Goal: Task Accomplishment & Management: Use online tool/utility

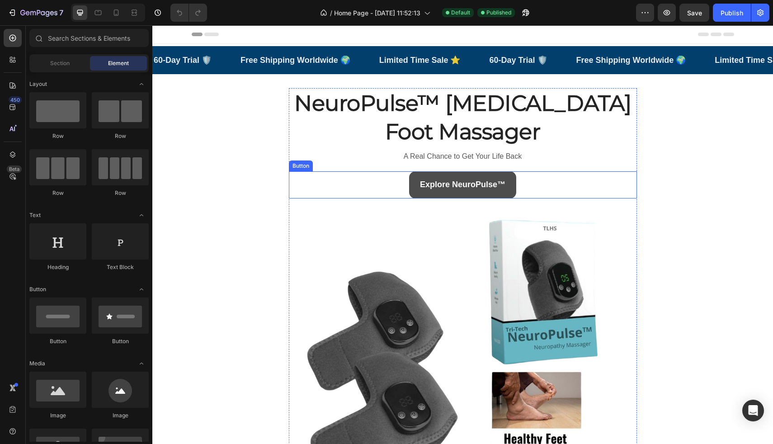
click at [455, 174] on link "Explore NeuroPulse™" at bounding box center [462, 184] width 107 height 27
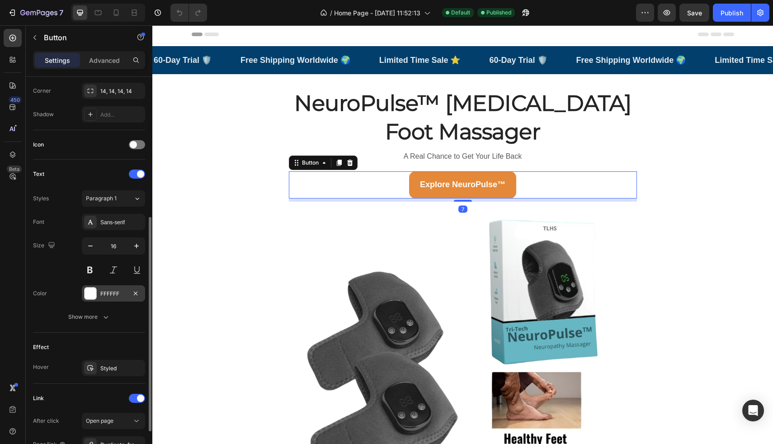
scroll to position [326, 0]
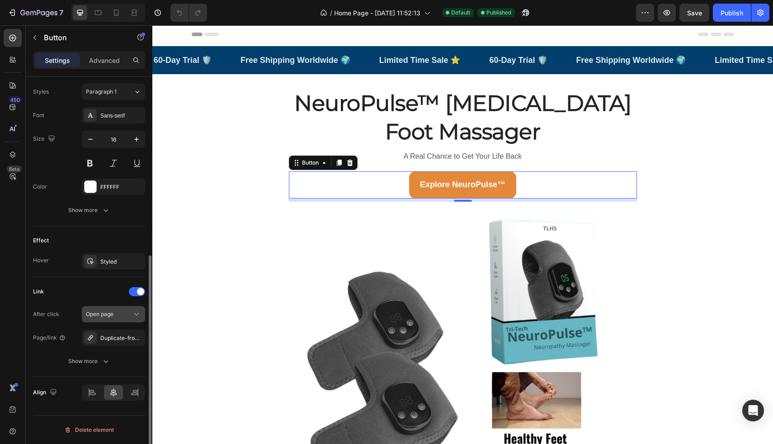
click at [111, 312] on span "Open page" at bounding box center [100, 314] width 28 height 7
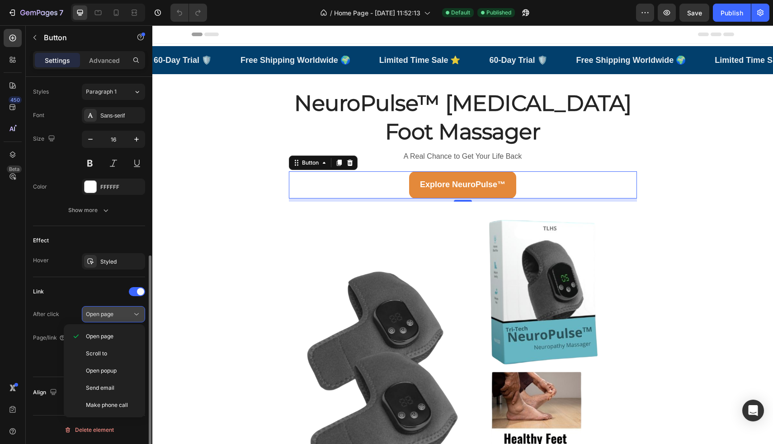
click at [111, 312] on span "Open page" at bounding box center [100, 314] width 28 height 7
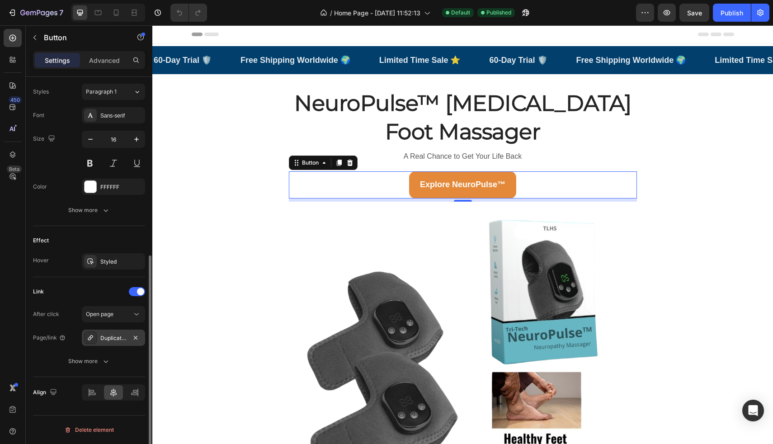
click at [115, 334] on div "Duplicate-from-sales-page-copy-1756356323027" at bounding box center [113, 338] width 26 height 8
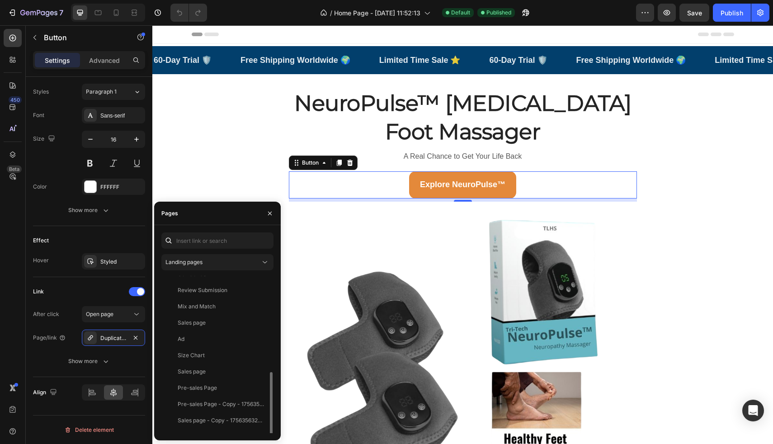
scroll to position [136, 0]
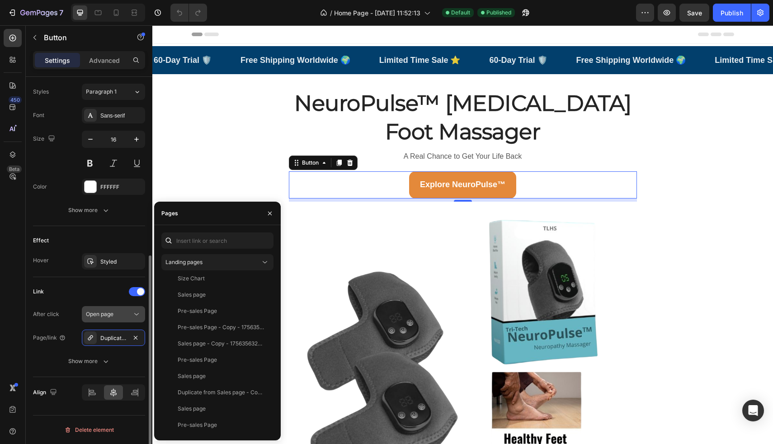
click at [118, 315] on div "Open page" at bounding box center [109, 314] width 46 height 8
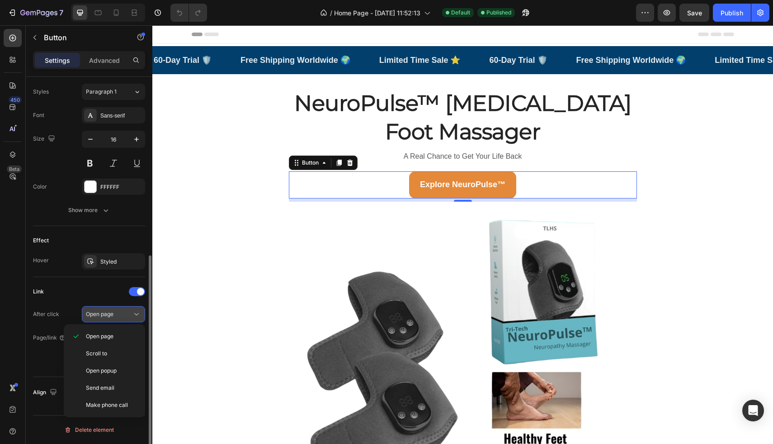
click at [118, 315] on div "Open page" at bounding box center [109, 314] width 46 height 8
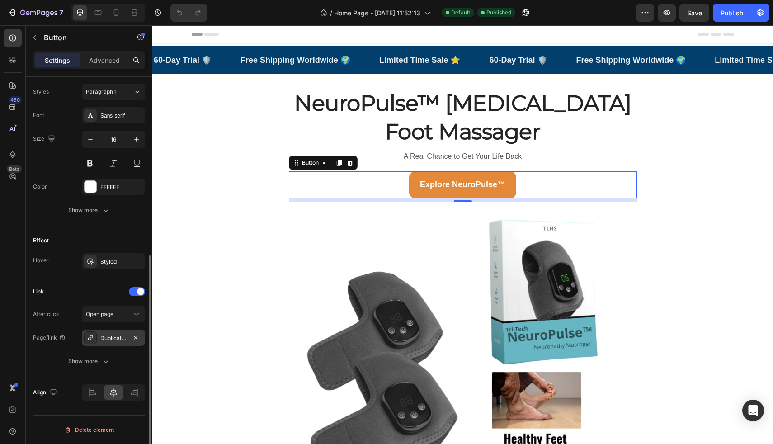
click at [117, 338] on div "Duplicate-from-sales-page-copy-1756356323027" at bounding box center [113, 338] width 26 height 8
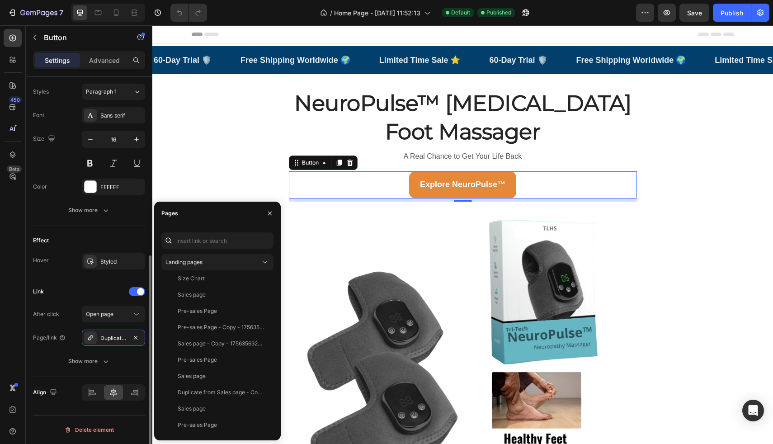
click at [114, 289] on div "Link" at bounding box center [89, 291] width 112 height 14
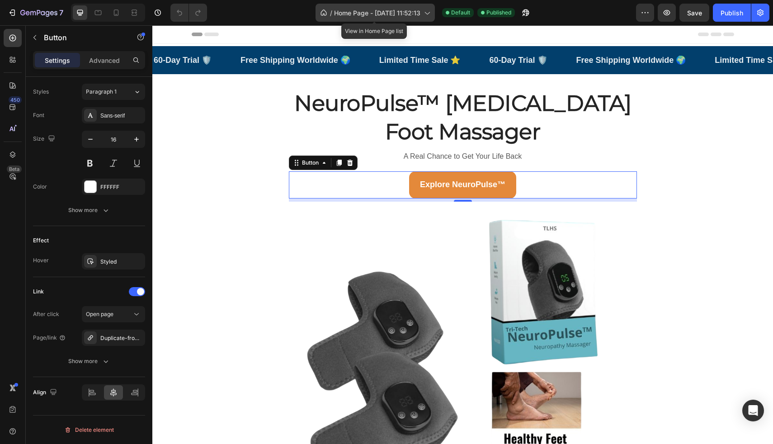
click at [367, 14] on span "Home Page - [DATE] 11:52:13" at bounding box center [377, 12] width 86 height 9
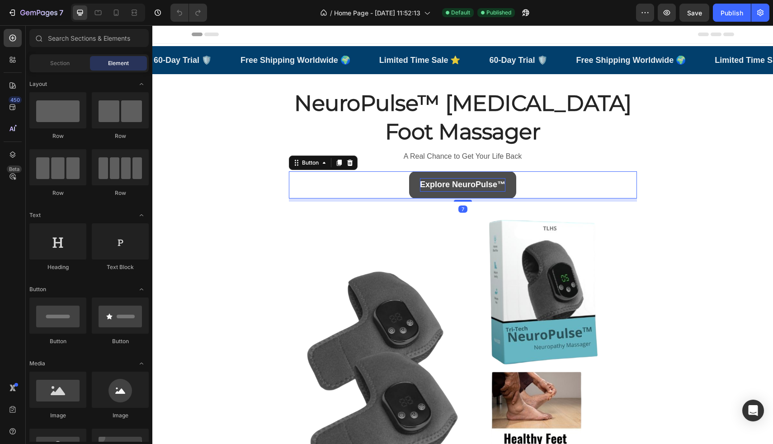
click at [420, 187] on strong "Explore NeuroPulse™" at bounding box center [462, 184] width 85 height 9
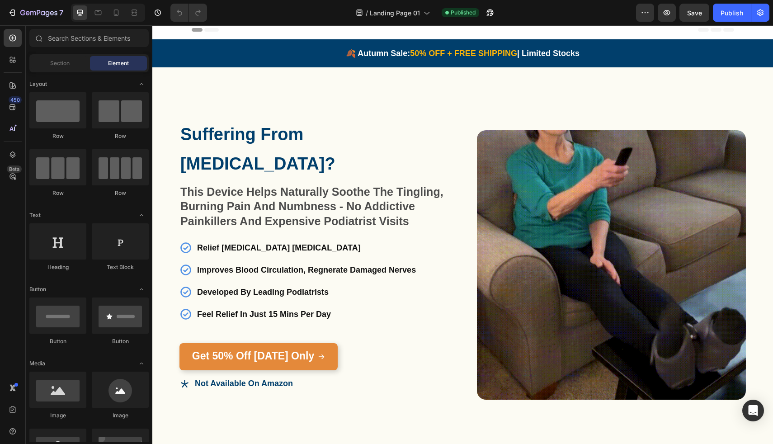
scroll to position [5, 0]
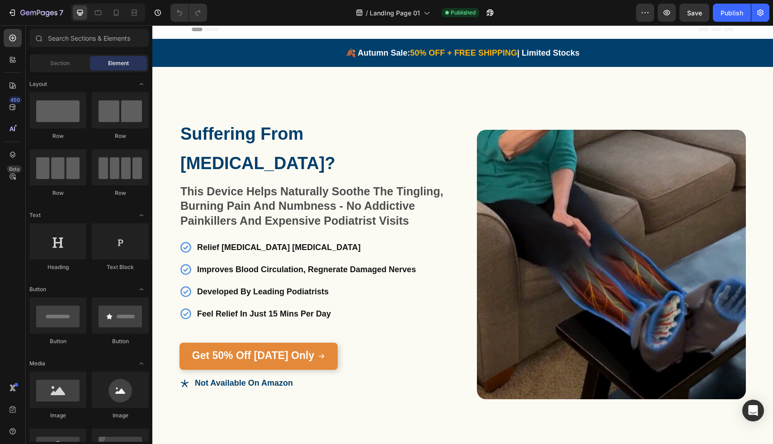
click at [119, 20] on div at bounding box center [108, 13] width 74 height 18
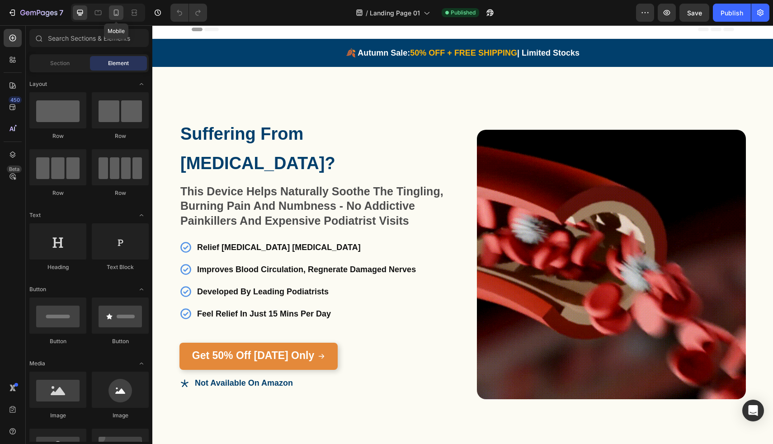
click at [117, 11] on icon at bounding box center [116, 12] width 9 height 9
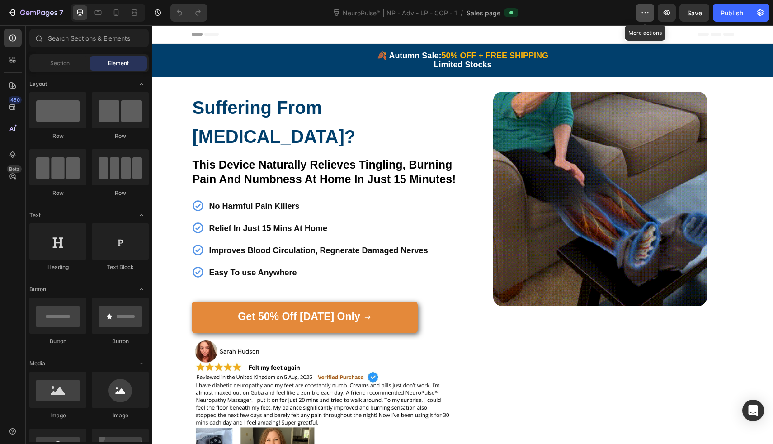
click at [644, 20] on button "button" at bounding box center [645, 13] width 18 height 18
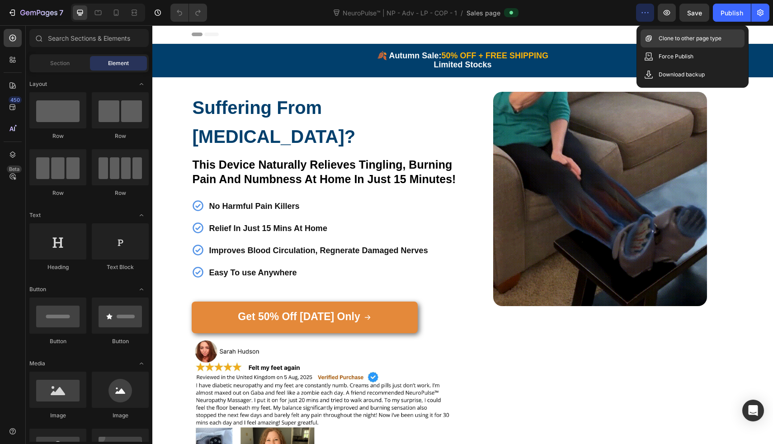
click at [666, 45] on div "Clone to other page type" at bounding box center [693, 38] width 104 height 18
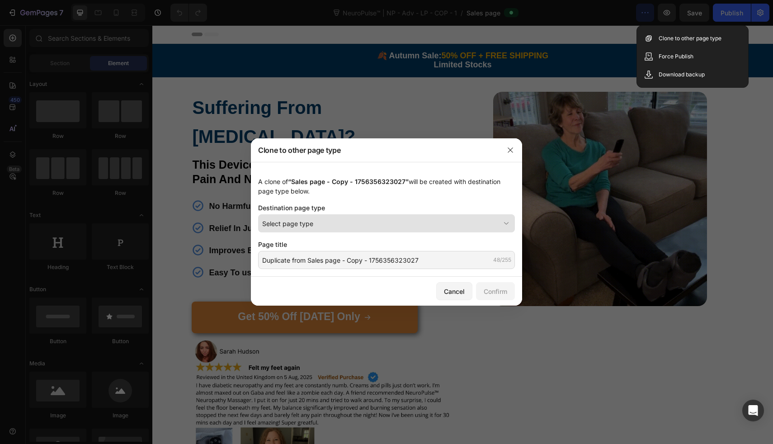
click at [339, 224] on div "Select page type" at bounding box center [381, 223] width 238 height 9
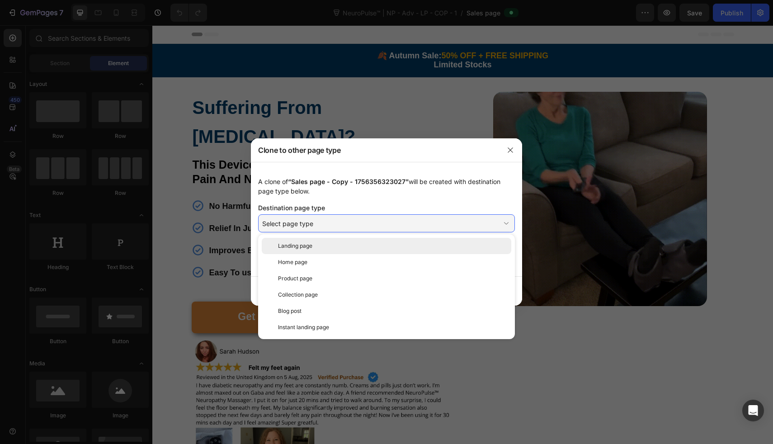
click at [318, 247] on div "Landing page" at bounding box center [393, 246] width 230 height 8
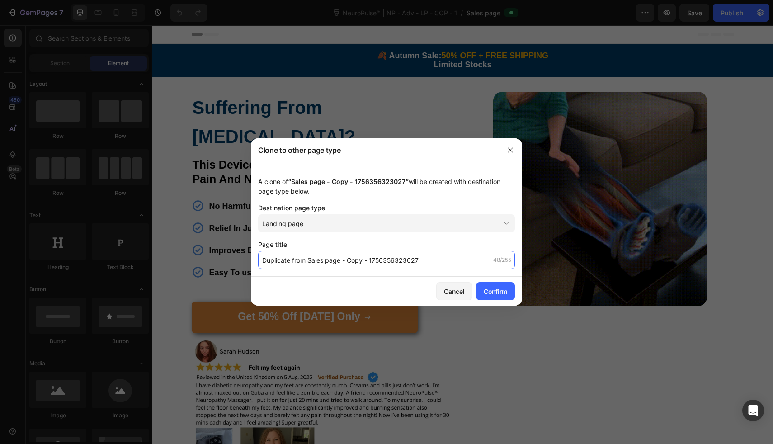
click at [419, 262] on input "Duplicate from Sales page - Copy - 1756356323027" at bounding box center [386, 260] width 257 height 18
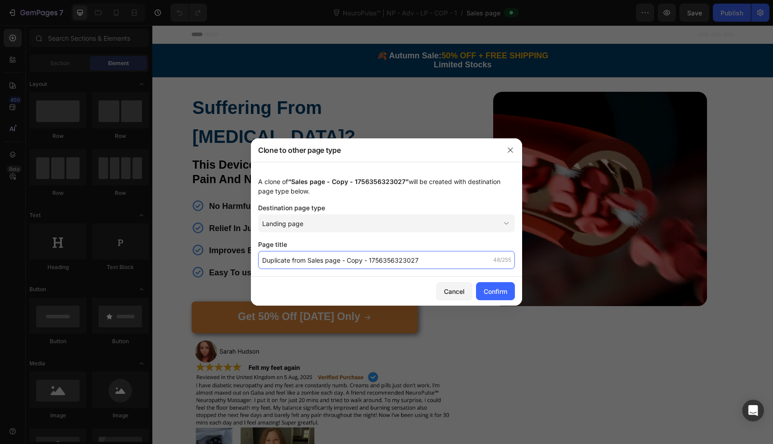
click at [419, 262] on input "Duplicate from Sales page - Copy - 1756356323027" at bounding box center [386, 260] width 257 height 18
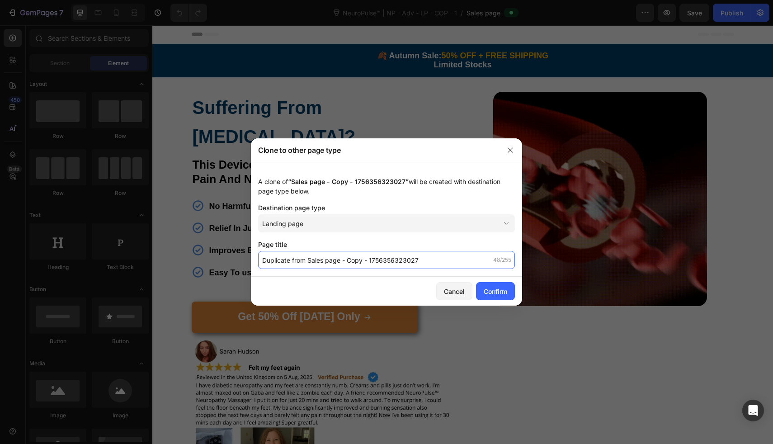
click at [419, 262] on input "Duplicate from Sales page - Copy - 1756356323027" at bounding box center [386, 260] width 257 height 18
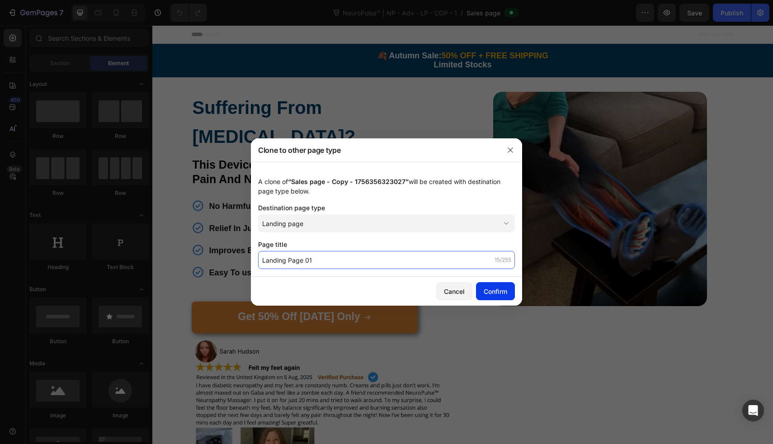
type input "Landing Page 01"
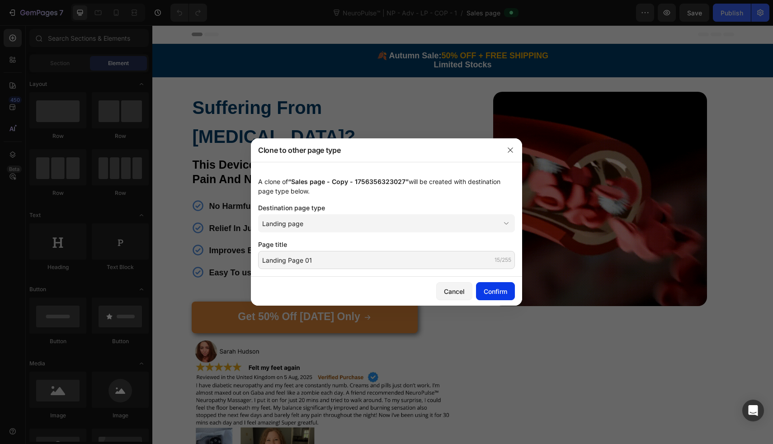
click at [496, 289] on div "Confirm" at bounding box center [496, 291] width 24 height 9
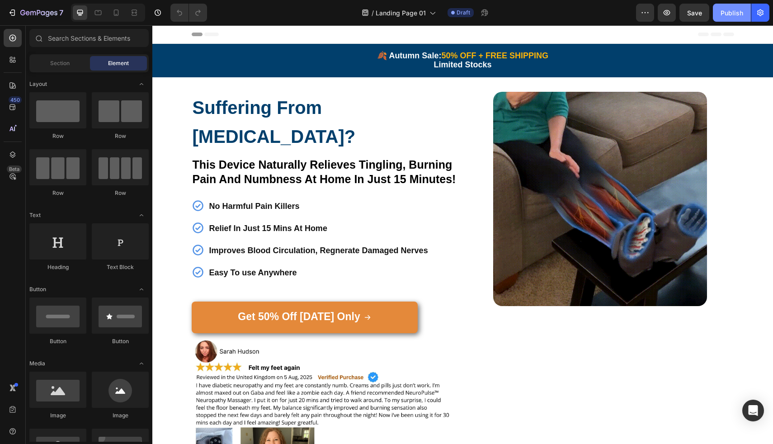
click at [724, 16] on div "Publish" at bounding box center [732, 12] width 23 height 9
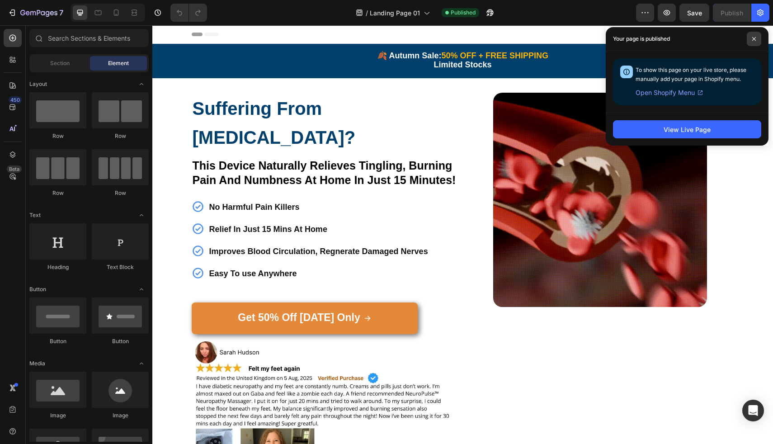
click at [753, 39] on icon at bounding box center [754, 39] width 5 height 5
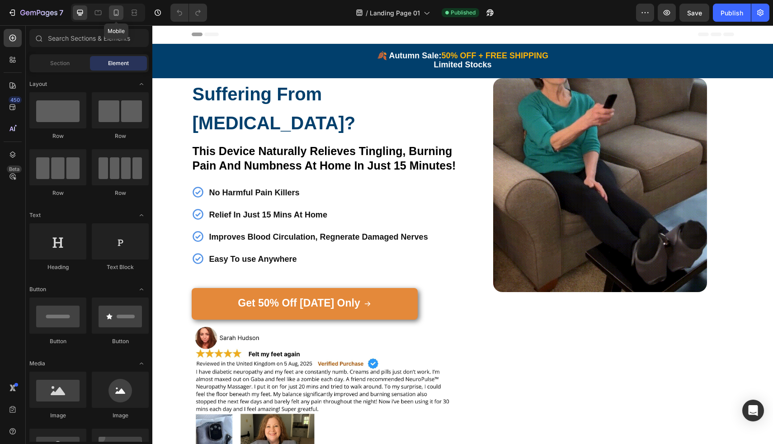
click at [114, 9] on icon at bounding box center [116, 12] width 9 height 9
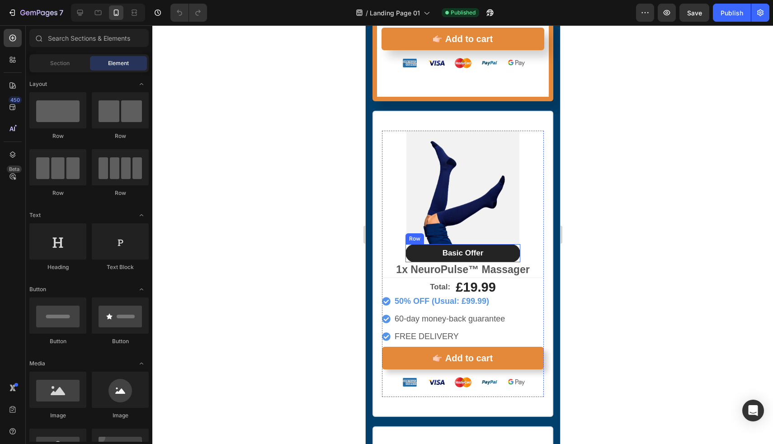
scroll to position [5600, 0]
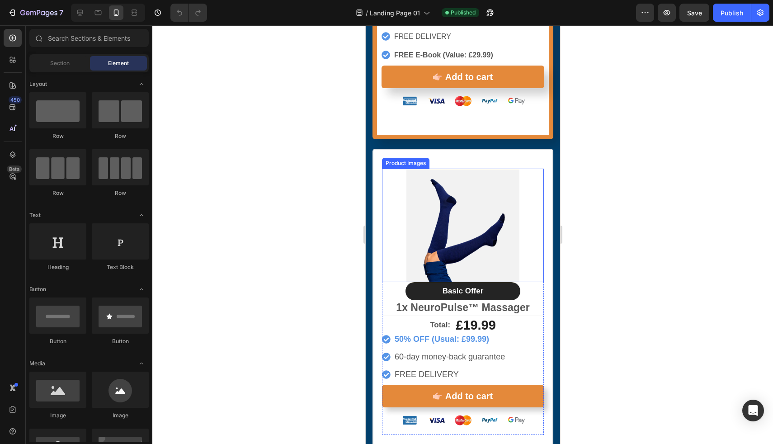
click at [487, 225] on img at bounding box center [463, 225] width 114 height 113
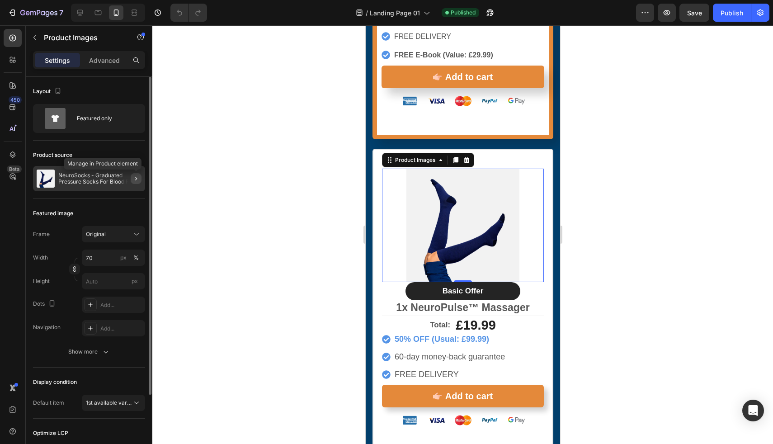
click at [133, 179] on icon "button" at bounding box center [136, 178] width 7 height 7
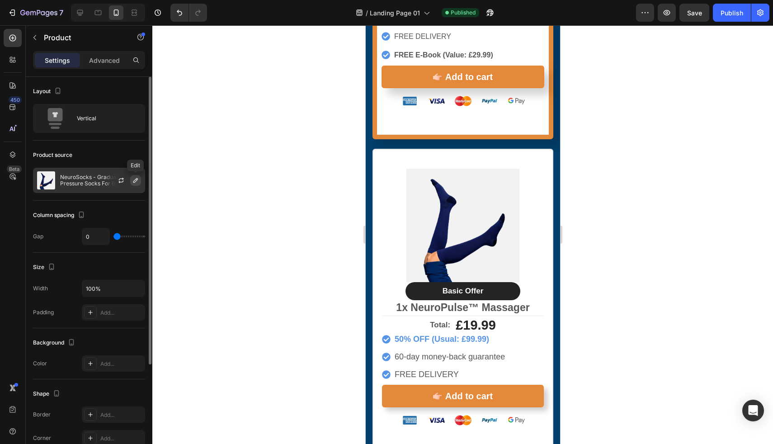
click at [133, 182] on icon "button" at bounding box center [135, 180] width 7 height 7
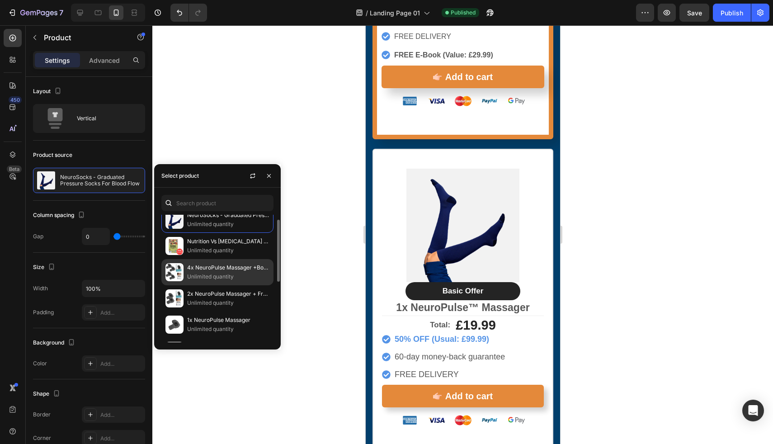
scroll to position [10, 0]
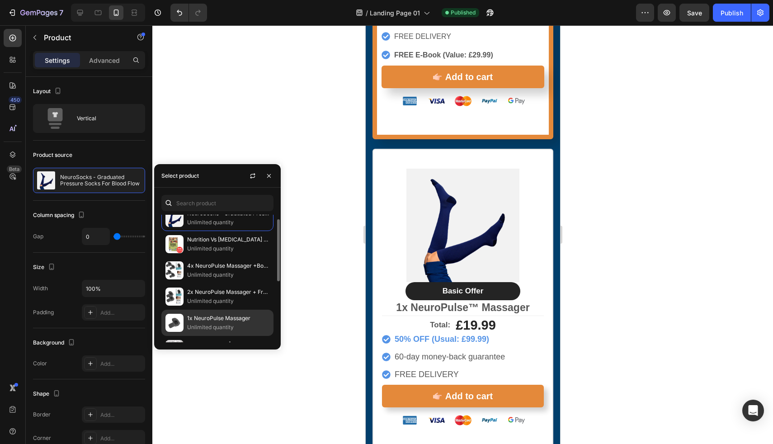
click at [179, 317] on img at bounding box center [175, 323] width 18 height 18
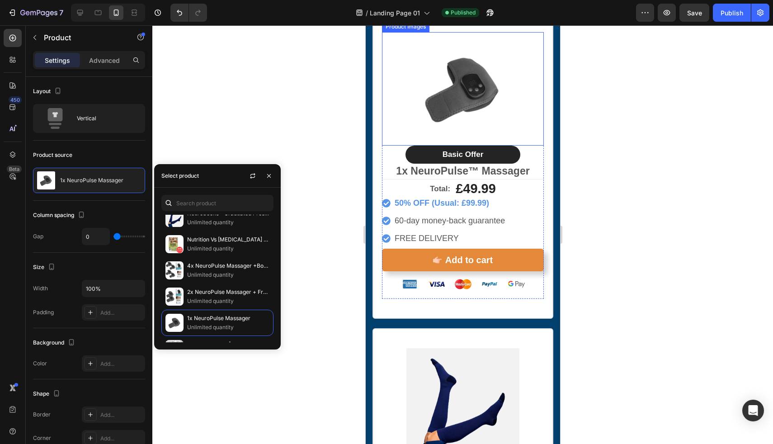
scroll to position [5786, 0]
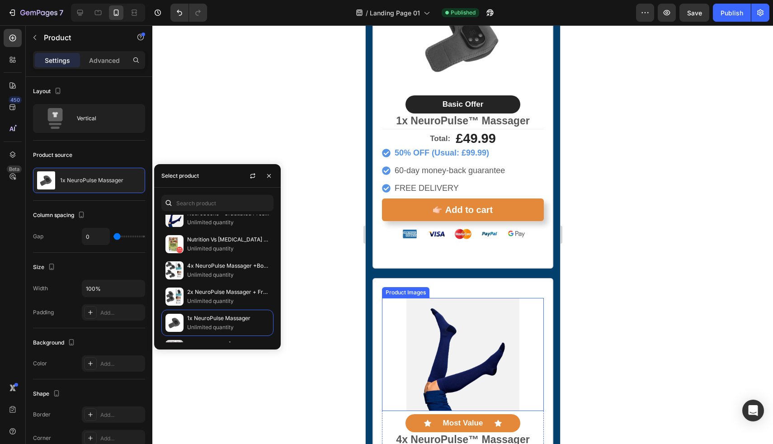
click at [461, 336] on img at bounding box center [463, 354] width 114 height 113
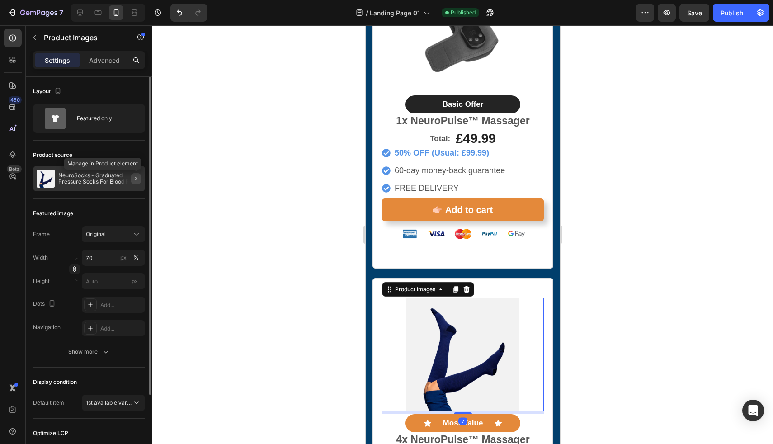
click at [134, 178] on icon "button" at bounding box center [136, 178] width 7 height 7
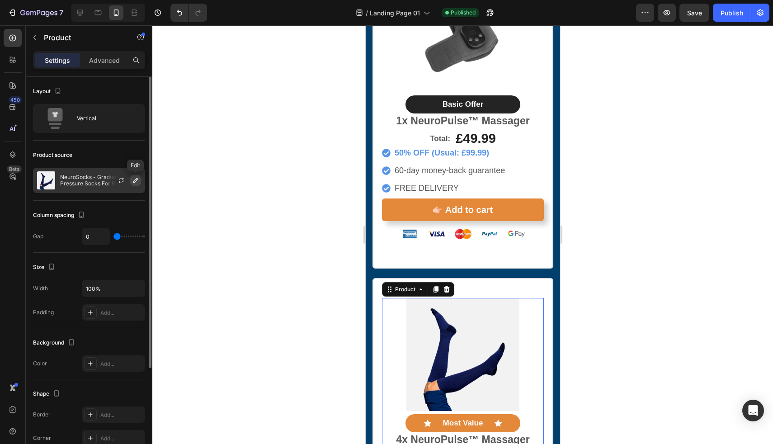
click at [136, 182] on icon "button" at bounding box center [135, 180] width 7 height 7
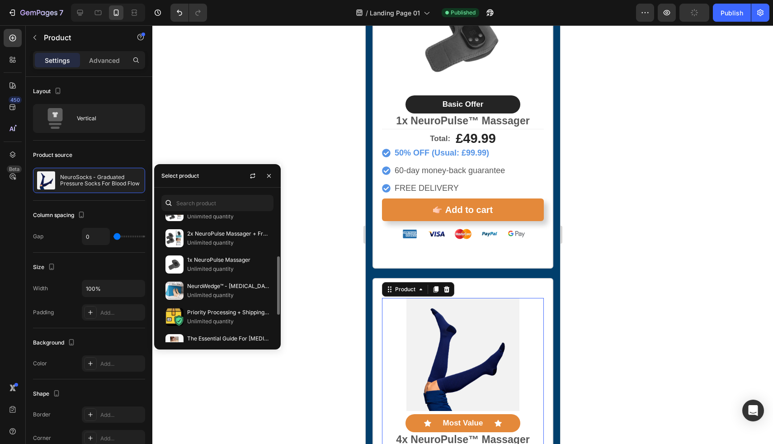
scroll to position [30, 0]
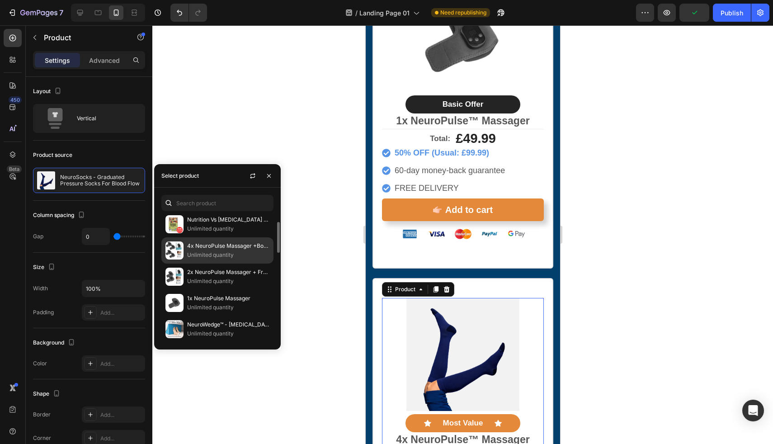
click at [227, 253] on p "Unlimited quantity" at bounding box center [228, 255] width 82 height 9
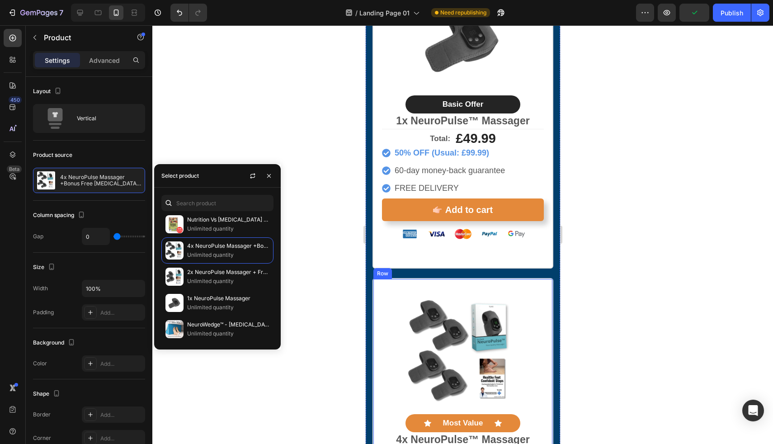
click at [449, 278] on div "Product Images Icon Most Value Text Block Icon Row 4x NeuroPulse™ Massager Text…" at bounding box center [462, 441] width 181 height 326
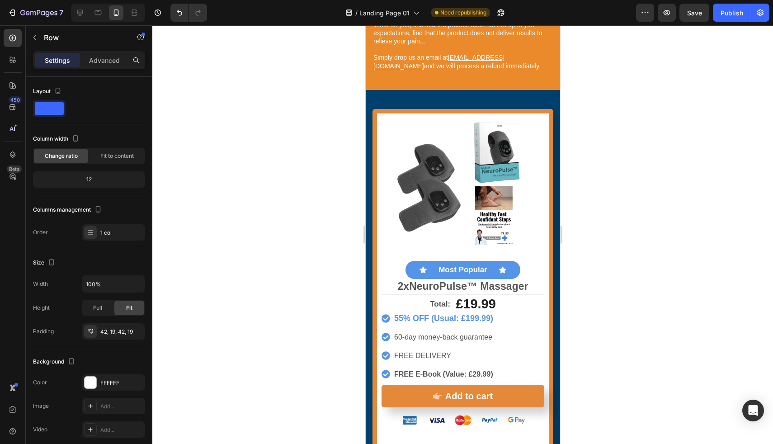
scroll to position [5281, 0]
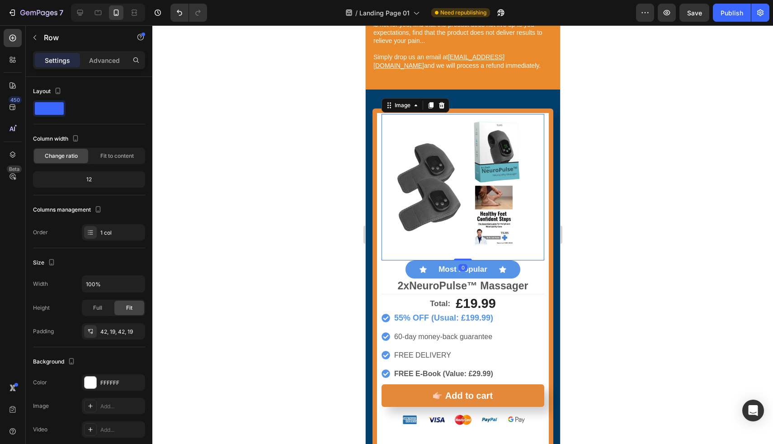
click at [449, 216] on img at bounding box center [462, 187] width 147 height 147
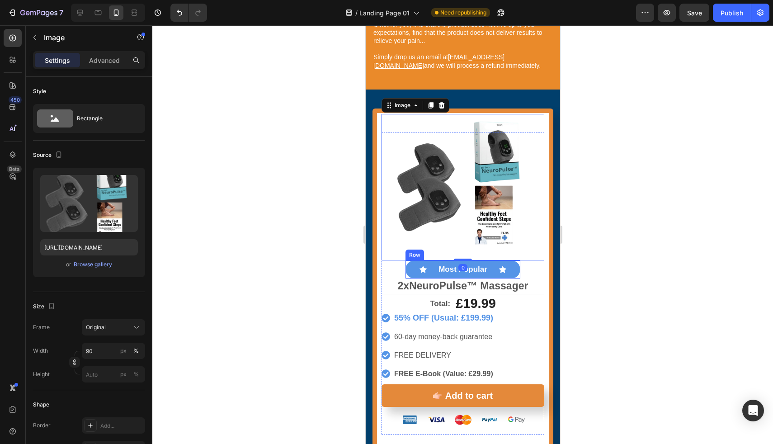
click at [398, 263] on div "Image 0 Icon Most Popular Text Block Icon Row 2x NeuroPulse™ Massager Text Block" at bounding box center [462, 213] width 163 height 162
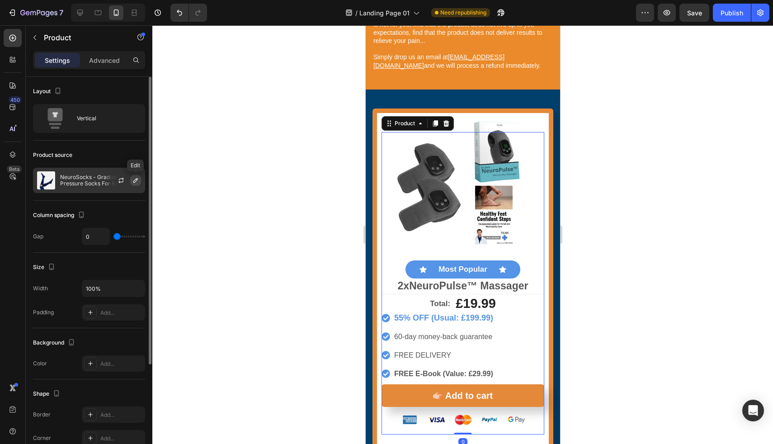
click at [134, 181] on icon "button" at bounding box center [135, 180] width 7 height 7
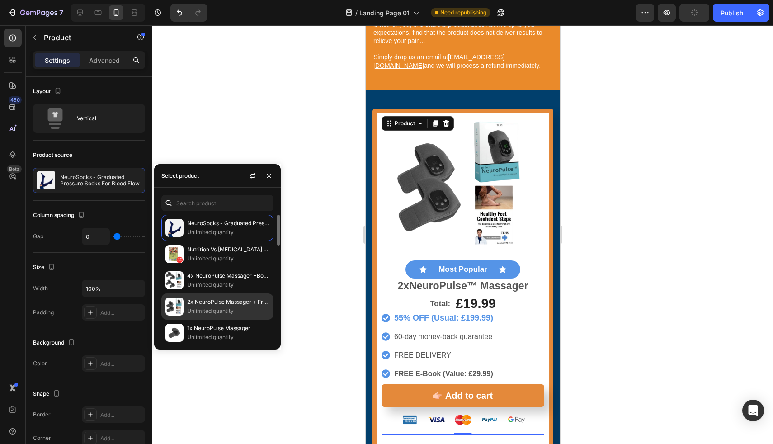
click at [197, 299] on p "2x NeuroPulse Massager + Free [MEDICAL_DATA] E-Guide" at bounding box center [228, 302] width 82 height 9
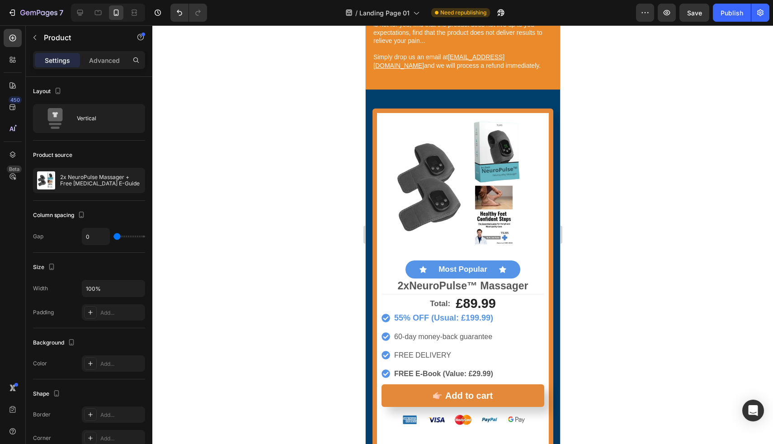
click at [229, 138] on div at bounding box center [462, 234] width 621 height 419
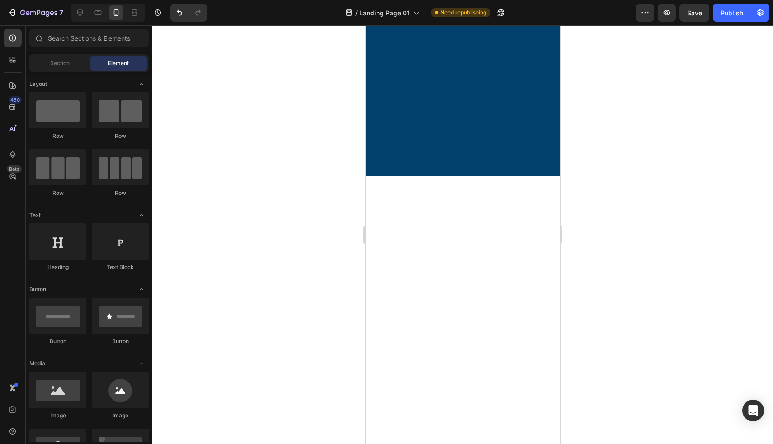
scroll to position [0, 0]
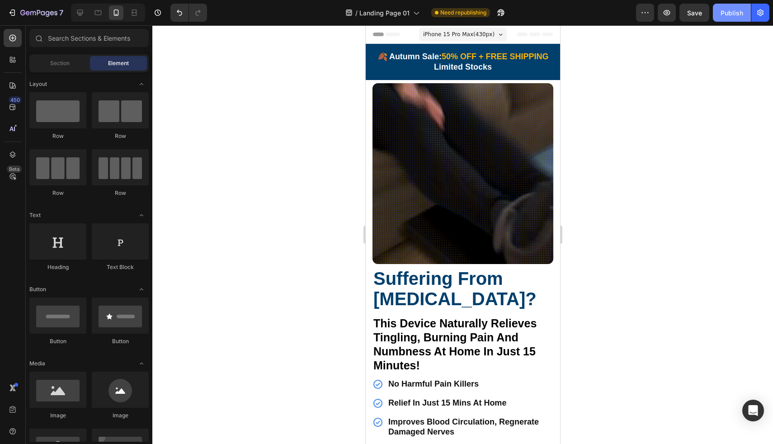
click at [721, 12] on button "Publish" at bounding box center [732, 13] width 38 height 18
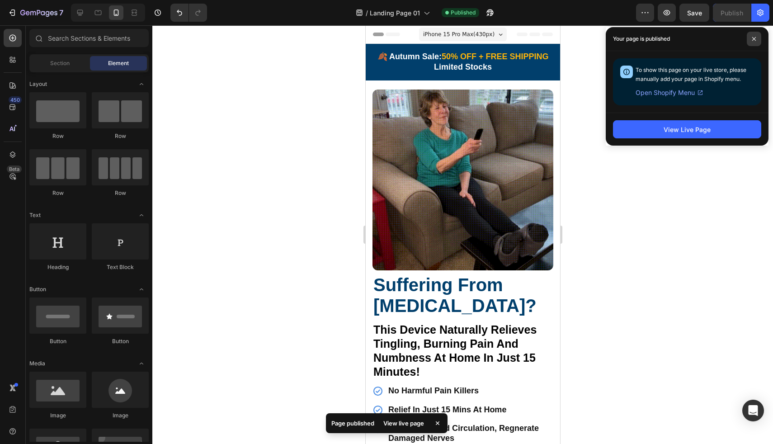
click at [753, 38] on icon at bounding box center [754, 39] width 5 height 5
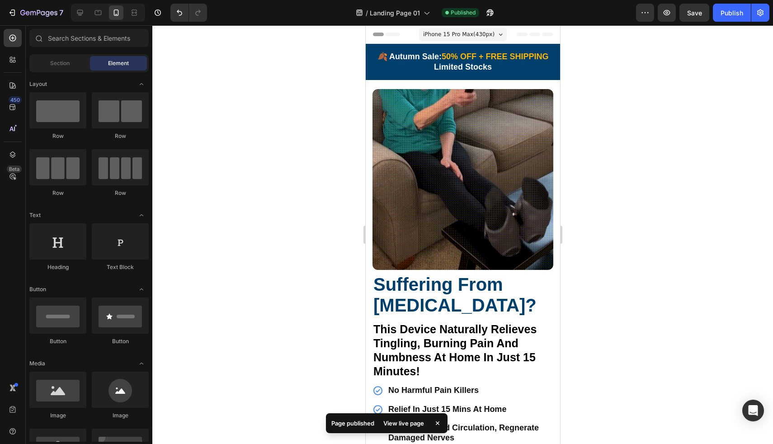
click at [464, 35] on span "iPhone 15 Pro Max ( 430 px)" at bounding box center [458, 34] width 71 height 9
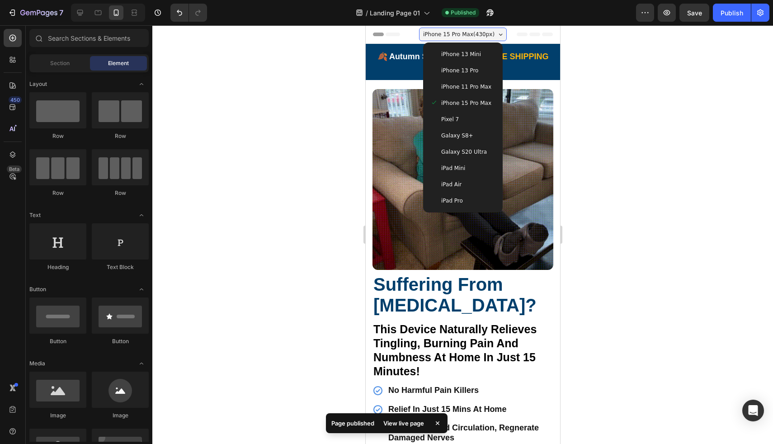
click at [464, 35] on span "iPhone 15 Pro Max ( 430 px)" at bounding box center [458, 34] width 71 height 9
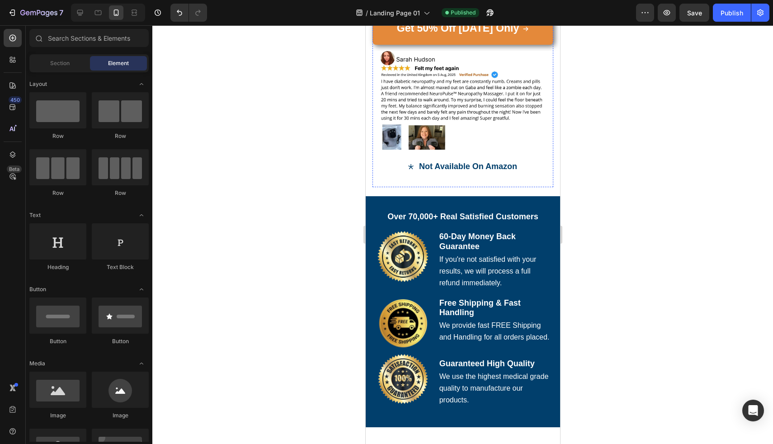
scroll to position [458, 0]
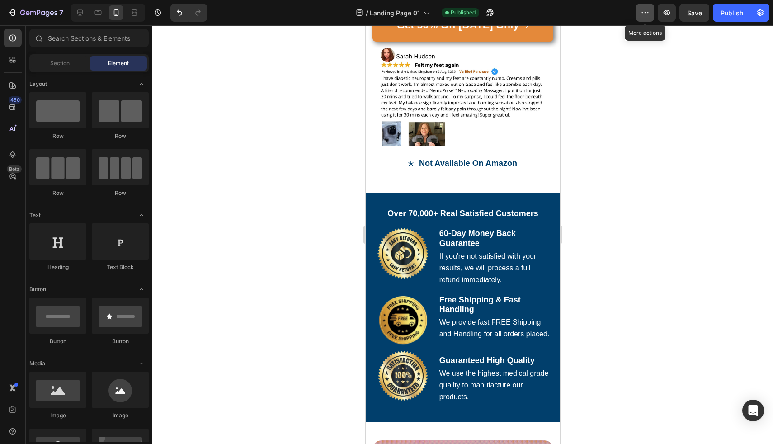
click at [649, 17] on icon "button" at bounding box center [645, 12] width 9 height 9
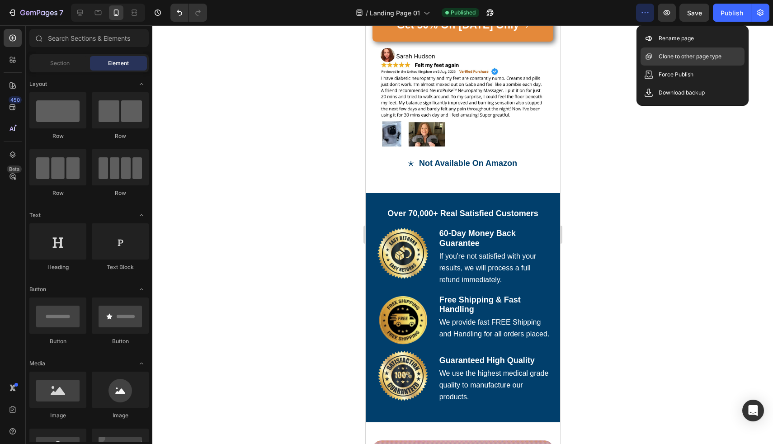
click at [660, 64] on div "Clone to other page type" at bounding box center [693, 56] width 104 height 18
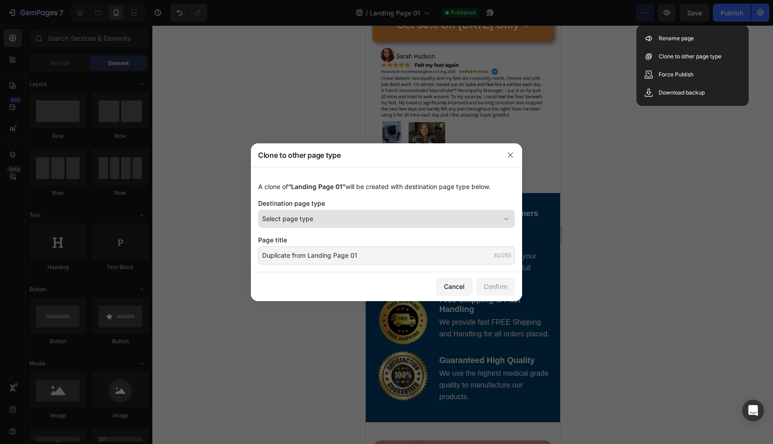
click at [355, 226] on button "Select page type" at bounding box center [386, 219] width 257 height 18
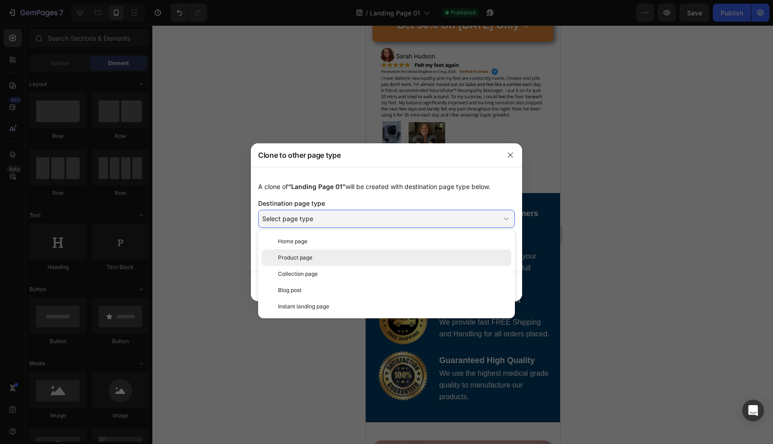
click at [342, 256] on div "Product page" at bounding box center [393, 258] width 230 height 8
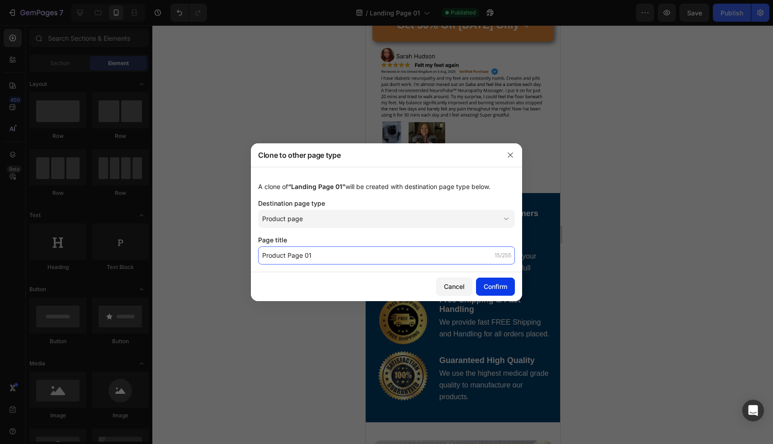
type input "Product Page 01"
click at [501, 285] on div "Confirm" at bounding box center [496, 286] width 24 height 9
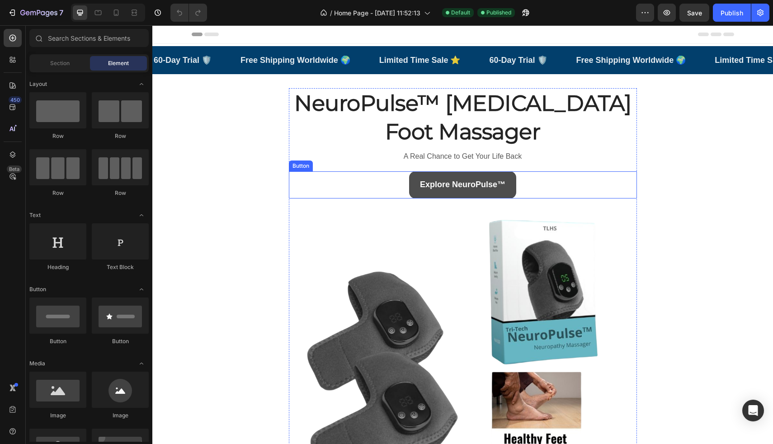
click at [409, 183] on link "Explore NeuroPulse™" at bounding box center [462, 184] width 107 height 27
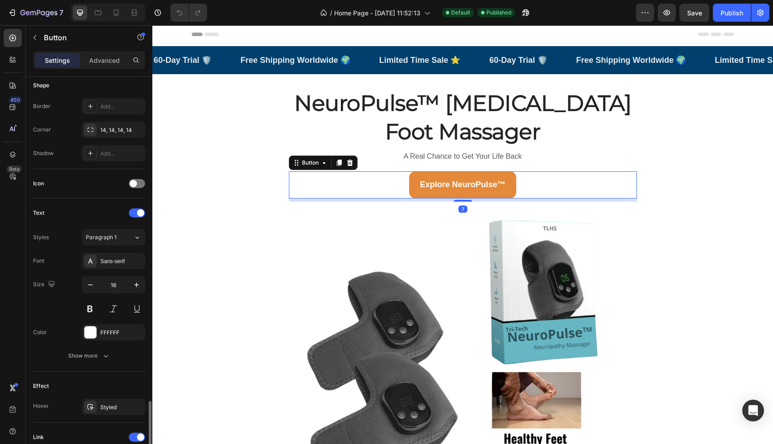
scroll to position [326, 0]
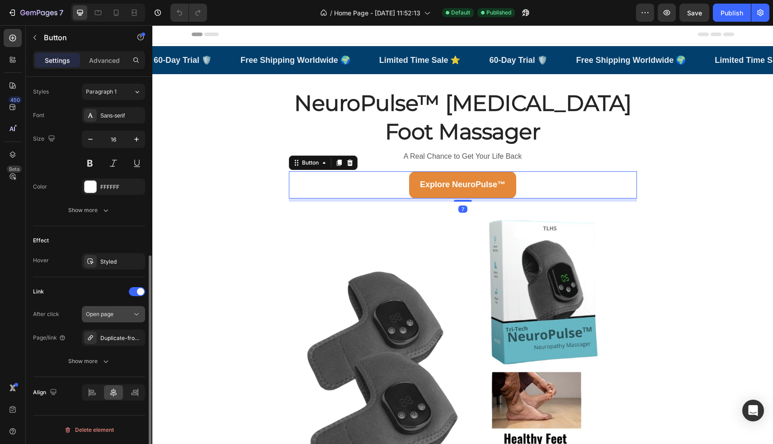
click at [115, 319] on button "Open page" at bounding box center [113, 314] width 63 height 16
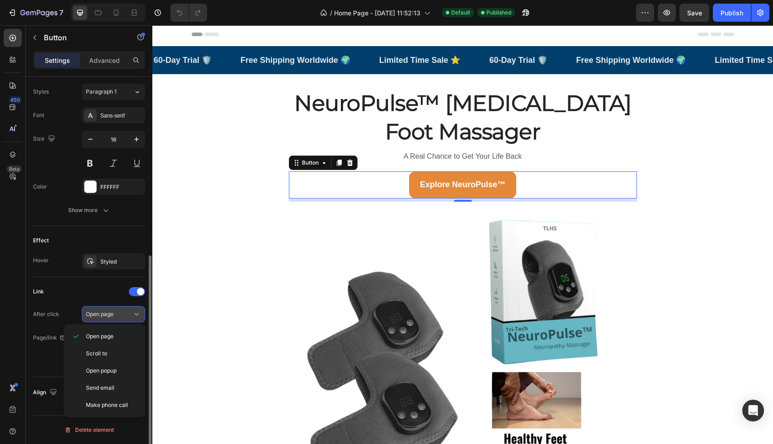
click at [115, 318] on div "Open page" at bounding box center [109, 314] width 46 height 8
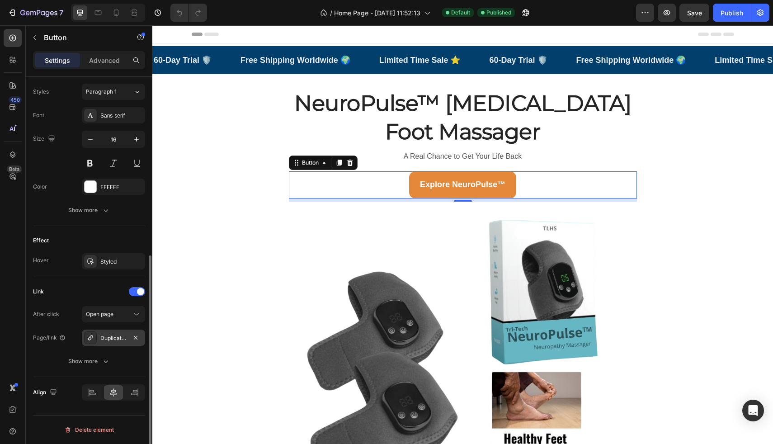
click at [121, 335] on div "Duplicate-from-sales-page-copy-1756356323027" at bounding box center [113, 338] width 26 height 8
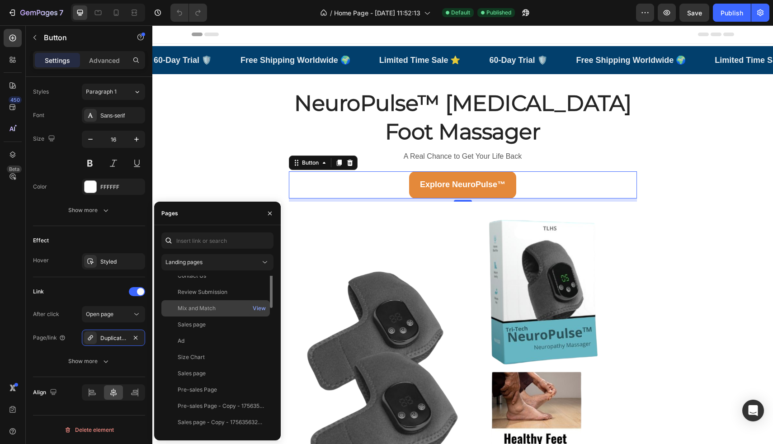
scroll to position [0, 0]
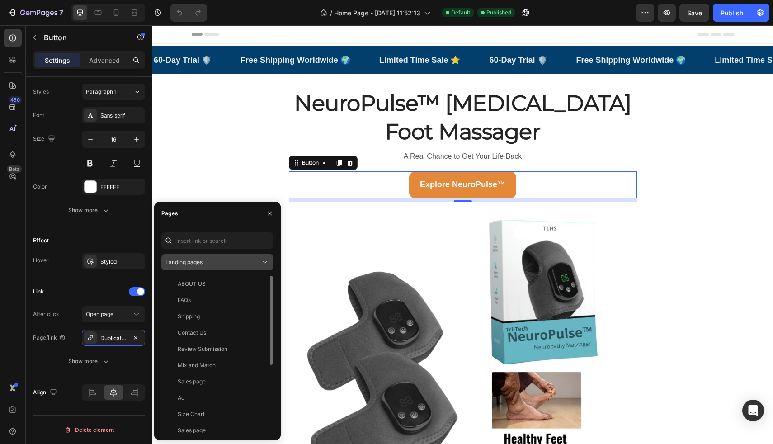
click at [217, 262] on div "Landing pages" at bounding box center [213, 262] width 95 height 8
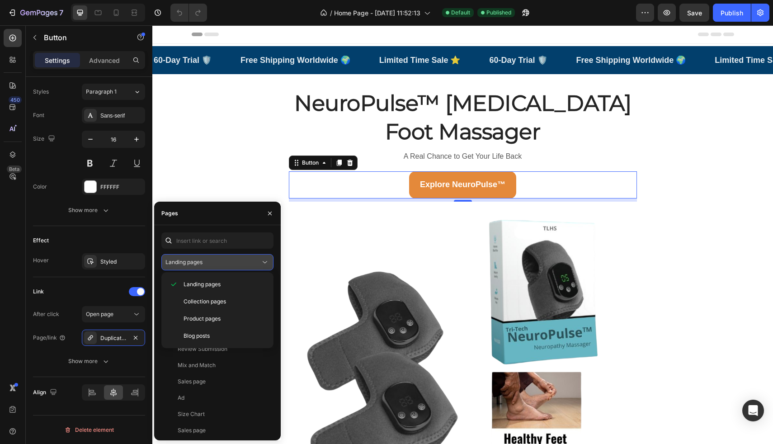
click at [217, 262] on div "Landing pages" at bounding box center [213, 262] width 95 height 8
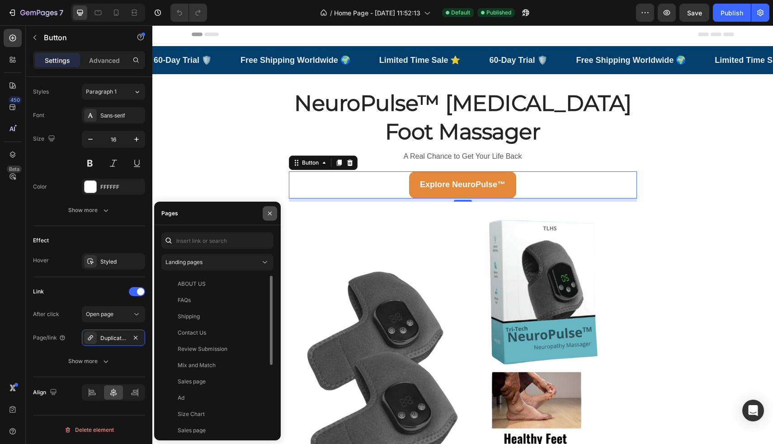
click at [269, 219] on button "button" at bounding box center [270, 213] width 14 height 14
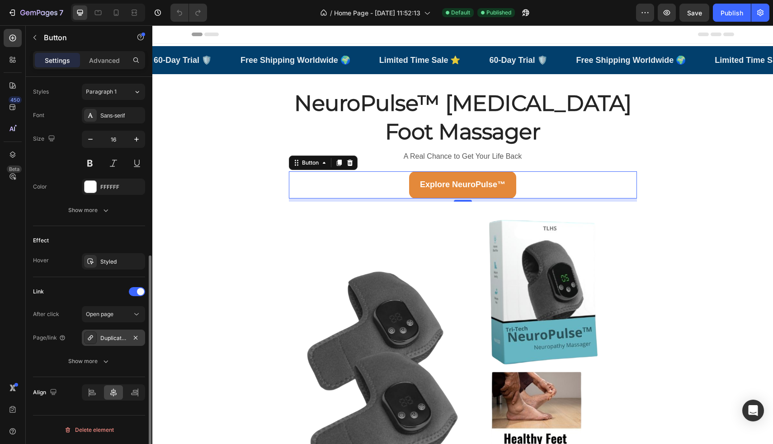
click at [112, 336] on div "Duplicate-from-sales-page-copy-1756356323027" at bounding box center [113, 338] width 26 height 8
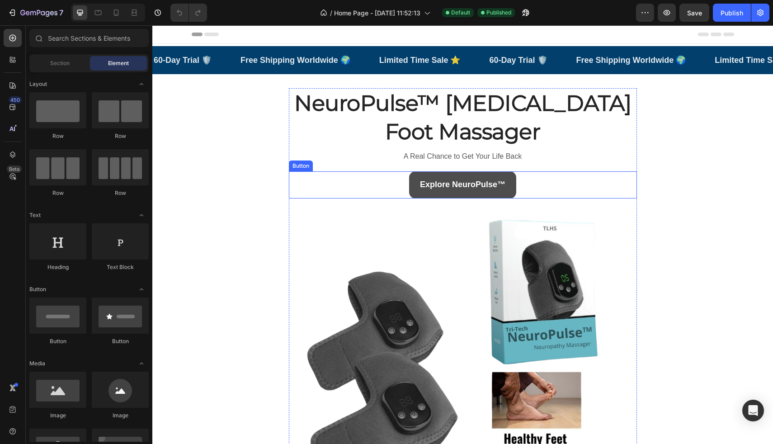
click at [410, 192] on link "Explore NeuroPulse™" at bounding box center [462, 184] width 107 height 27
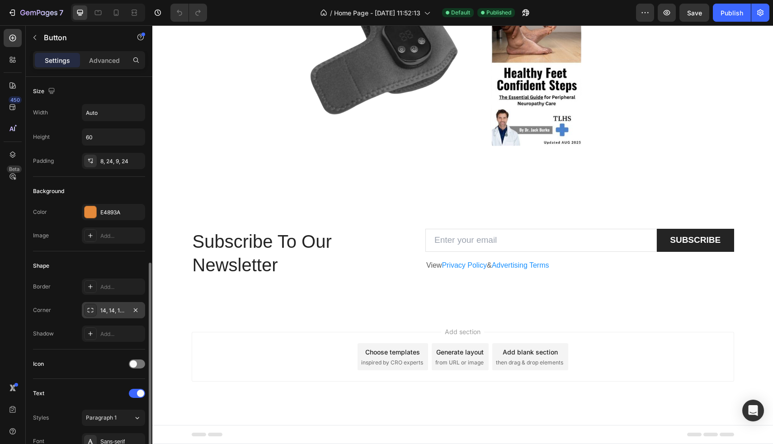
scroll to position [326, 0]
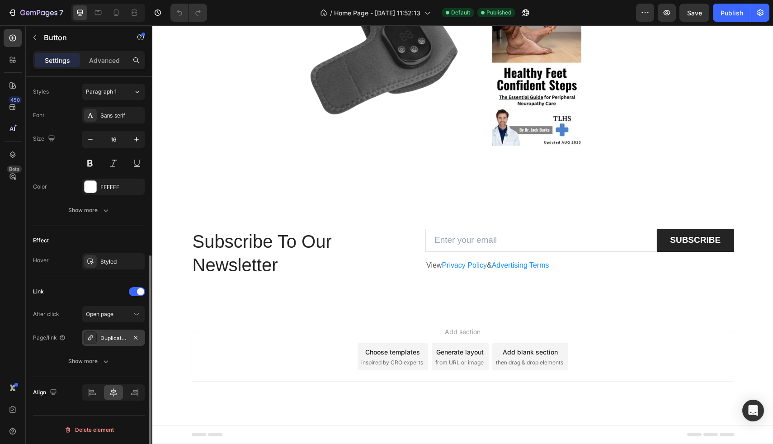
click at [115, 336] on div "Duplicate-from-sales-page-copy-1756356323027" at bounding box center [113, 338] width 26 height 8
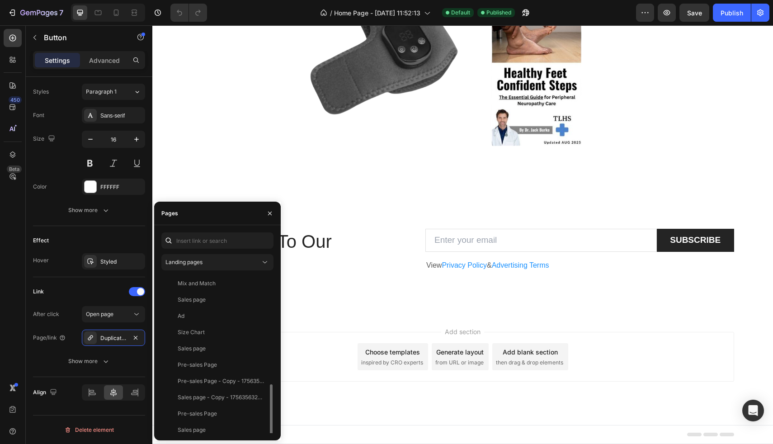
scroll to position [136, 0]
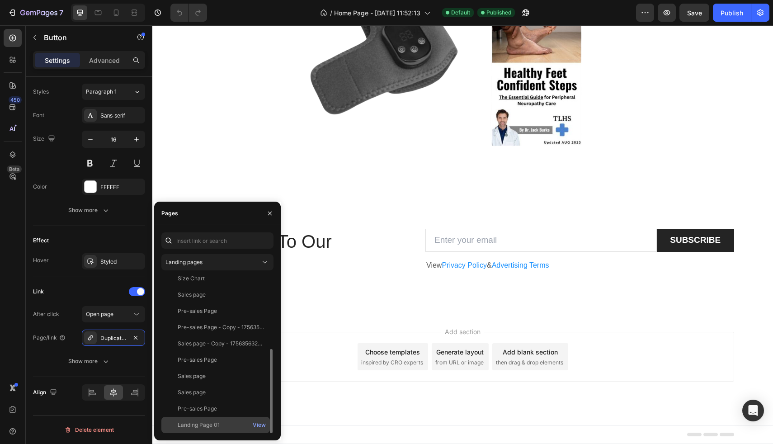
click at [224, 426] on div "Landing Page 01" at bounding box center [215, 425] width 101 height 8
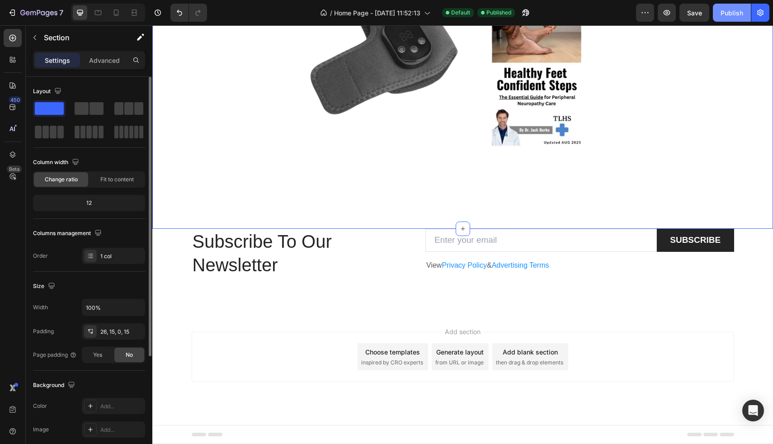
click at [724, 11] on div "Publish" at bounding box center [732, 12] width 23 height 9
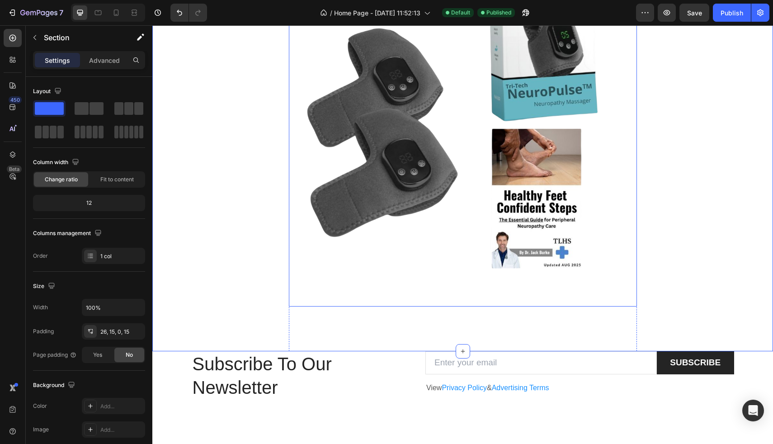
scroll to position [165, 0]
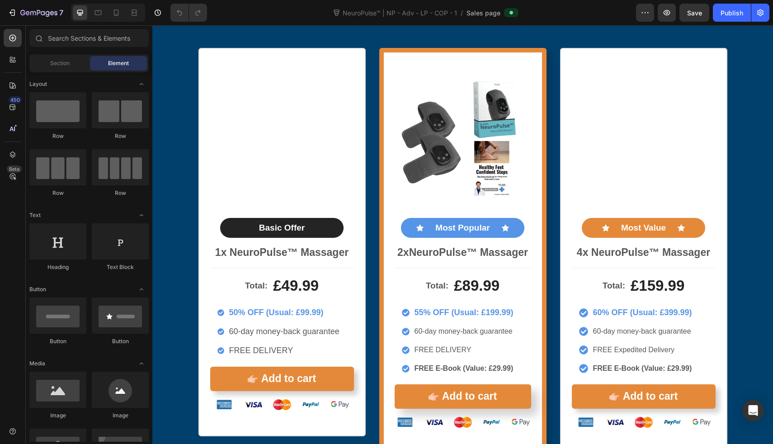
scroll to position [3762, 0]
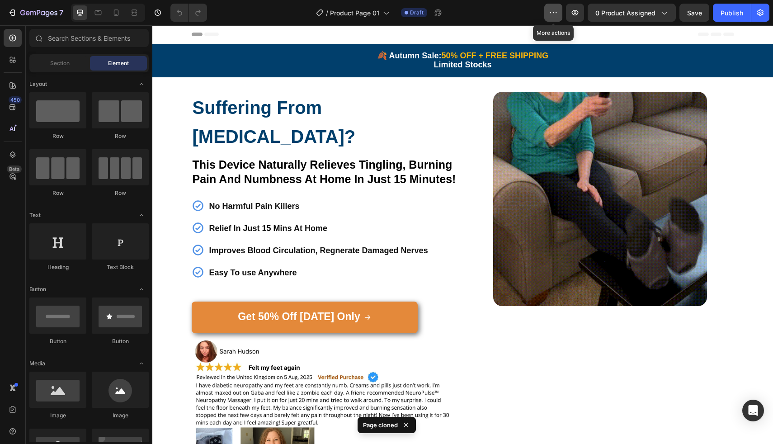
click at [554, 14] on icon "button" at bounding box center [553, 12] width 9 height 9
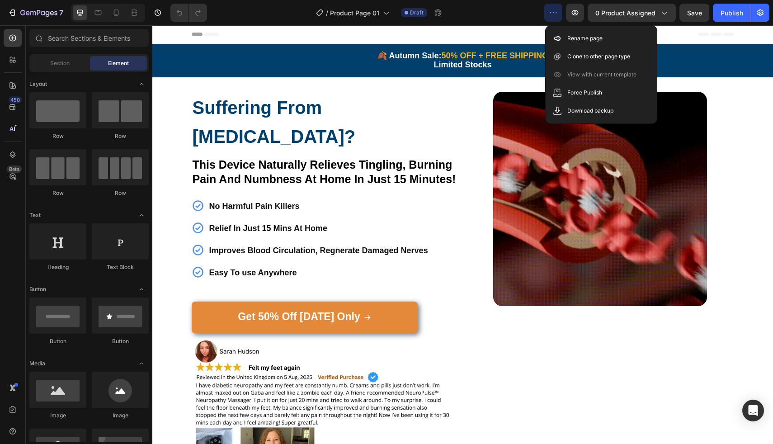
click at [554, 14] on icon "button" at bounding box center [553, 12] width 9 height 9
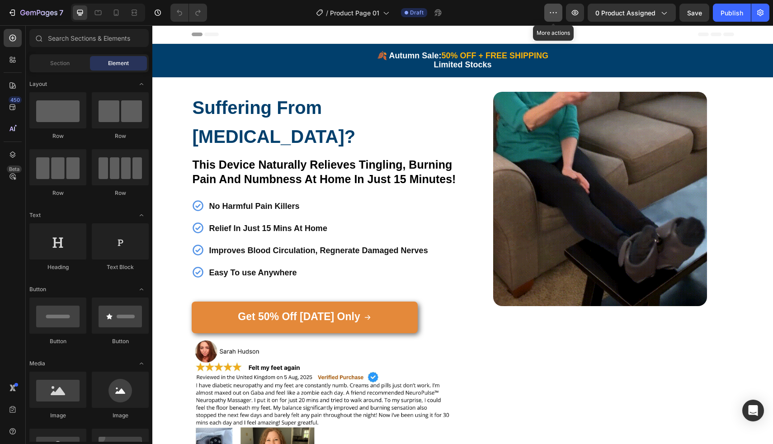
click at [557, 18] on button "button" at bounding box center [554, 13] width 18 height 18
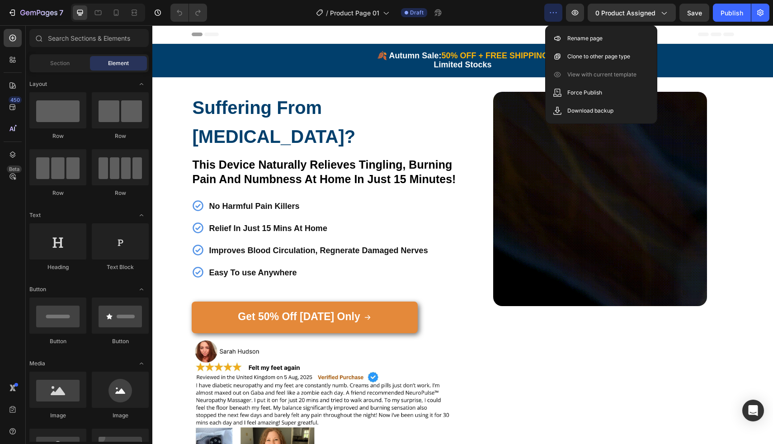
click at [555, 9] on icon "button" at bounding box center [553, 12] width 9 height 9
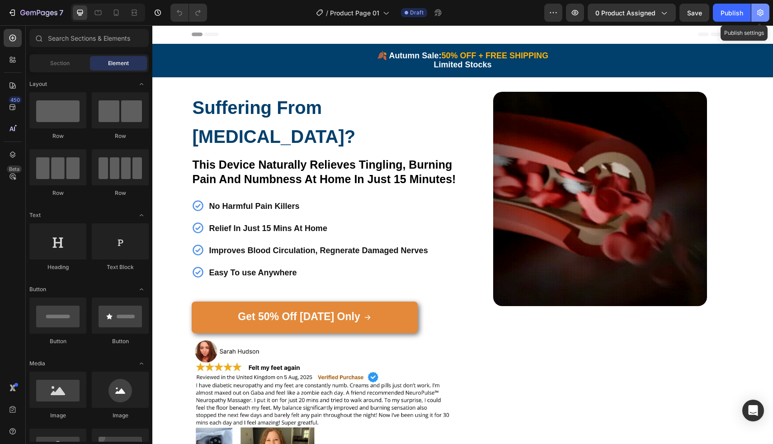
click at [757, 7] on button "button" at bounding box center [761, 13] width 18 height 18
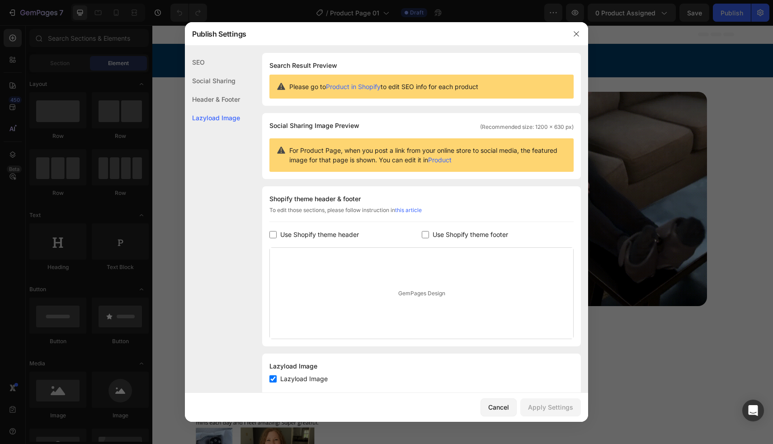
click at [298, 228] on div "Shopify theme header & footer To edit those sections, please follow instruction…" at bounding box center [421, 266] width 319 height 160
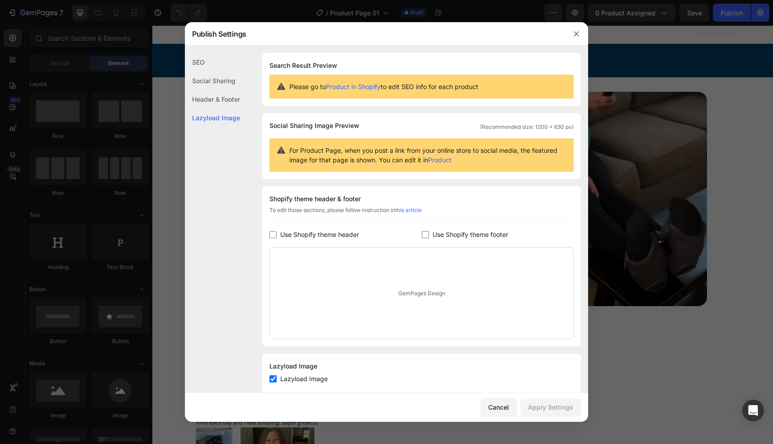
click at [424, 234] on input "checkbox" at bounding box center [425, 234] width 7 height 7
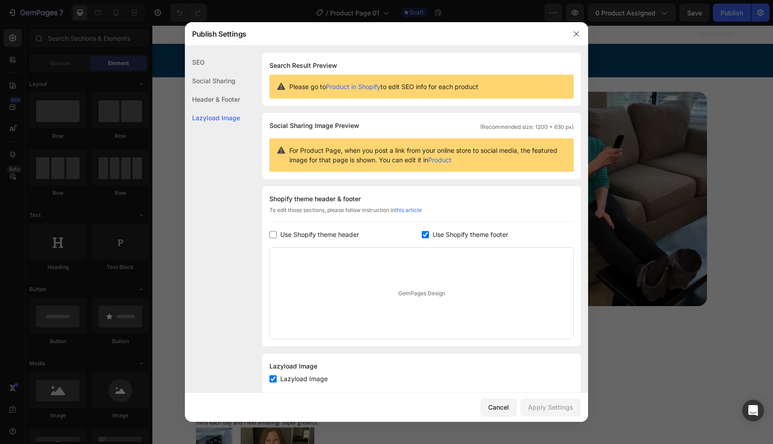
checkbox input "true"
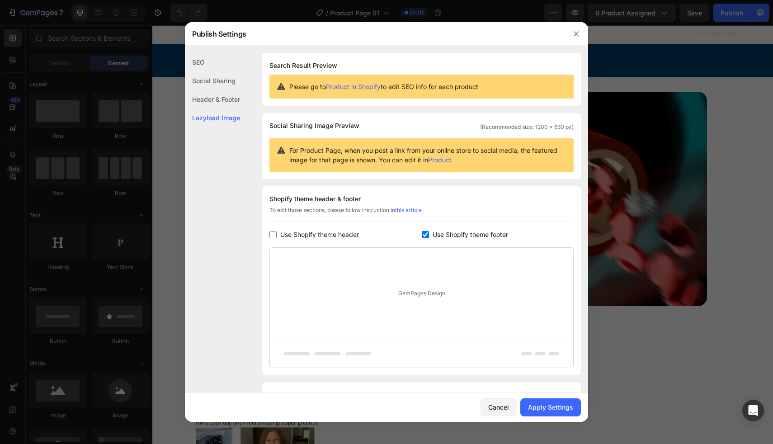
click at [338, 237] on span "Use Shopify theme header" at bounding box center [319, 234] width 79 height 11
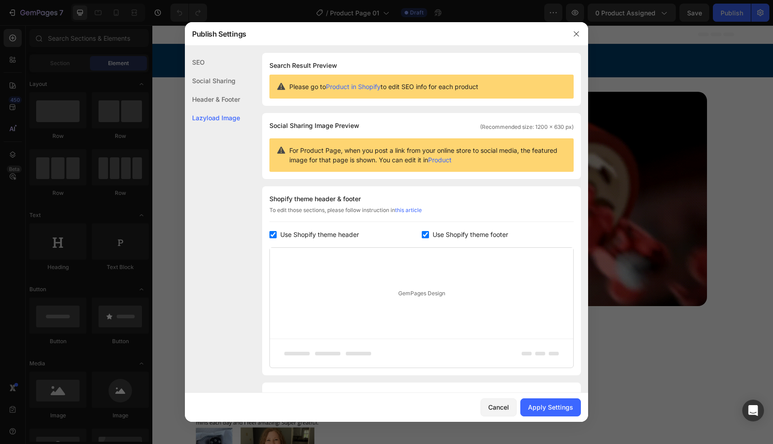
checkbox input "true"
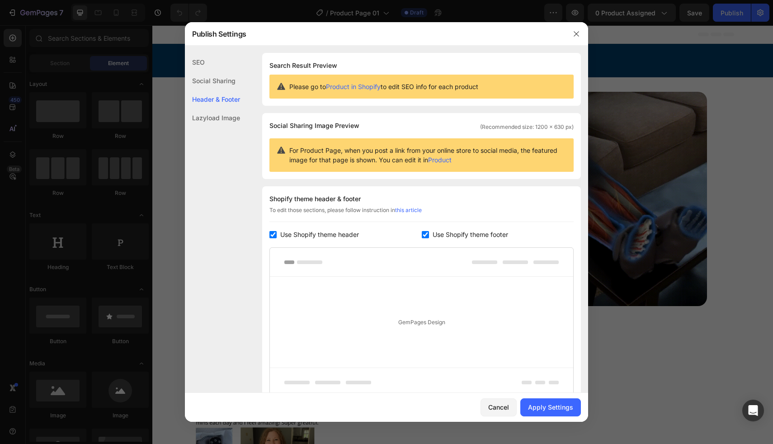
click at [433, 233] on span "Use Shopify theme footer" at bounding box center [471, 234] width 76 height 11
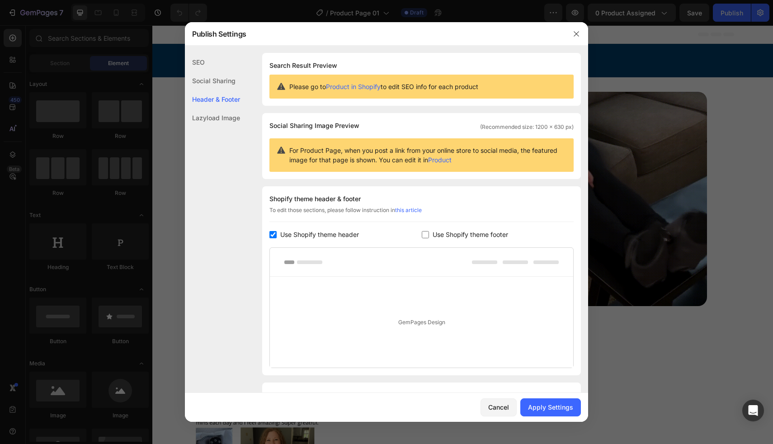
click at [433, 233] on span "Use Shopify theme footer" at bounding box center [471, 234] width 76 height 11
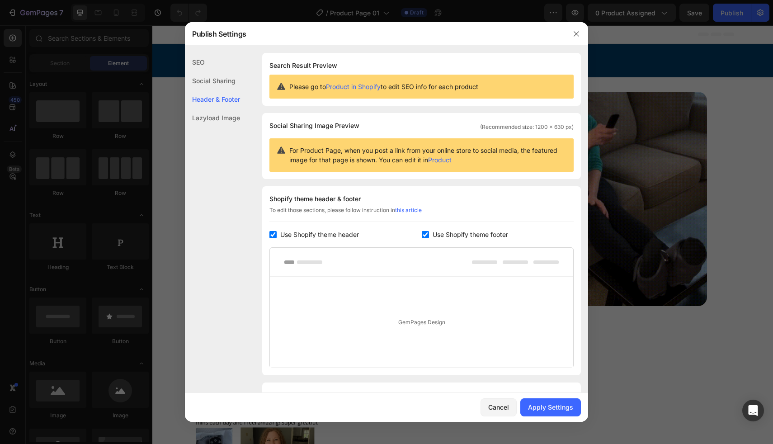
checkbox input "true"
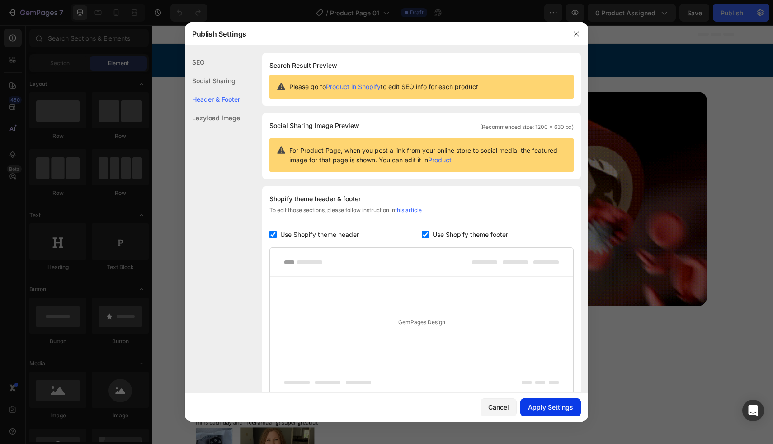
click at [538, 403] on div "Apply Settings" at bounding box center [550, 407] width 45 height 9
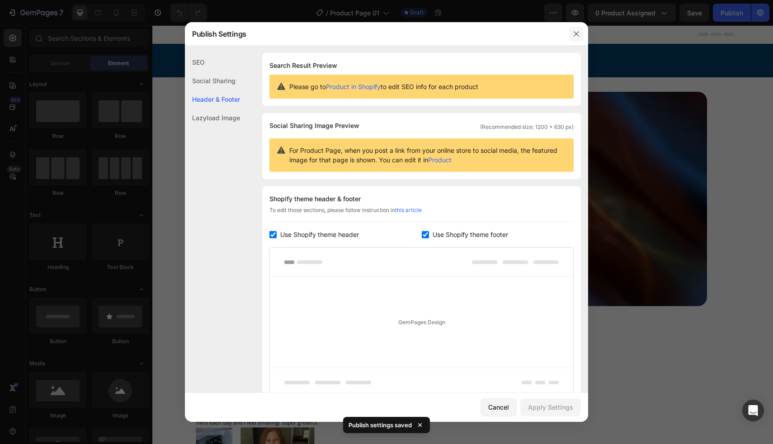
click at [574, 33] on icon "button" at bounding box center [576, 33] width 7 height 7
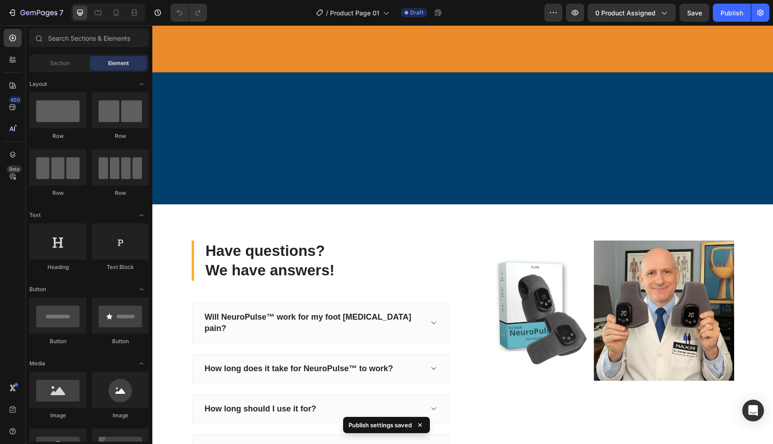
scroll to position [3662, 0]
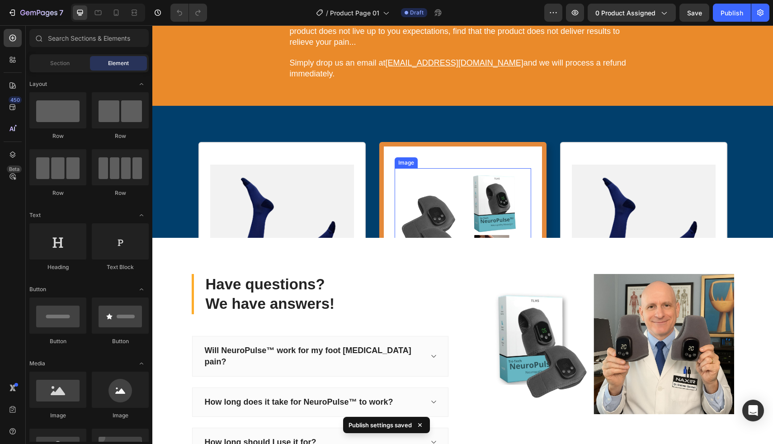
click at [331, 194] on img at bounding box center [282, 237] width 144 height 144
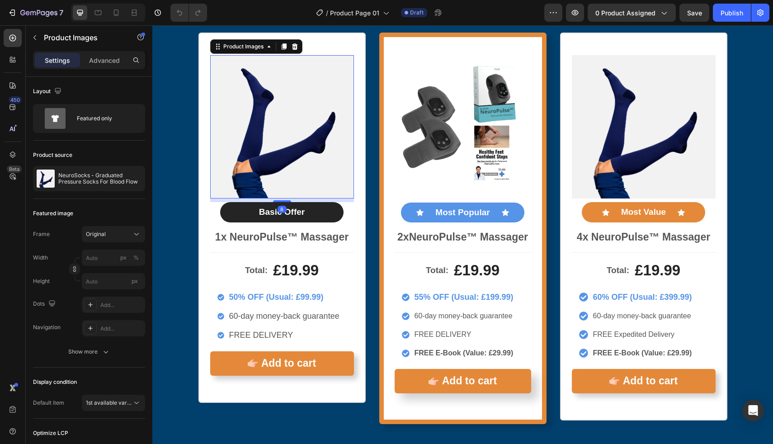
scroll to position [3767, 0]
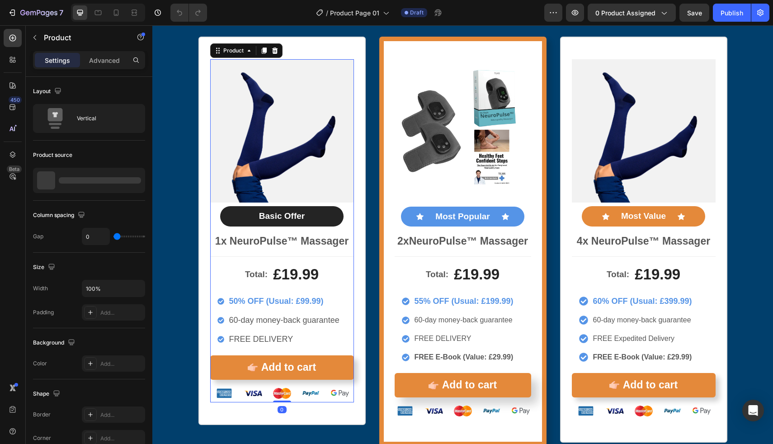
click at [339, 222] on div "Product Images Basic Offer Text Block Row 1x NeuroPulse™ Massager Text Block" at bounding box center [282, 157] width 144 height 197
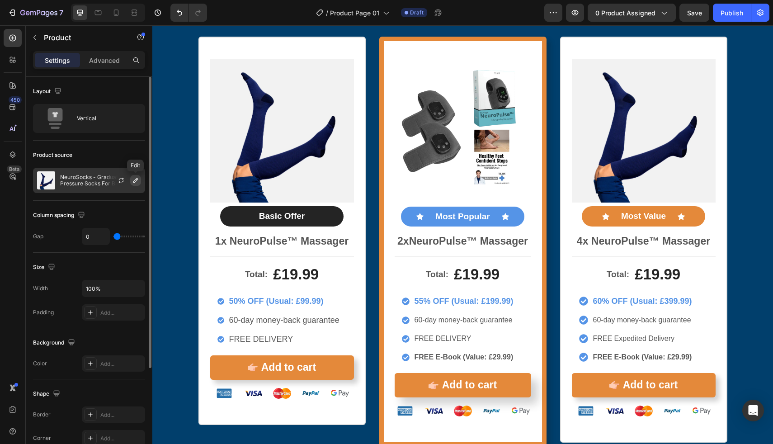
click at [137, 180] on icon "button" at bounding box center [135, 180] width 5 height 5
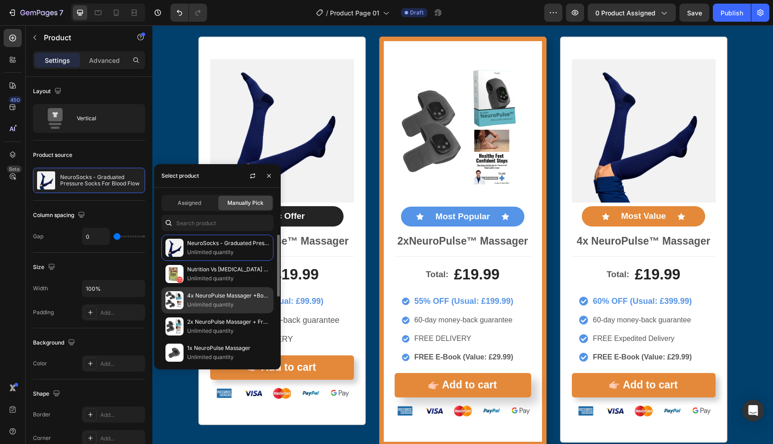
scroll to position [39, 0]
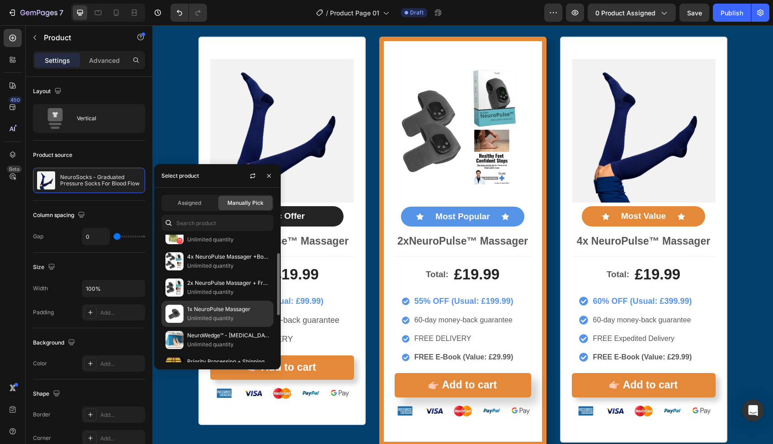
click at [208, 311] on p "1x NeuroPulse Massager" at bounding box center [228, 309] width 82 height 9
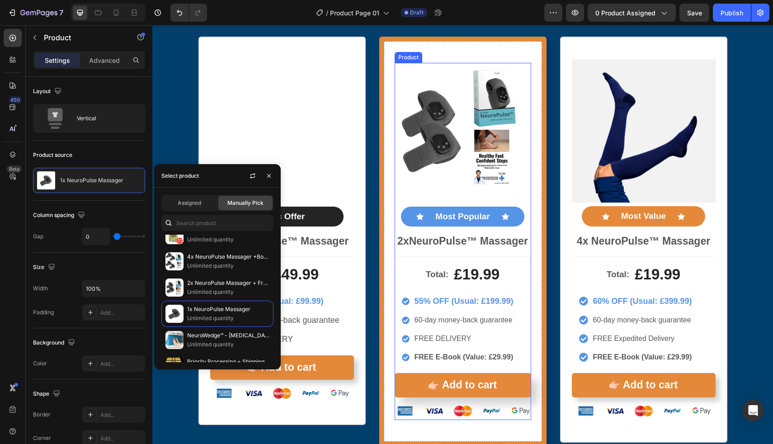
click at [520, 254] on div "Image Icon Most Popular Text Block Icon Row 2x NeuroPulse™ Massager Text Block" at bounding box center [463, 160] width 137 height 194
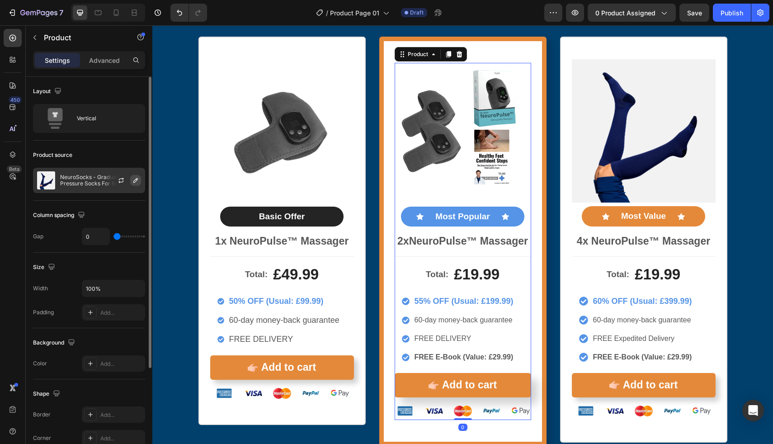
click at [132, 179] on icon "button" at bounding box center [135, 180] width 7 height 7
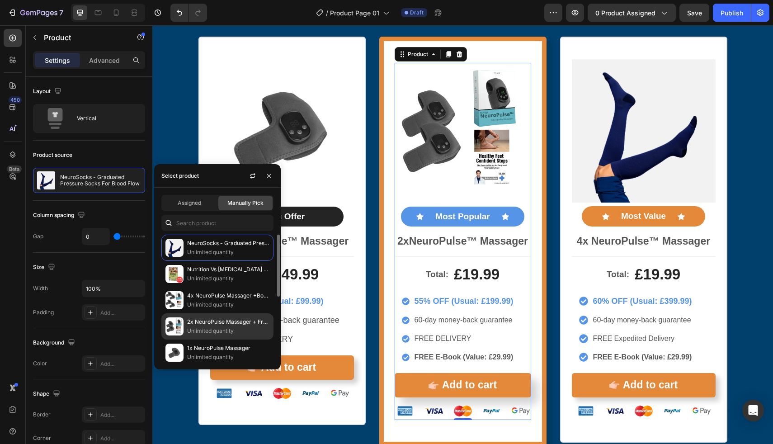
click at [200, 314] on div "2x NeuroPulse Massager + Free Neuropathy E-Guide Unlimited quantity" at bounding box center [217, 326] width 112 height 26
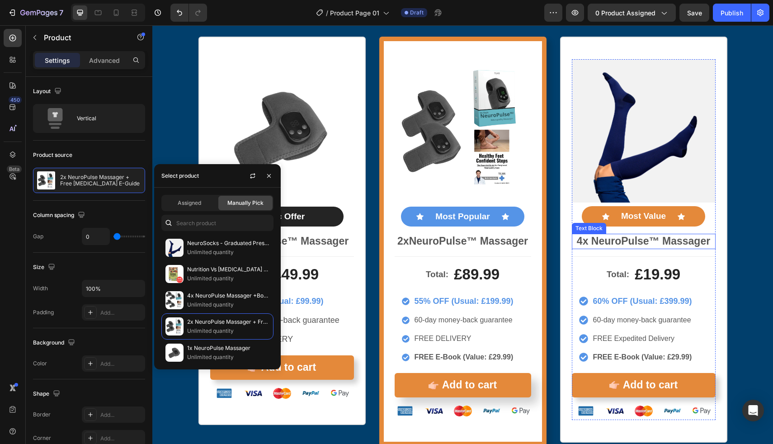
click at [708, 247] on p "4x NeuroPulse™ Massager" at bounding box center [644, 242] width 142 height 14
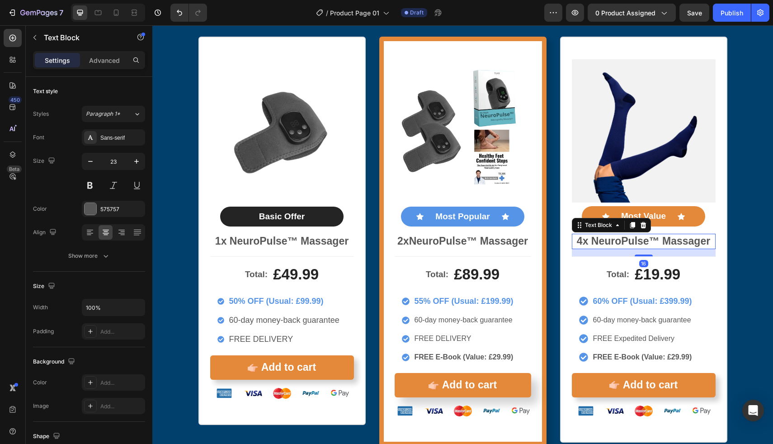
click at [709, 254] on div "16" at bounding box center [644, 252] width 144 height 7
click at [708, 219] on div "Product Images Icon Most Value Text Block Icon Row 4x NeuroPulse™ Massager Text…" at bounding box center [644, 157] width 144 height 197
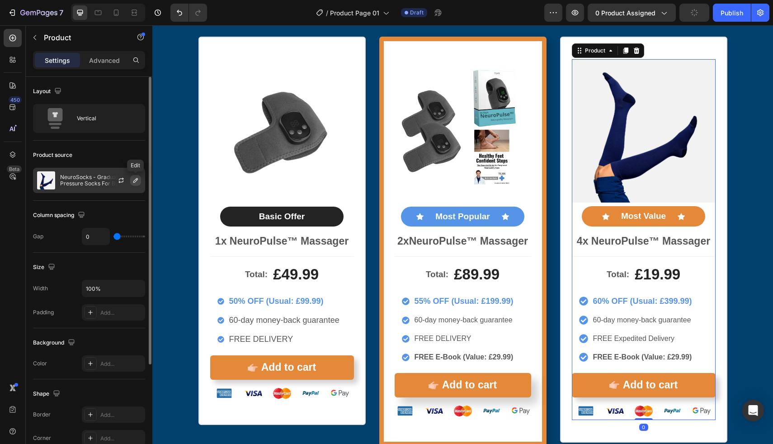
click at [138, 178] on icon "button" at bounding box center [135, 180] width 7 height 7
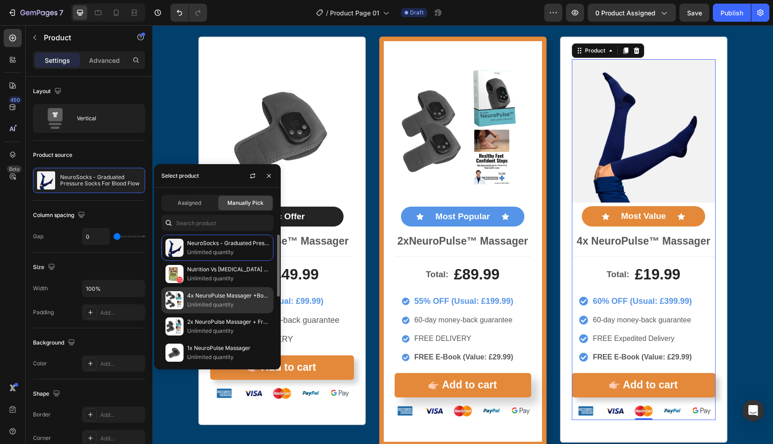
click at [218, 296] on p "4x NeuroPulse Massager +Bonus Free [MEDICAL_DATA] E-Guide" at bounding box center [228, 295] width 82 height 9
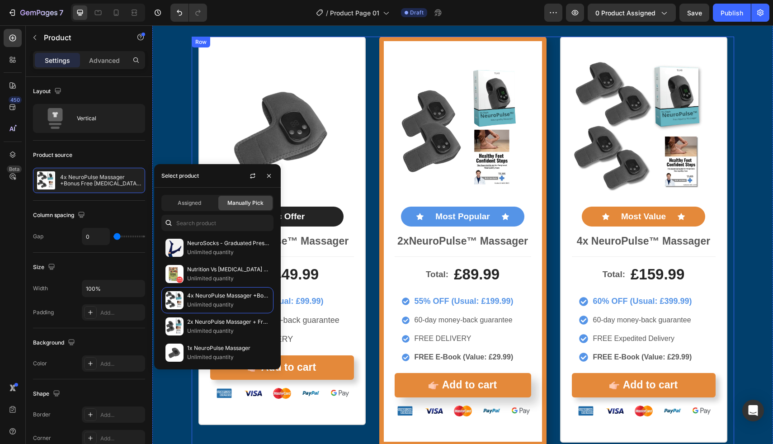
click at [548, 262] on div "Product Images Basic Offer Text Block Row 1x NeuroPulse™ Massager Text Block To…" at bounding box center [463, 242] width 543 height 410
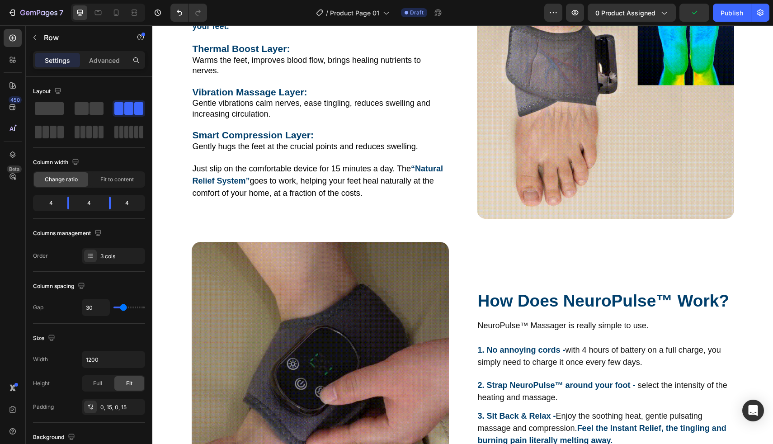
scroll to position [0, 0]
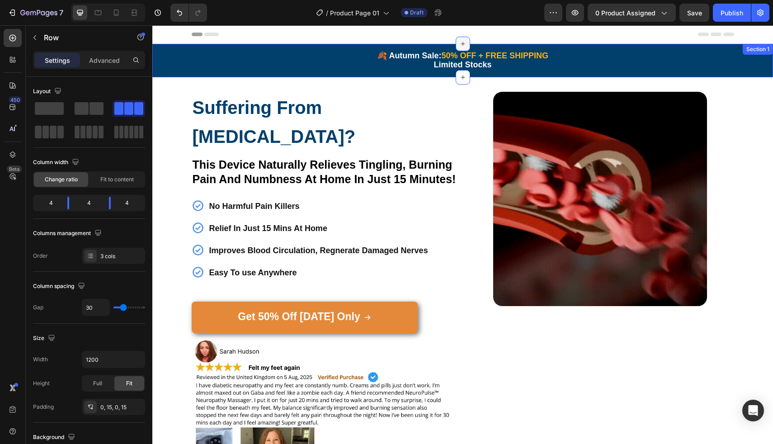
click at [460, 43] on icon at bounding box center [463, 43] width 7 height 7
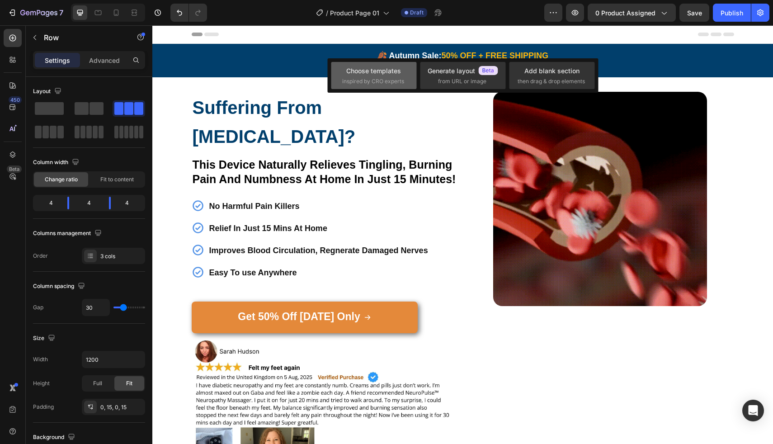
click at [378, 81] on span "inspired by CRO experts" at bounding box center [373, 81] width 62 height 8
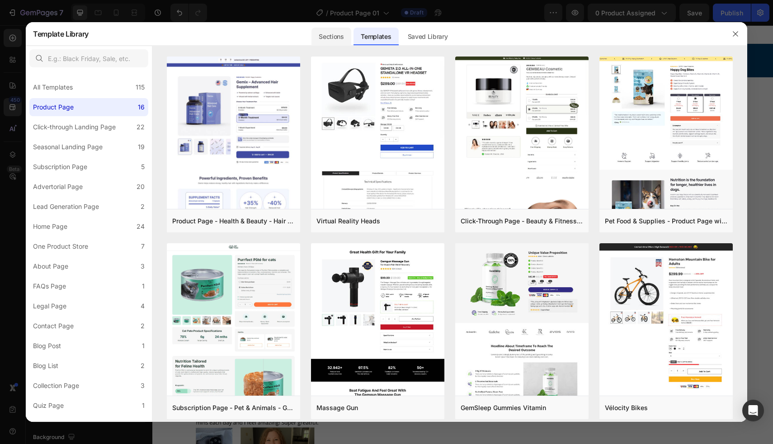
click at [343, 36] on div "Sections" at bounding box center [331, 37] width 39 height 18
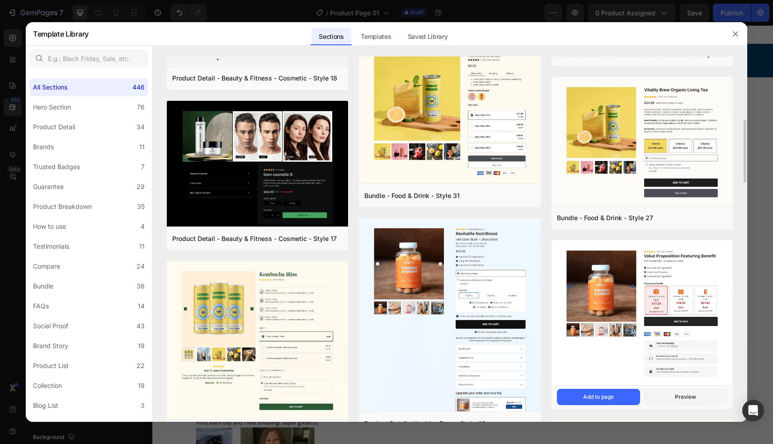
scroll to position [417, 0]
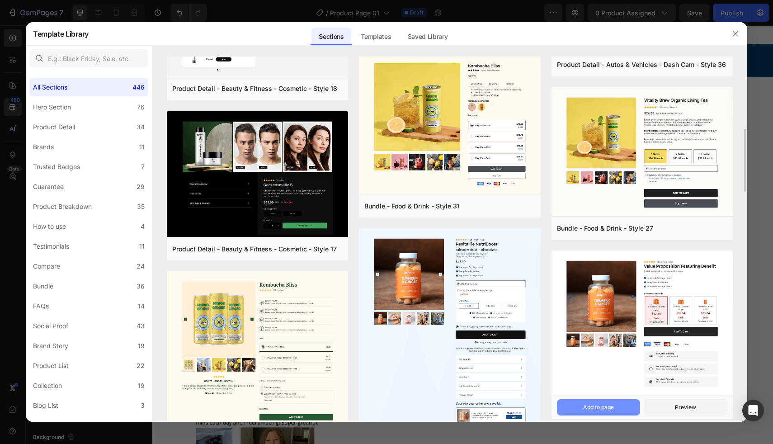
click at [606, 409] on div "Add to page" at bounding box center [598, 407] width 31 height 8
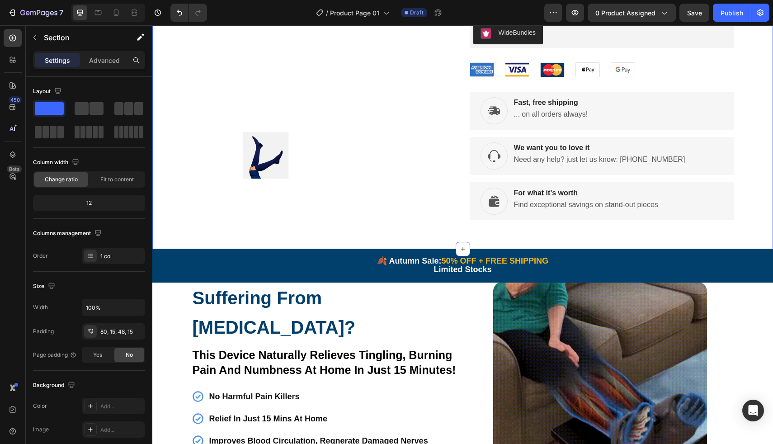
scroll to position [0, 0]
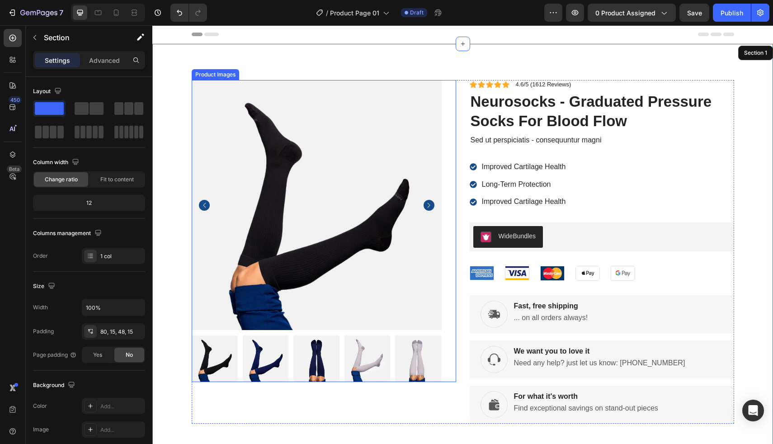
click at [326, 192] on img at bounding box center [317, 205] width 250 height 250
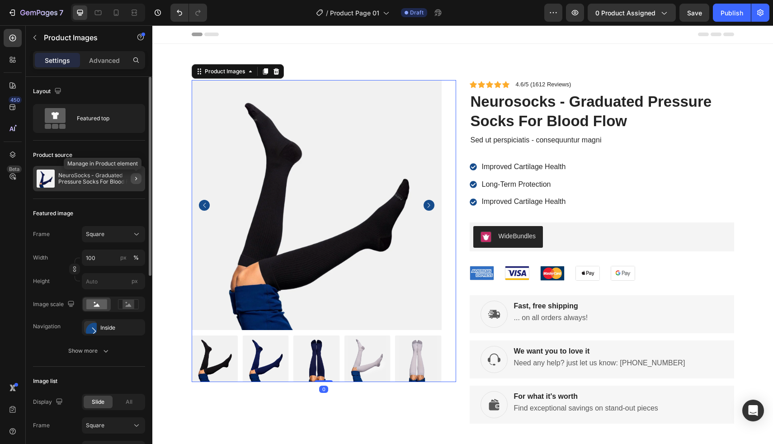
click at [137, 181] on icon "button" at bounding box center [136, 178] width 7 height 7
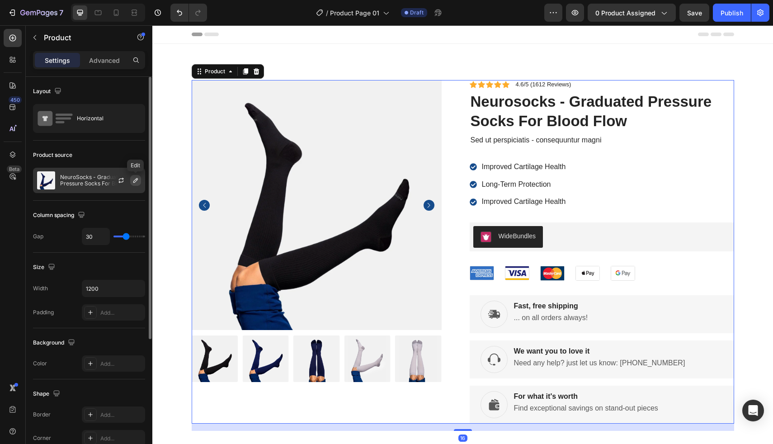
click at [137, 183] on icon "button" at bounding box center [135, 180] width 7 height 7
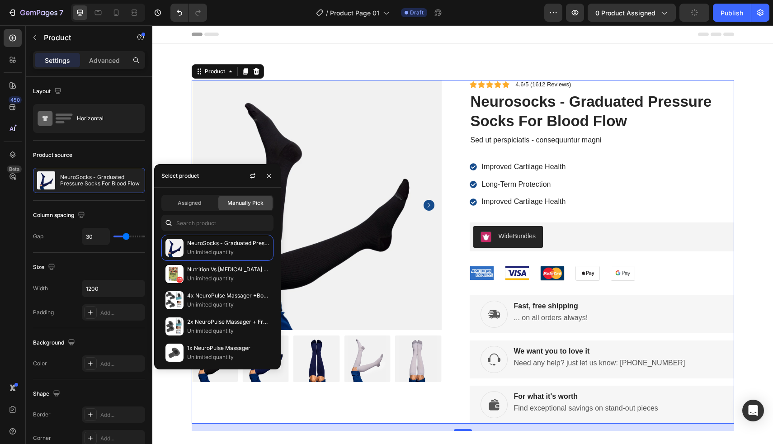
click at [601, 230] on div "WideBundles" at bounding box center [602, 237] width 257 height 22
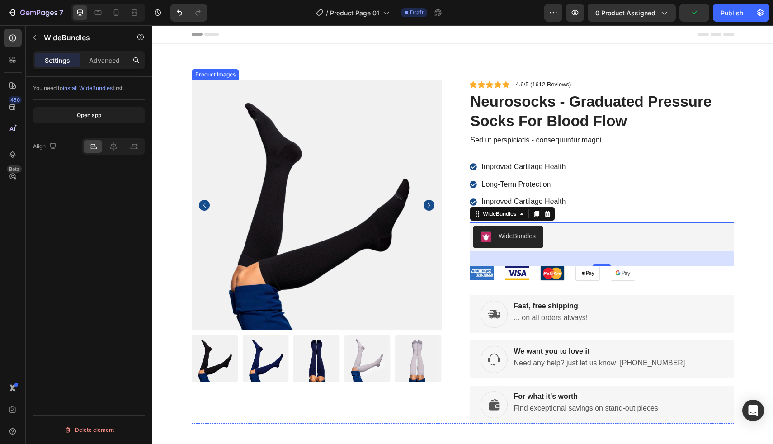
click at [196, 134] on img at bounding box center [317, 205] width 250 height 250
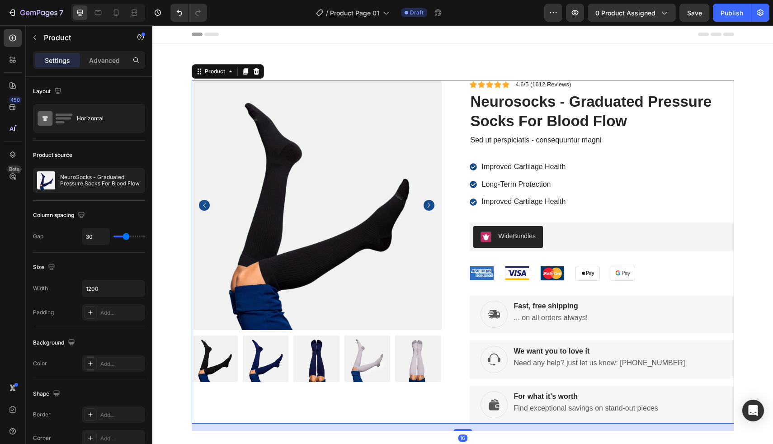
click at [459, 124] on div "Product Images Icon Icon Icon Icon Icon Icon List 4.6/5 (1612 Reviews) Text Blo…" at bounding box center [463, 252] width 543 height 344
click at [256, 75] on icon at bounding box center [256, 71] width 7 height 7
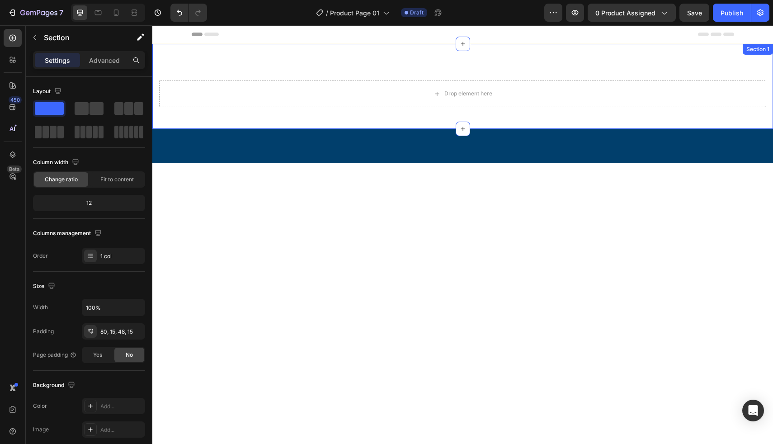
click at [356, 73] on div "Drop element here Section 1" at bounding box center [462, 86] width 621 height 85
click at [763, 51] on icon at bounding box center [766, 53] width 6 height 6
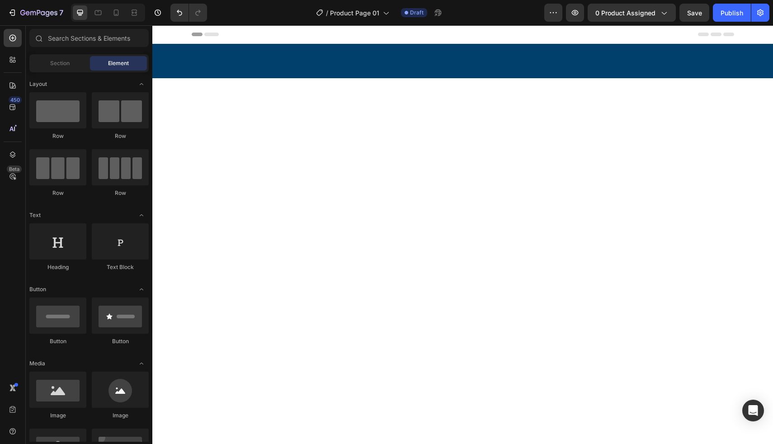
click at [404, 123] on div at bounding box center [462, 290] width 621 height 424
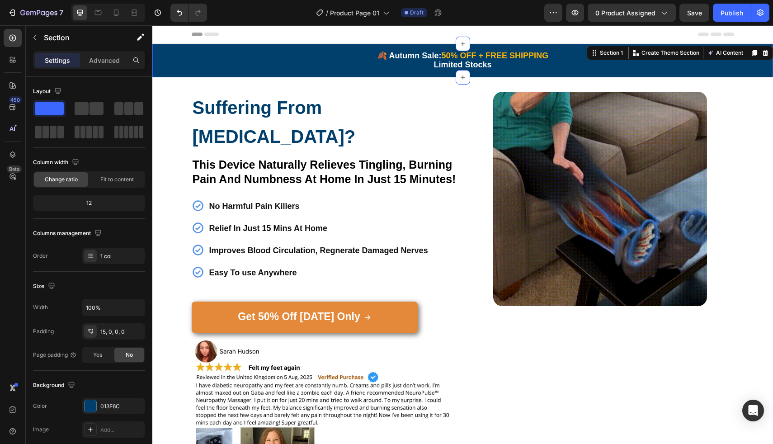
click at [445, 45] on div "🍂 Autumn Sale: 50% OFF + FREE SHIPPING Limited Stocks Text Block Row Section 1 …" at bounding box center [462, 60] width 621 height 33
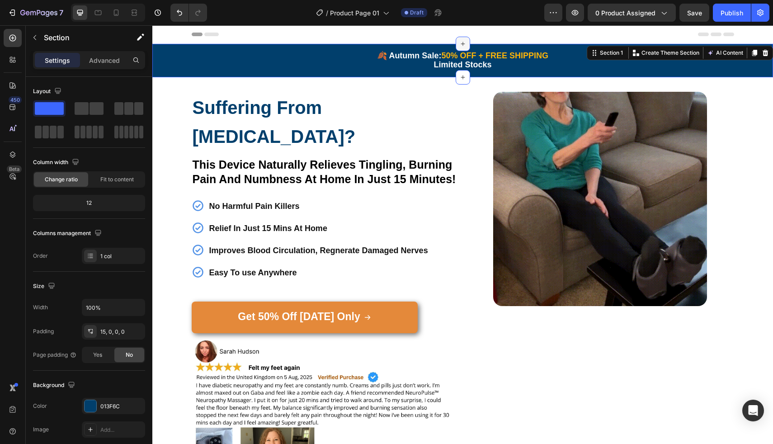
click at [456, 43] on div at bounding box center [463, 44] width 14 height 14
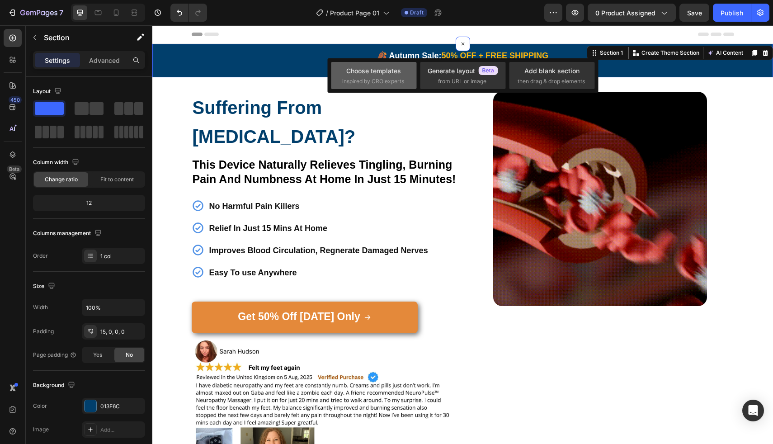
click at [383, 76] on div "Choose templates inspired by CRO experts" at bounding box center [373, 75] width 63 height 19
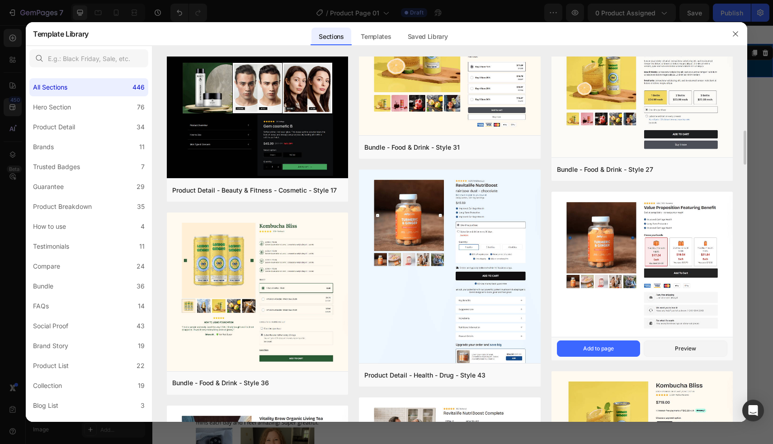
scroll to position [508, 0]
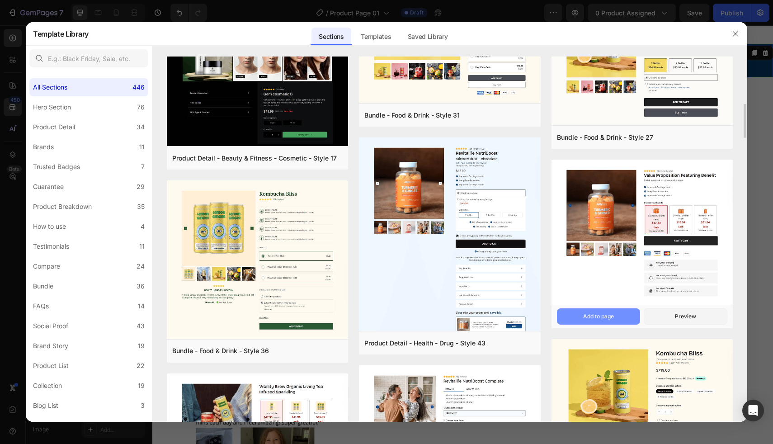
click at [605, 316] on div "Add to page" at bounding box center [598, 317] width 31 height 8
click at [580, 313] on button "Add to page" at bounding box center [599, 316] width 84 height 16
click at [737, 34] on icon "button" at bounding box center [735, 33] width 7 height 7
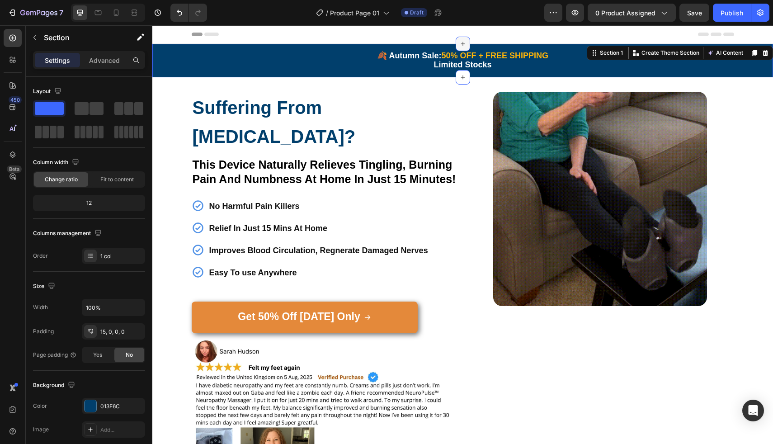
click at [464, 43] on div at bounding box center [463, 44] width 14 height 14
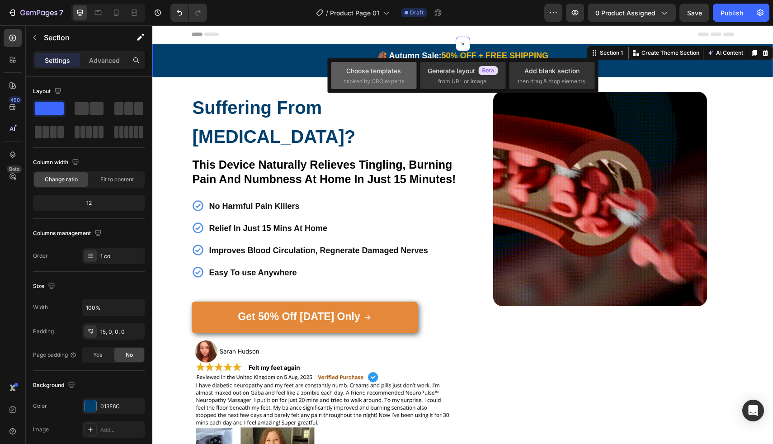
click at [387, 79] on span "inspired by CRO experts" at bounding box center [373, 81] width 62 height 8
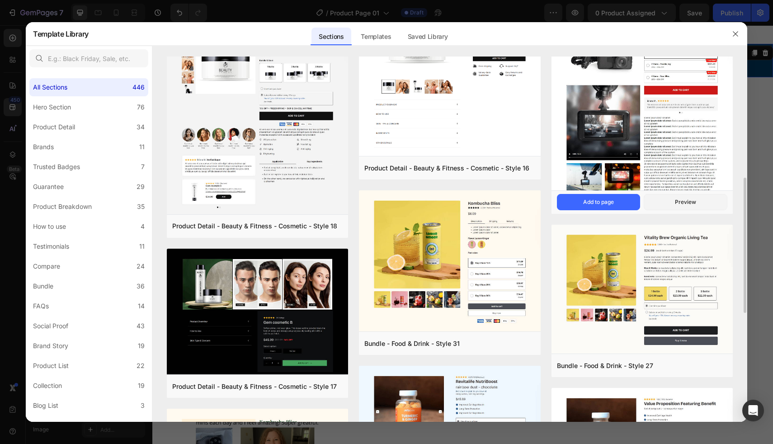
scroll to position [299, 0]
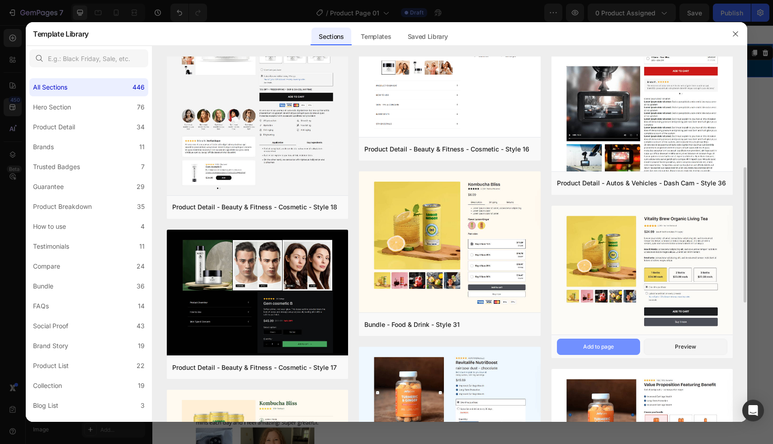
click at [607, 344] on div "Add to page" at bounding box center [598, 347] width 31 height 8
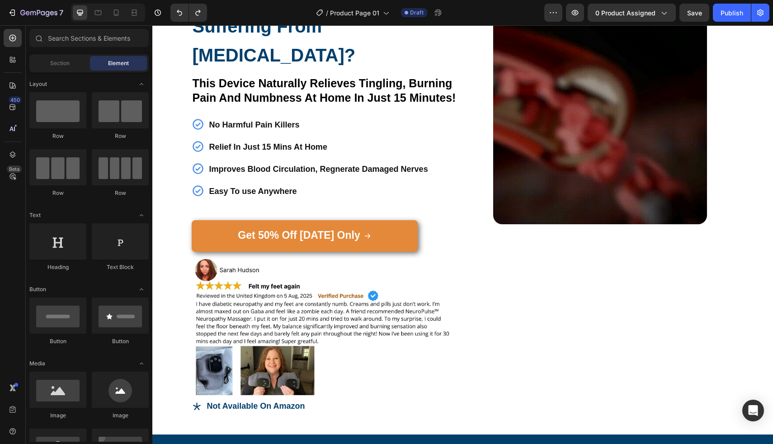
scroll to position [0, 0]
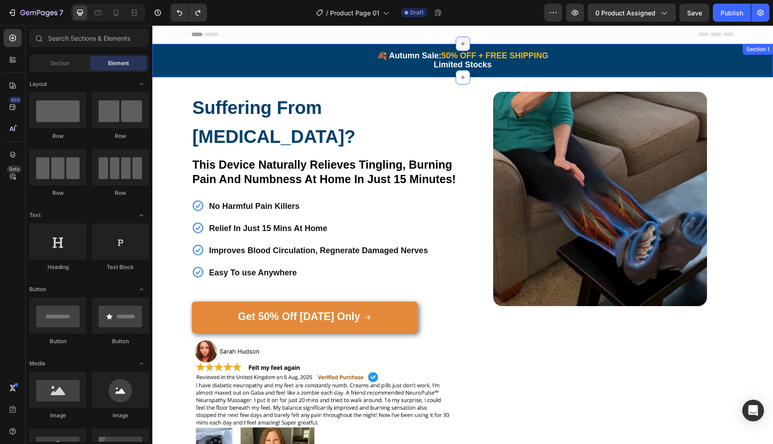
click at [460, 40] on div at bounding box center [463, 44] width 14 height 14
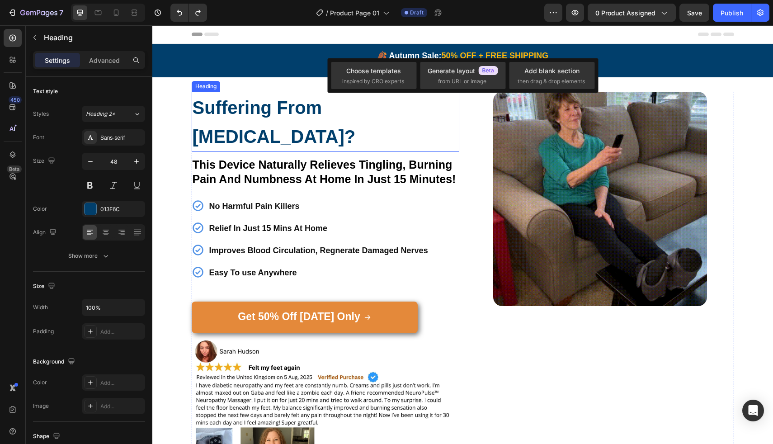
click at [387, 93] on h2 "Suffering From [MEDICAL_DATA]?" at bounding box center [326, 122] width 268 height 60
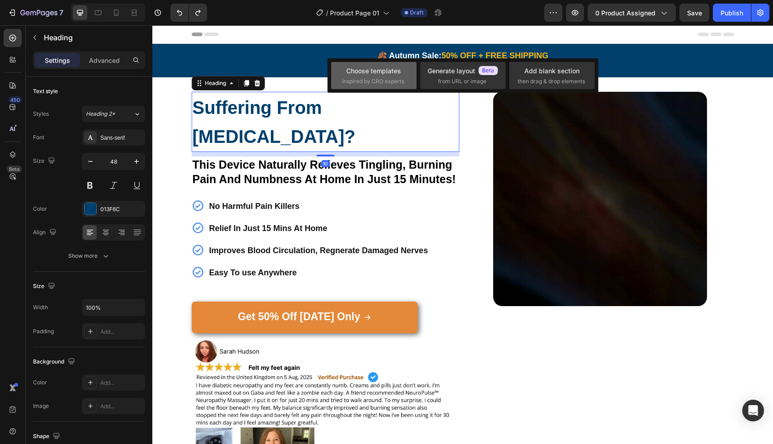
click at [389, 82] on span "inspired by CRO experts" at bounding box center [373, 81] width 62 height 8
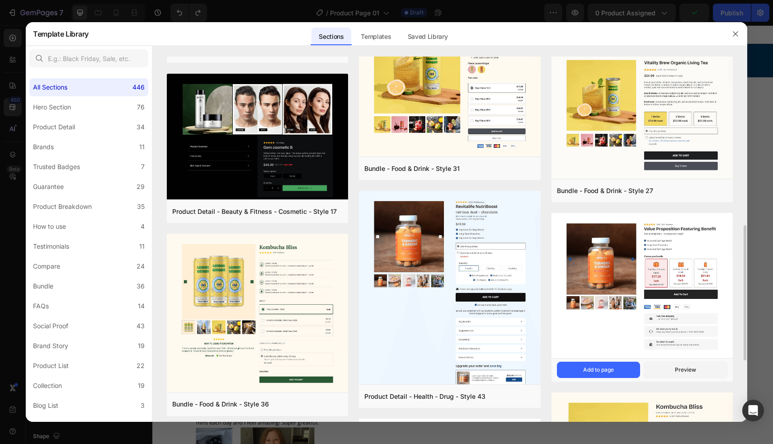
scroll to position [503, 0]
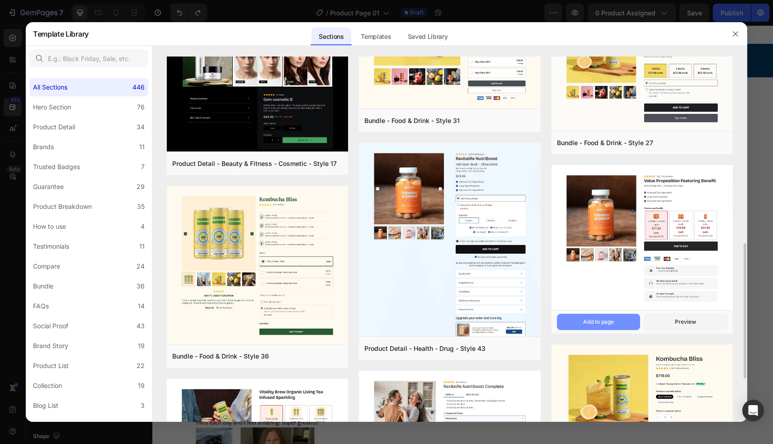
click at [607, 323] on div "Add to page" at bounding box center [598, 322] width 31 height 8
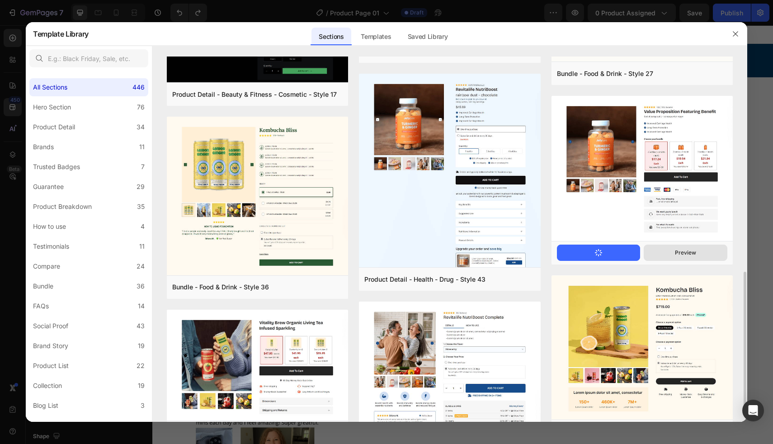
scroll to position [574, 0]
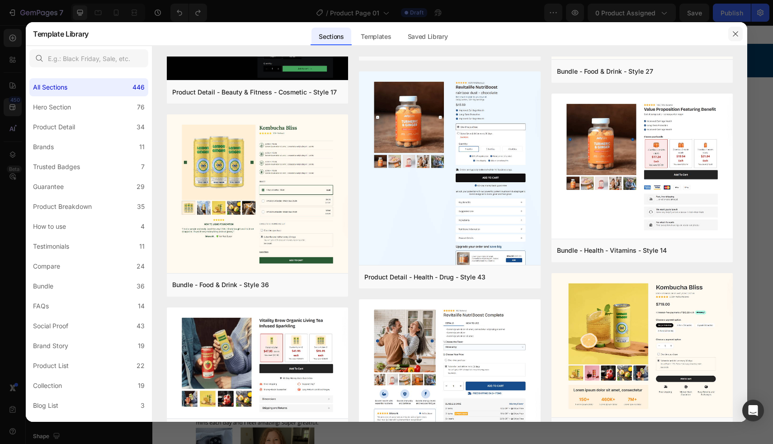
click at [736, 29] on button "button" at bounding box center [736, 34] width 14 height 14
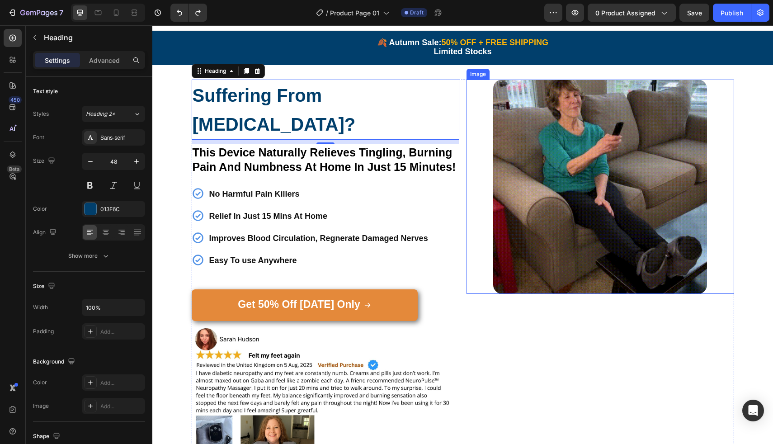
scroll to position [0, 0]
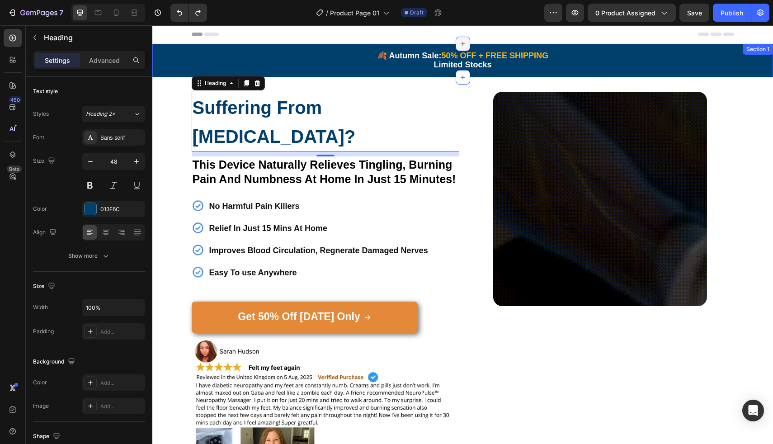
click at [462, 46] on icon at bounding box center [463, 43] width 7 height 7
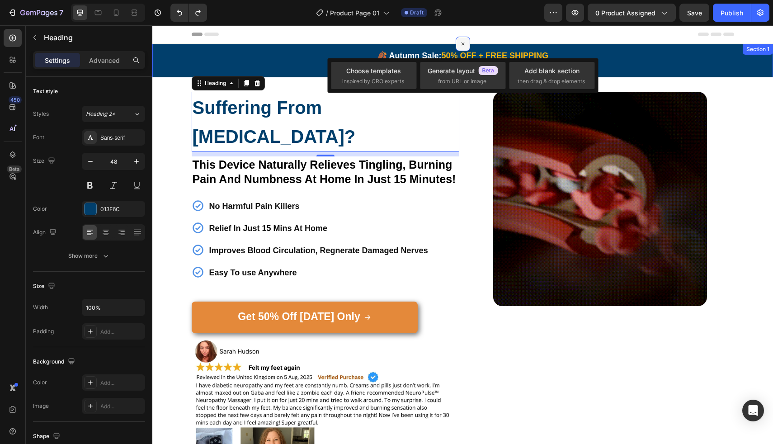
click at [462, 46] on icon at bounding box center [463, 44] width 10 height 10
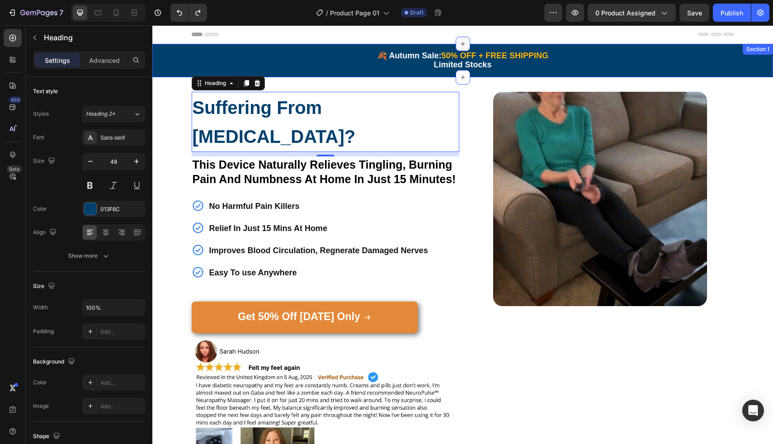
click at [462, 46] on icon at bounding box center [463, 43] width 7 height 7
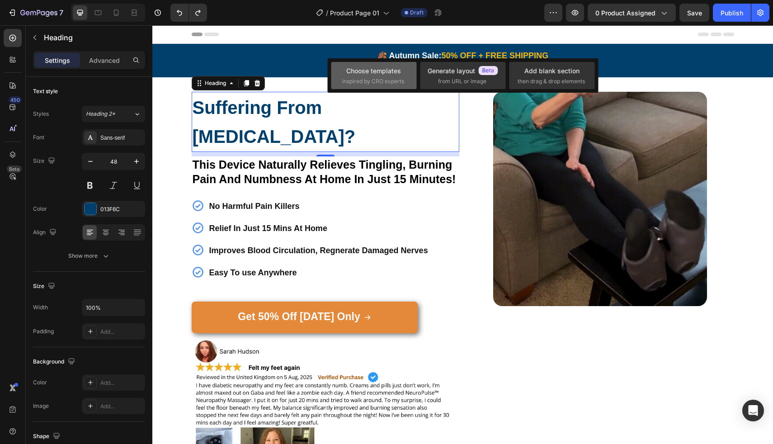
click at [388, 86] on div "Choose templates inspired by CRO experts" at bounding box center [373, 75] width 85 height 27
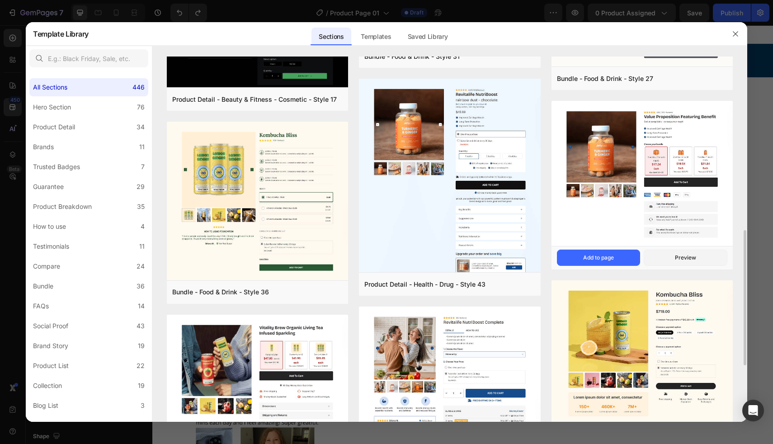
scroll to position [592, 0]
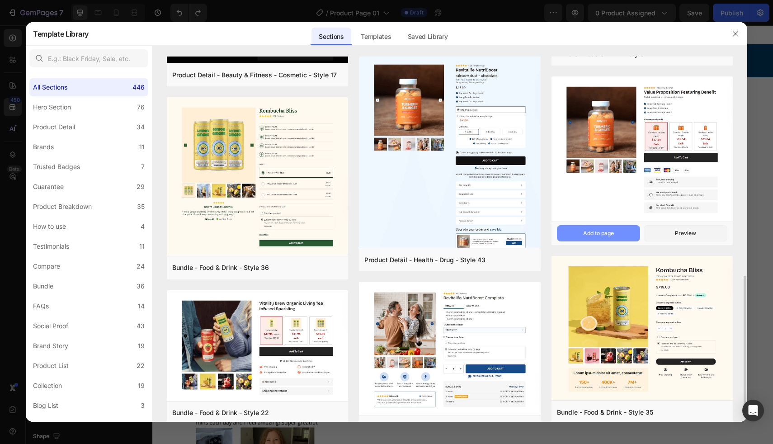
click at [617, 236] on button "Add to page" at bounding box center [599, 233] width 84 height 16
click at [736, 31] on icon "button" at bounding box center [735, 33] width 7 height 7
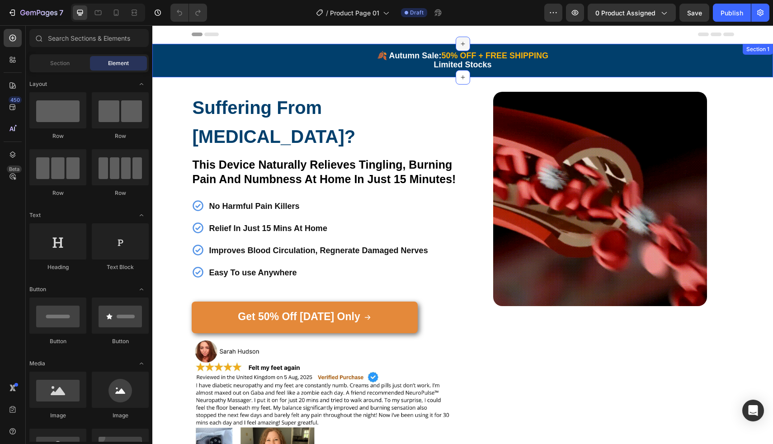
click at [456, 43] on div at bounding box center [463, 44] width 14 height 14
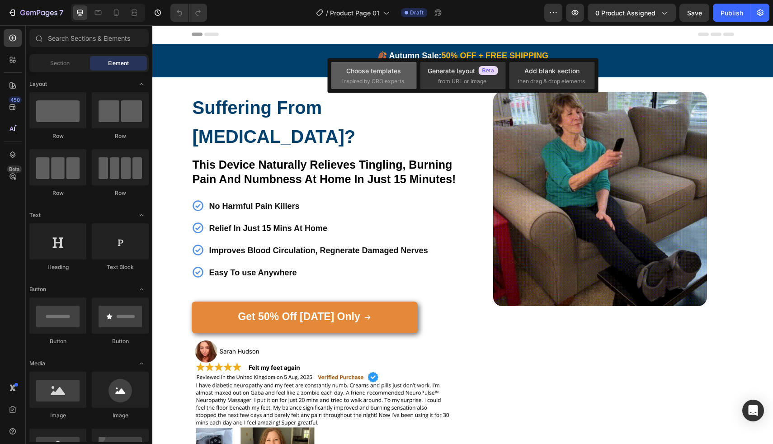
click at [387, 74] on div "Choose templates" at bounding box center [373, 70] width 55 height 9
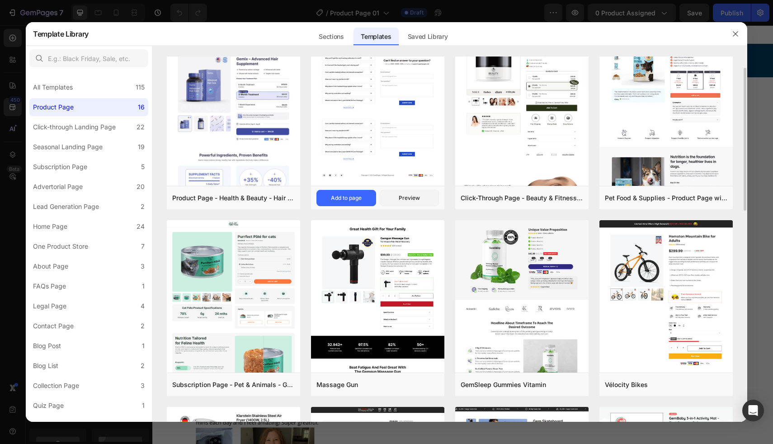
scroll to position [32, 0]
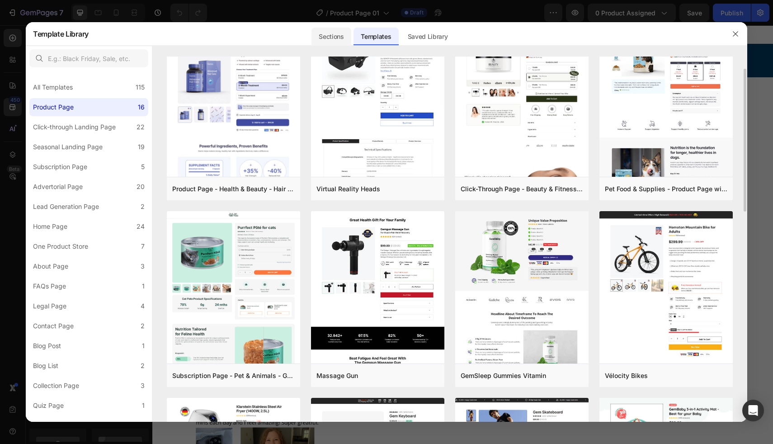
click at [336, 32] on div "Sections" at bounding box center [331, 37] width 39 height 18
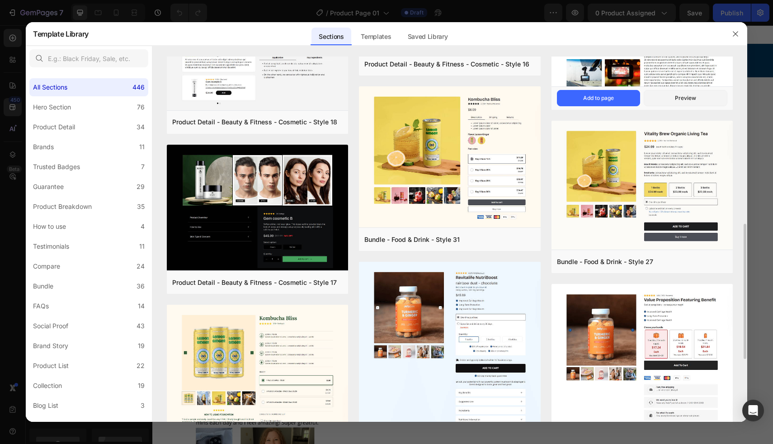
scroll to position [508, 0]
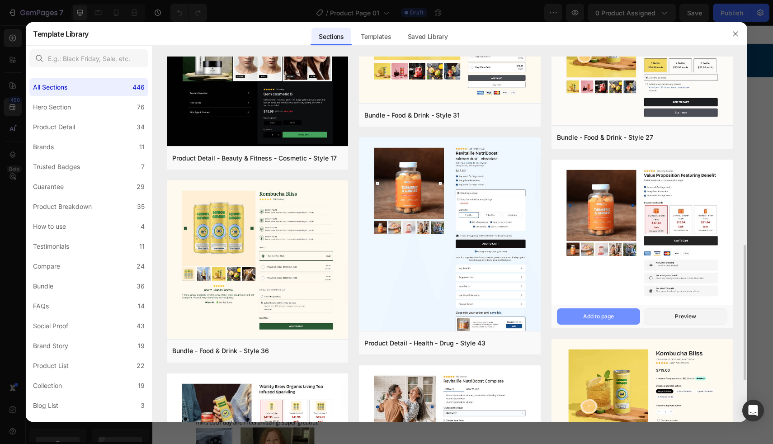
click at [622, 315] on button "Add to page" at bounding box center [599, 316] width 84 height 16
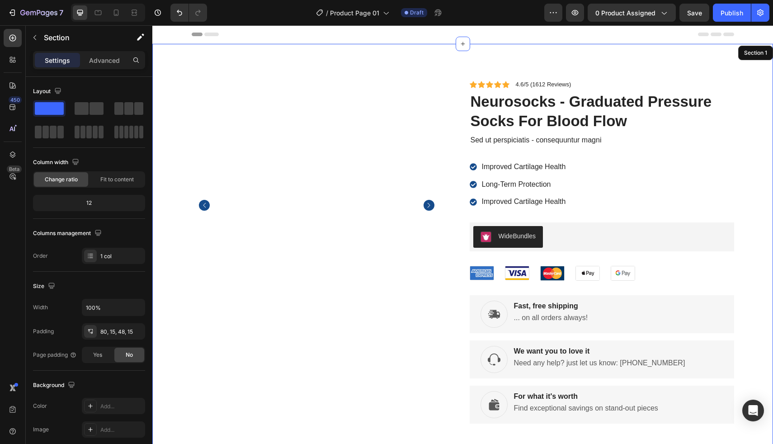
scroll to position [19, 0]
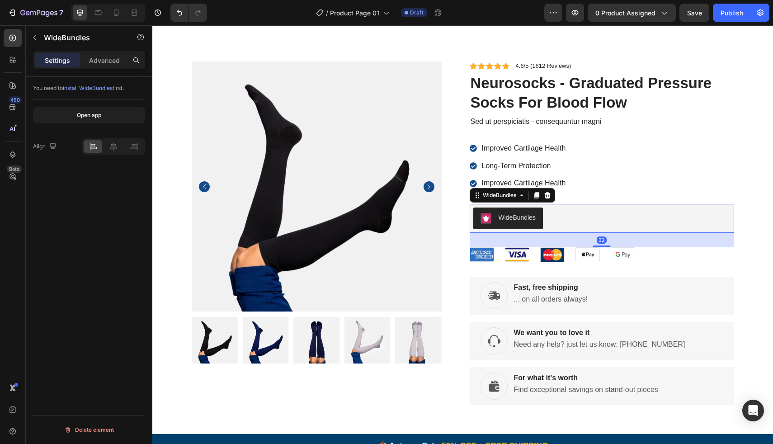
click at [576, 218] on div "WideBundles" at bounding box center [602, 219] width 257 height 22
click at [546, 194] on icon at bounding box center [548, 195] width 6 height 6
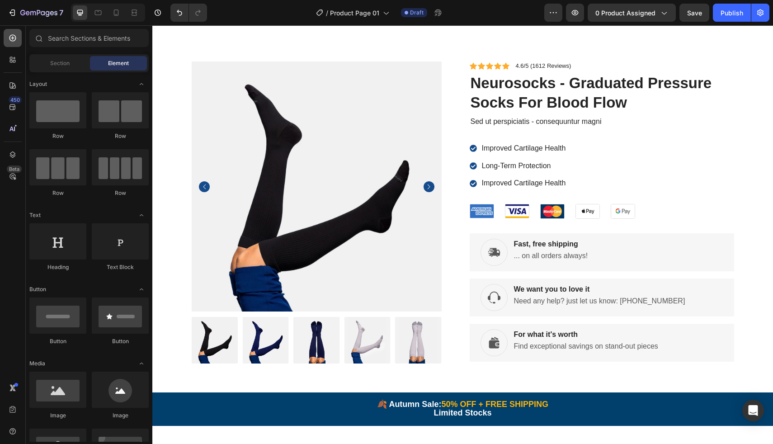
click at [15, 39] on icon at bounding box center [12, 38] width 7 height 7
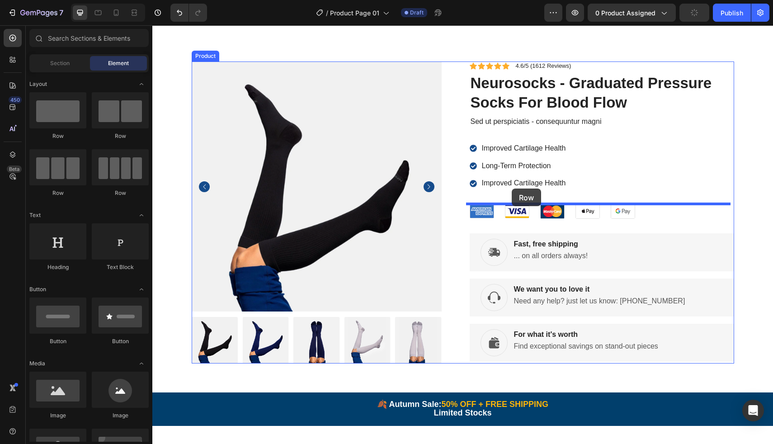
drag, startPoint x: 194, startPoint y: 140, endPoint x: 512, endPoint y: 189, distance: 321.2
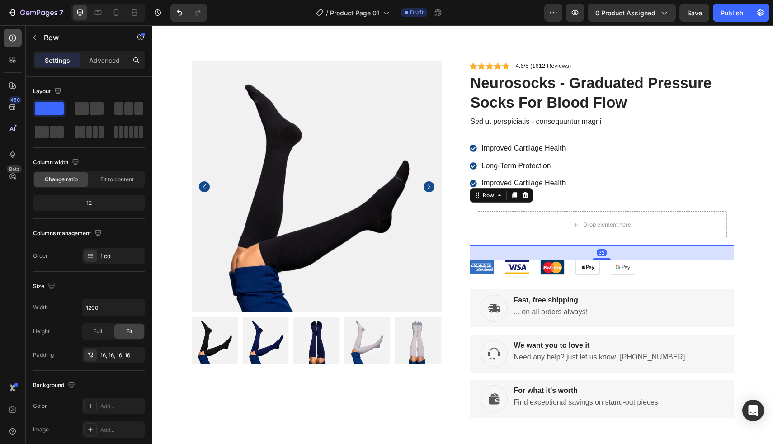
click at [4, 36] on div at bounding box center [13, 38] width 18 height 18
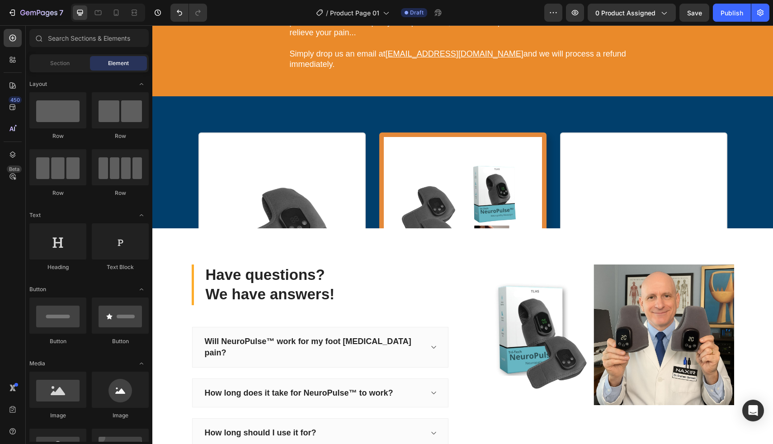
scroll to position [4089, 0]
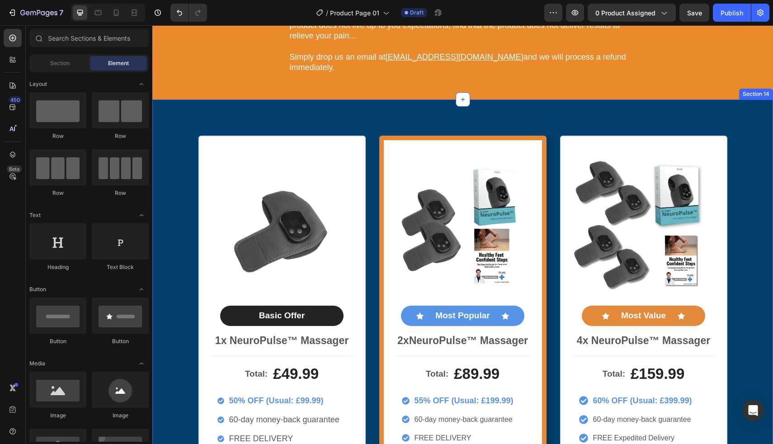
click at [410, 116] on div "Product Images Basic Offer Text Block Row 1x NeuroPulse™ Massager Text Block To…" at bounding box center [462, 331] width 621 height 464
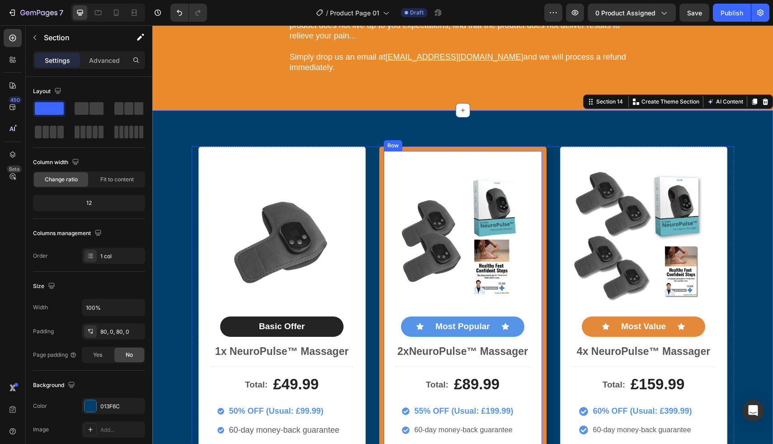
click at [413, 147] on div "Image Icon Most Popular Text Block Icon Row 2x NeuroPulse™ Massager Text Block …" at bounding box center [462, 343] width 167 height 392
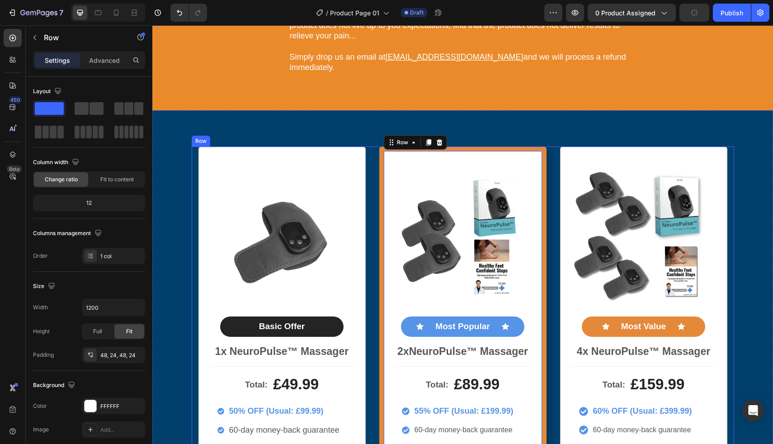
click at [554, 162] on div "Product Images Basic Offer Text Block Row 1x NeuroPulse™ Massager Text Block To…" at bounding box center [463, 343] width 543 height 392
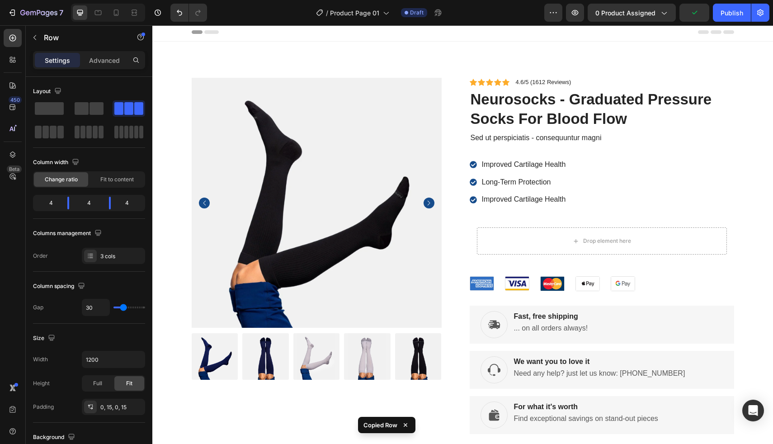
scroll to position [0, 0]
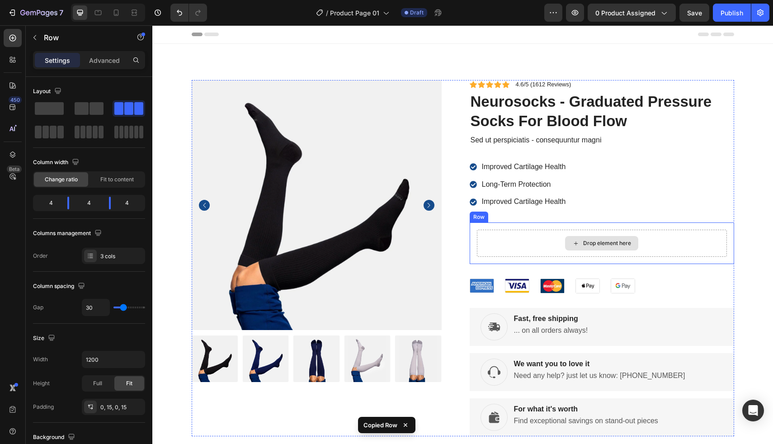
click at [546, 246] on div "Drop element here" at bounding box center [602, 243] width 250 height 27
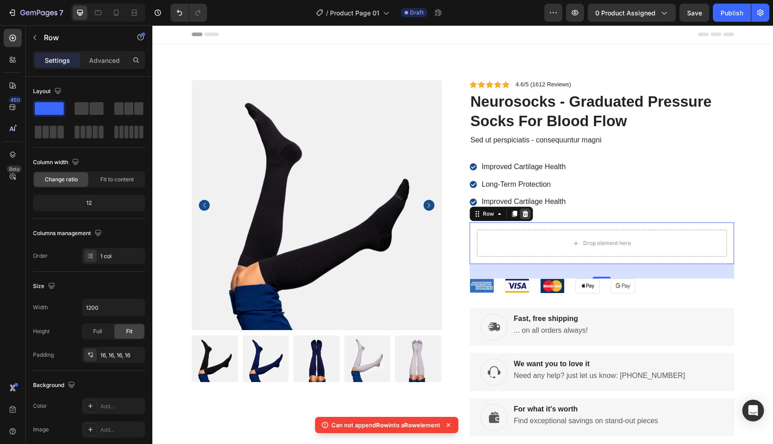
click at [522, 213] on icon at bounding box center [525, 213] width 7 height 7
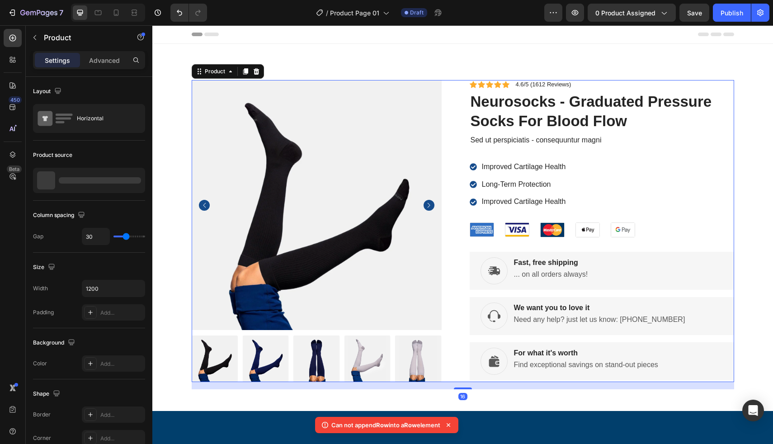
click at [521, 214] on div "Icon Icon Icon Icon Icon Icon List 4.6/5 (1612 Reviews) Text Block Row neurosoc…" at bounding box center [602, 231] width 265 height 302
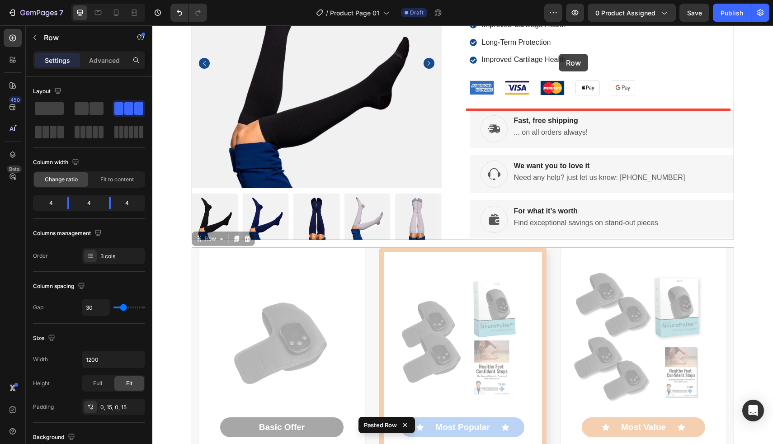
scroll to position [128, 0]
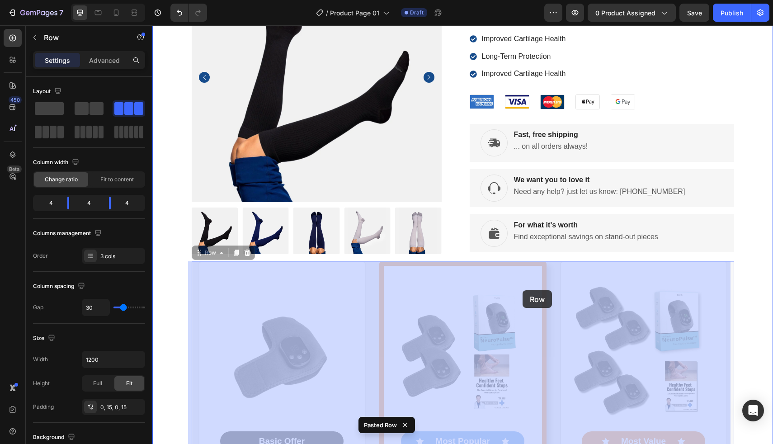
drag, startPoint x: 550, startPoint y: 220, endPoint x: 524, endPoint y: 290, distance: 75.4
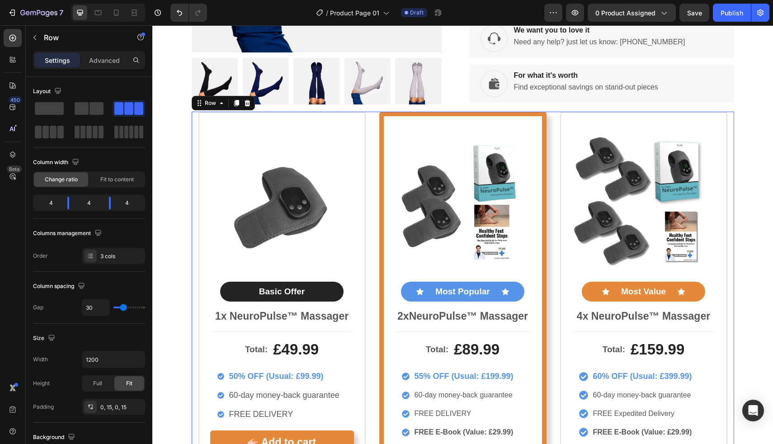
scroll to position [257, 0]
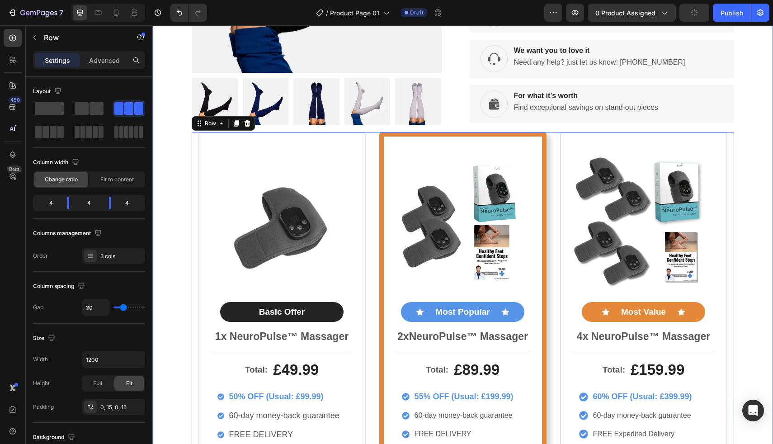
click at [162, 289] on div "Product Images Icon Icon Icon Icon Icon Icon List 4.6/5 (1612 Reviews) Text Blo…" at bounding box center [462, 173] width 607 height 701
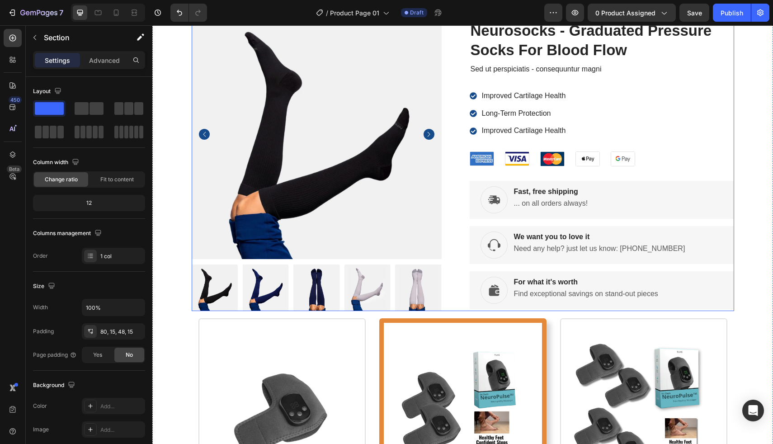
scroll to position [165, 0]
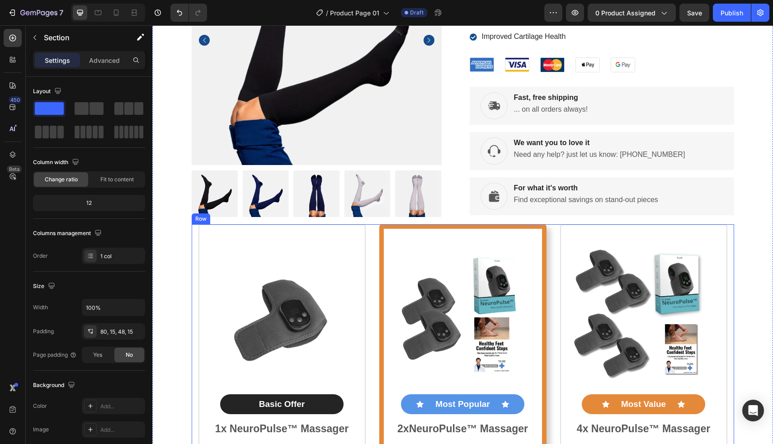
click at [551, 237] on div "Product Images Basic Offer Text Block Row 1x NeuroPulse™ Massager Text Block To…" at bounding box center [463, 420] width 543 height 392
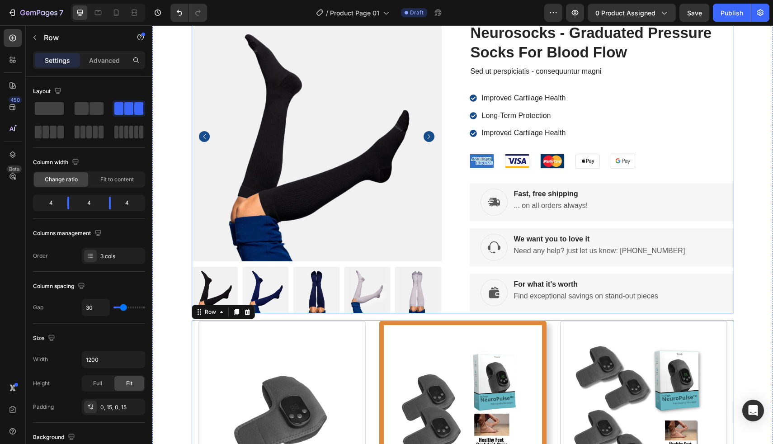
scroll to position [66, 0]
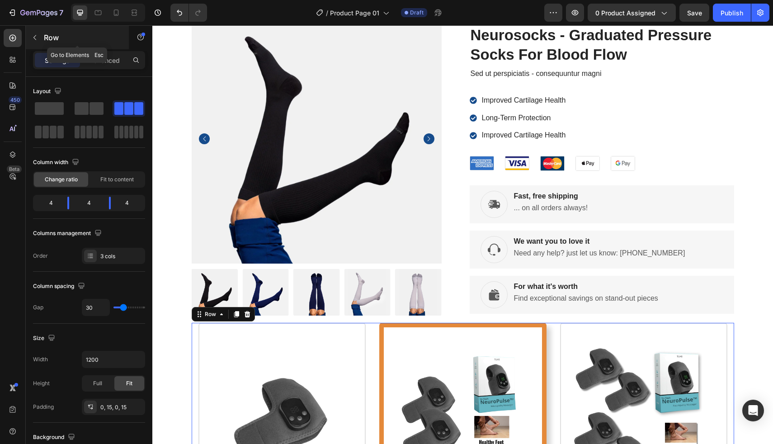
click at [34, 39] on icon "button" at bounding box center [34, 37] width 7 height 7
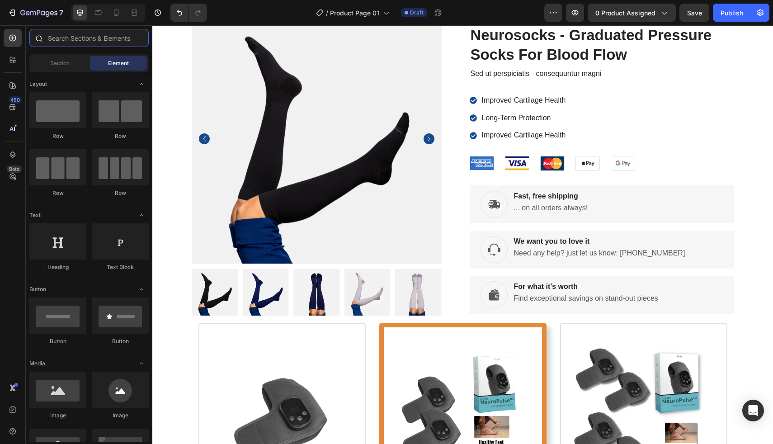
click at [59, 41] on input "text" at bounding box center [88, 38] width 119 height 18
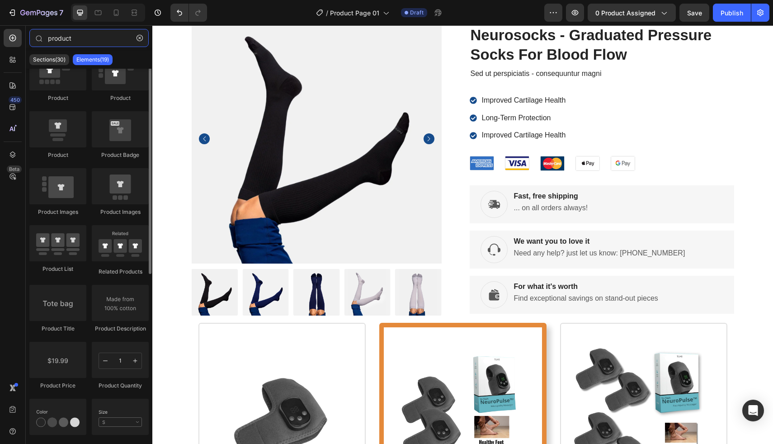
scroll to position [50, 0]
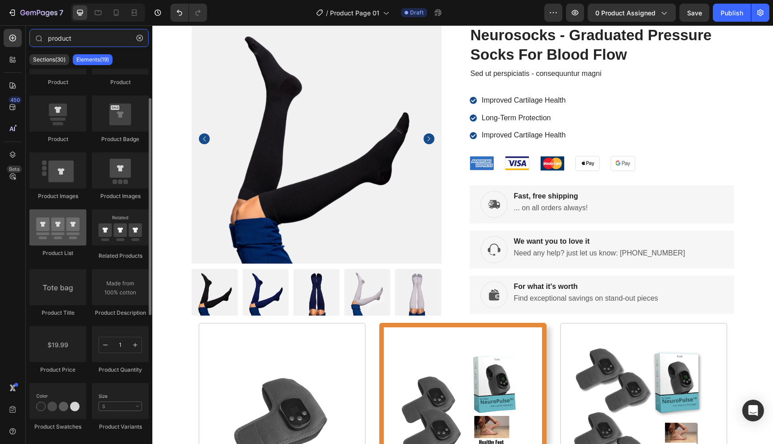
type input "product"
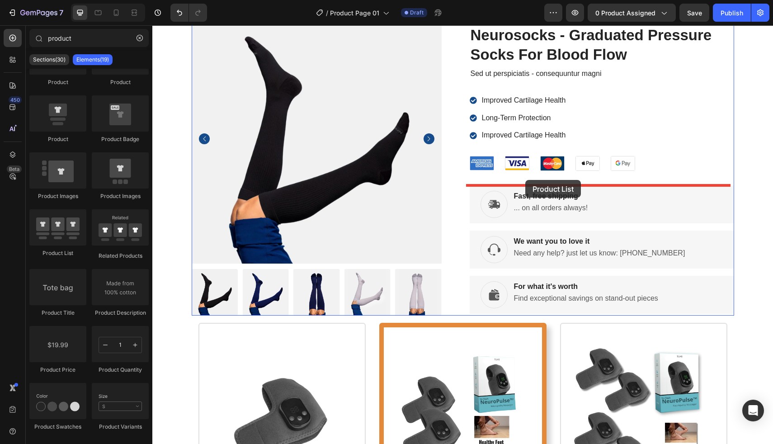
drag, startPoint x: 210, startPoint y: 257, endPoint x: 526, endPoint y: 180, distance: 324.9
click at [261, 210] on img at bounding box center [317, 139] width 250 height 250
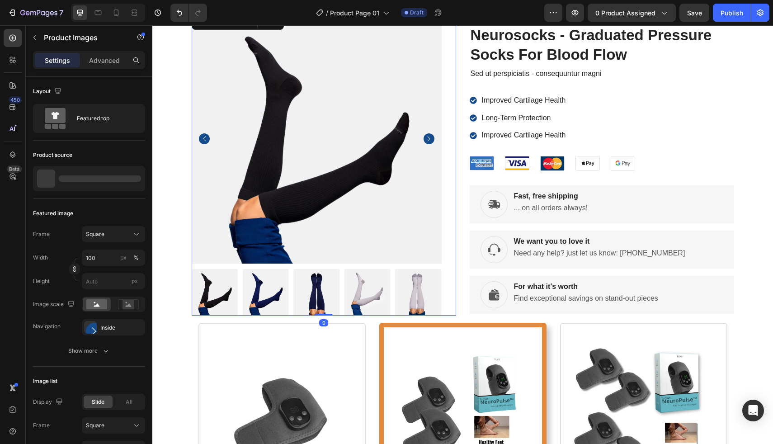
scroll to position [0, 0]
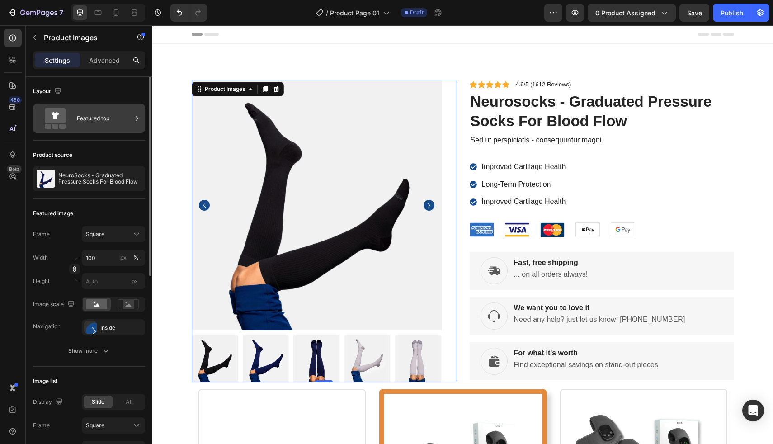
click at [133, 118] on icon at bounding box center [137, 118] width 9 height 9
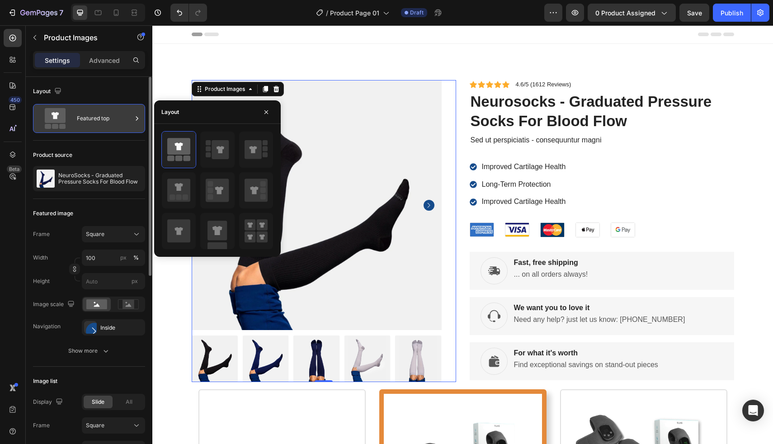
click at [131, 117] on div "Featured top" at bounding box center [104, 118] width 55 height 21
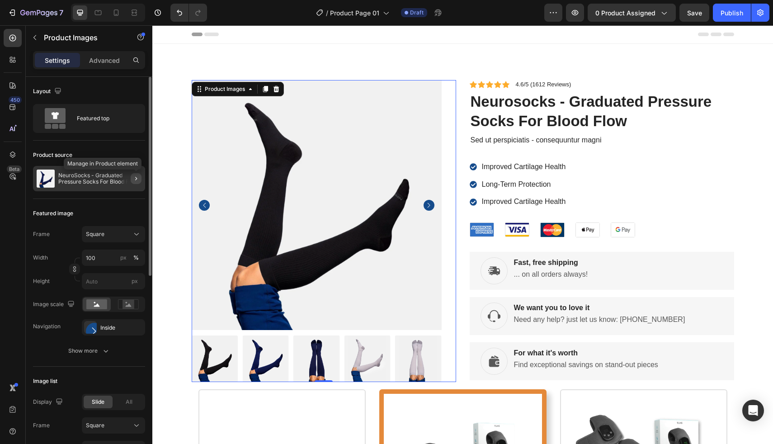
click at [135, 176] on icon "button" at bounding box center [136, 178] width 7 height 7
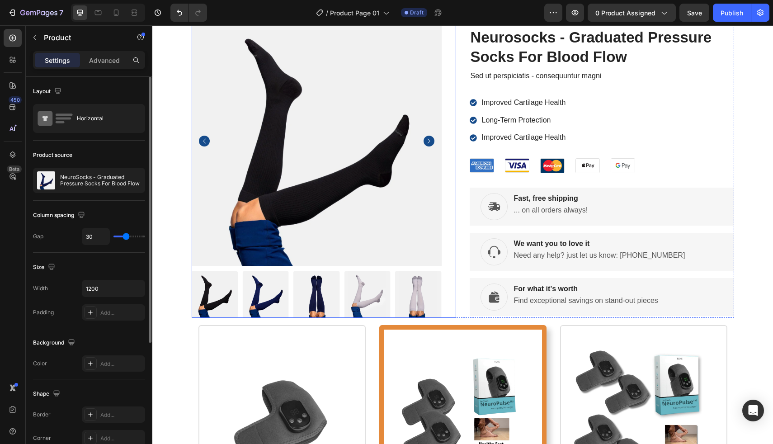
scroll to position [141, 0]
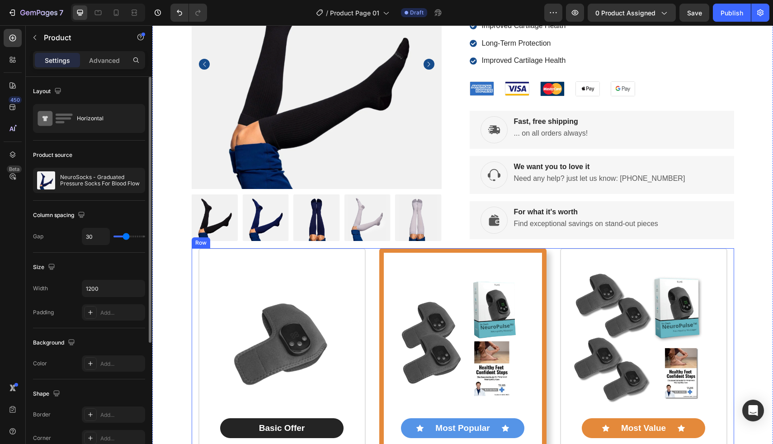
click at [368, 292] on div "Product Images Basic Offer Text Block Row 1x NeuroPulse™ Massager Text Block To…" at bounding box center [463, 444] width 543 height 392
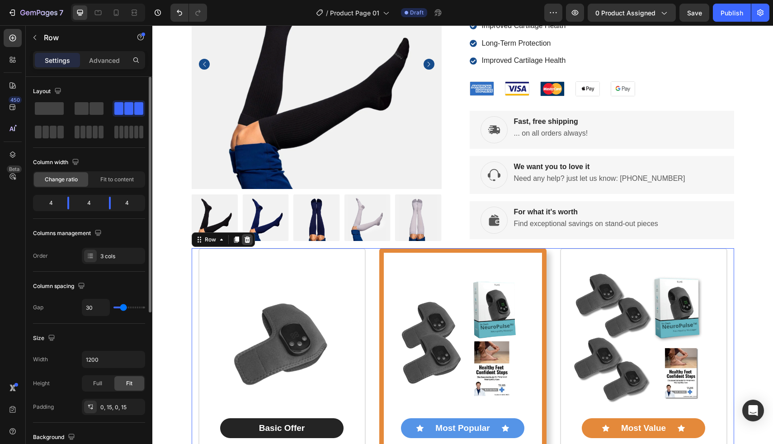
click at [244, 242] on icon at bounding box center [247, 239] width 6 height 6
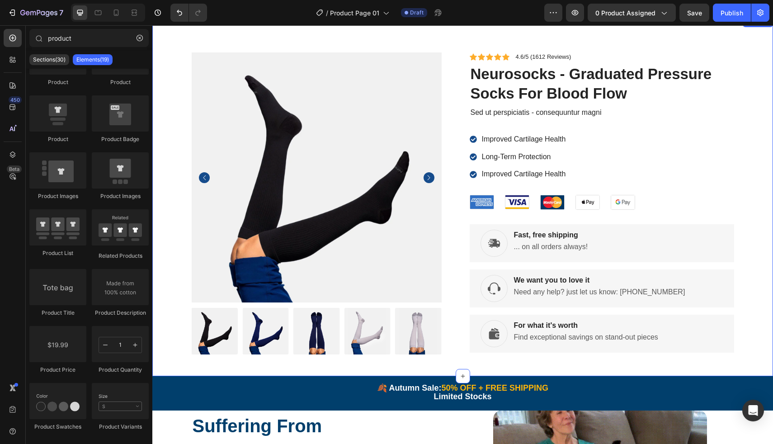
scroll to position [0, 0]
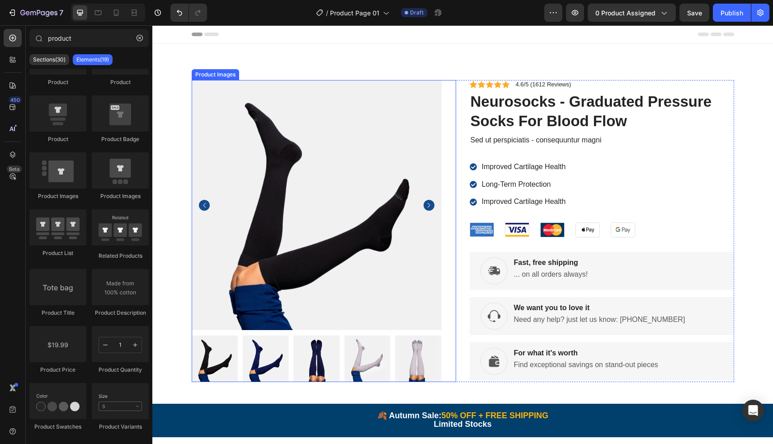
click at [452, 144] on div "Product Images" at bounding box center [324, 231] width 265 height 302
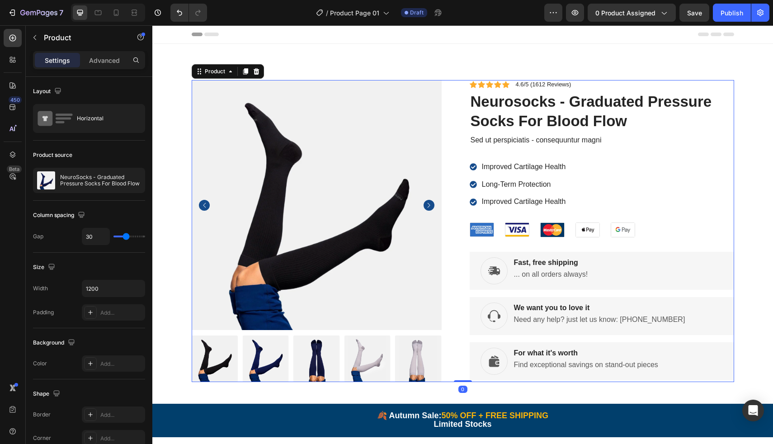
click at [455, 146] on div "Product Images Icon Icon Icon Icon Icon Icon List 4.6/5 (1612 Reviews) Text Blo…" at bounding box center [463, 231] width 543 height 302
click at [254, 70] on icon at bounding box center [256, 71] width 6 height 6
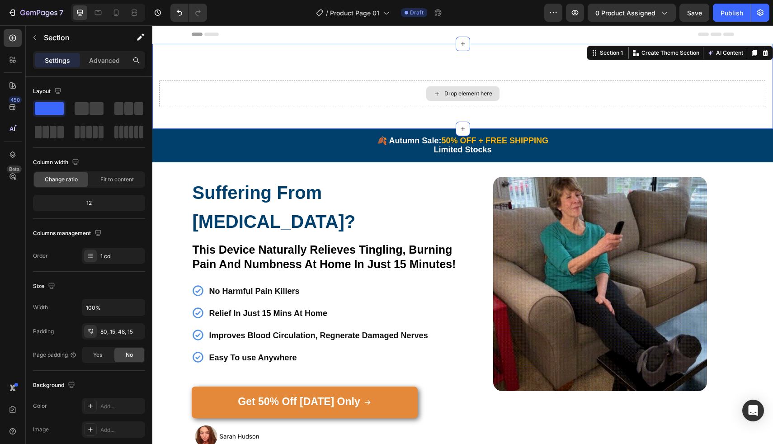
click at [299, 94] on div "Drop element here" at bounding box center [462, 93] width 607 height 27
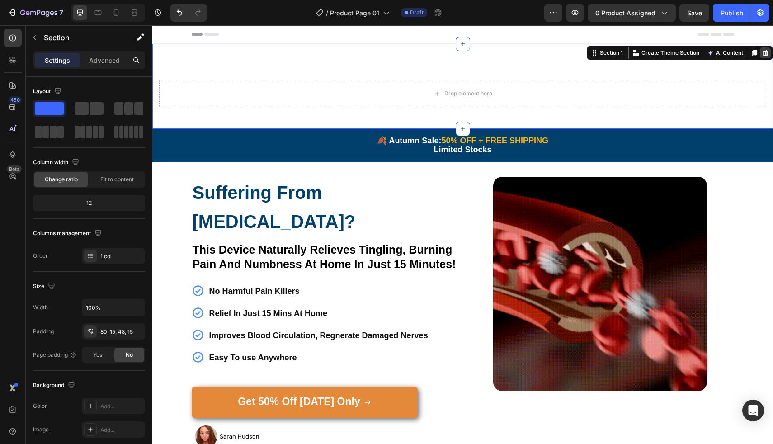
click at [762, 57] on div at bounding box center [765, 52] width 11 height 11
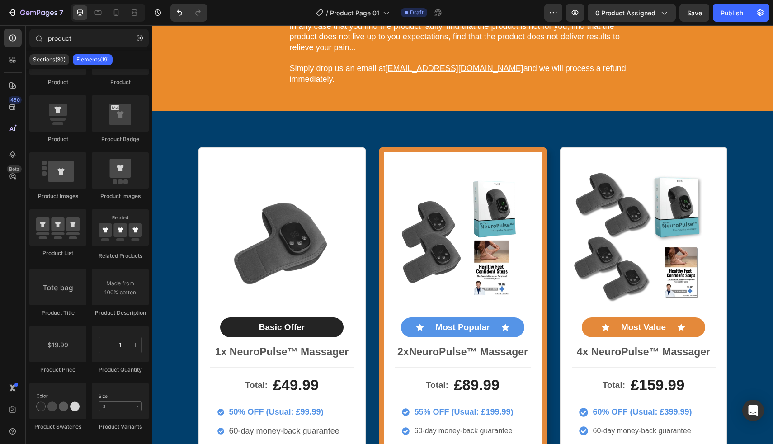
scroll to position [3676, 0]
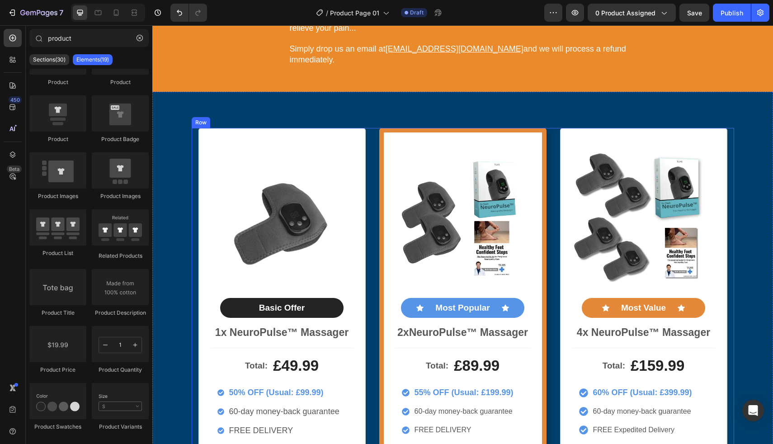
click at [369, 145] on div "Product Images Basic Offer Text Block Row 1x NeuroPulse™ Massager Text Block To…" at bounding box center [463, 324] width 543 height 392
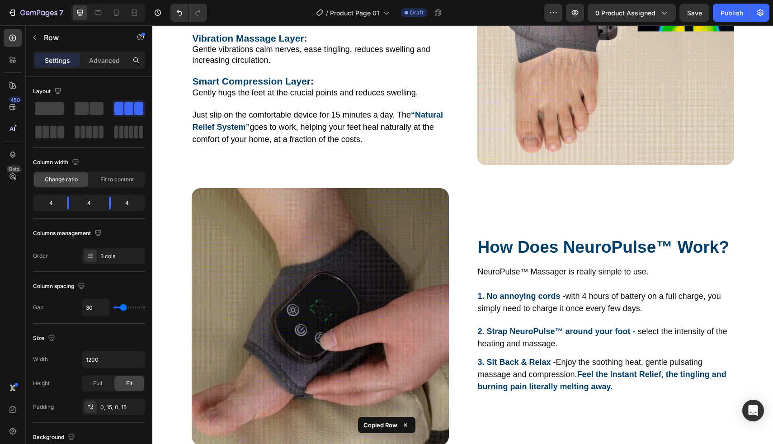
scroll to position [0, 0]
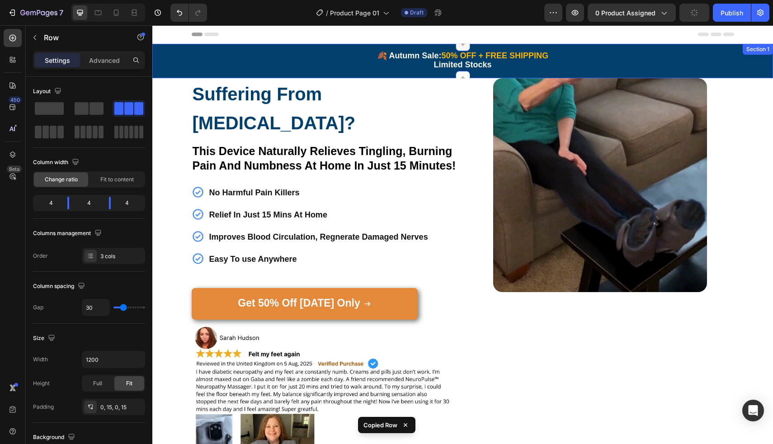
click at [456, 45] on div at bounding box center [463, 44] width 14 height 14
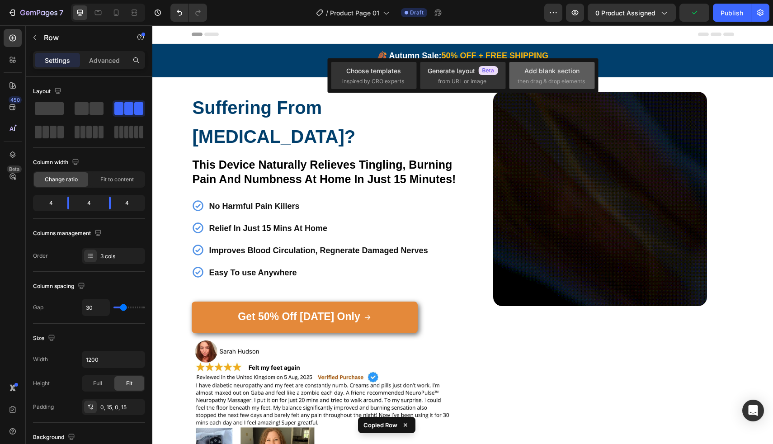
click at [561, 82] on span "then drag & drop elements" at bounding box center [551, 81] width 67 height 8
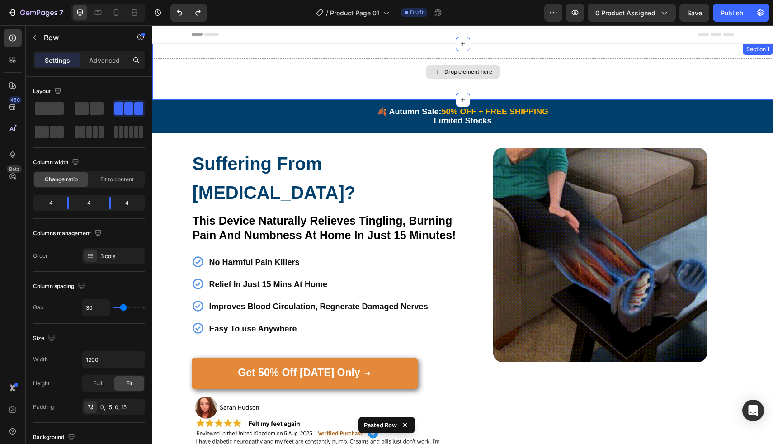
click at [554, 78] on div "Drop element here" at bounding box center [462, 71] width 621 height 27
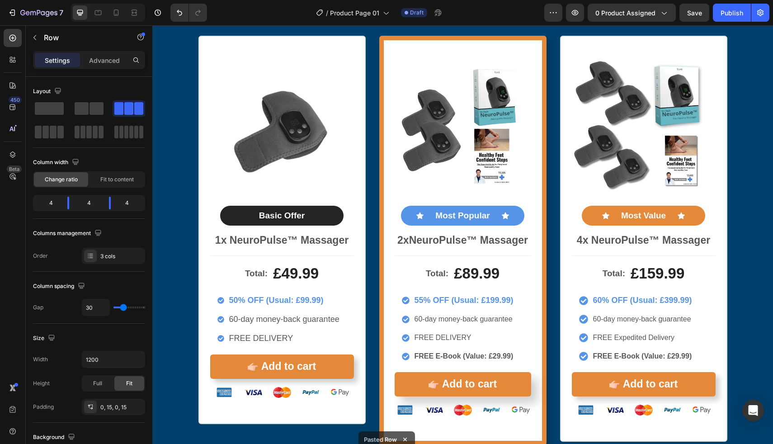
scroll to position [4197, 0]
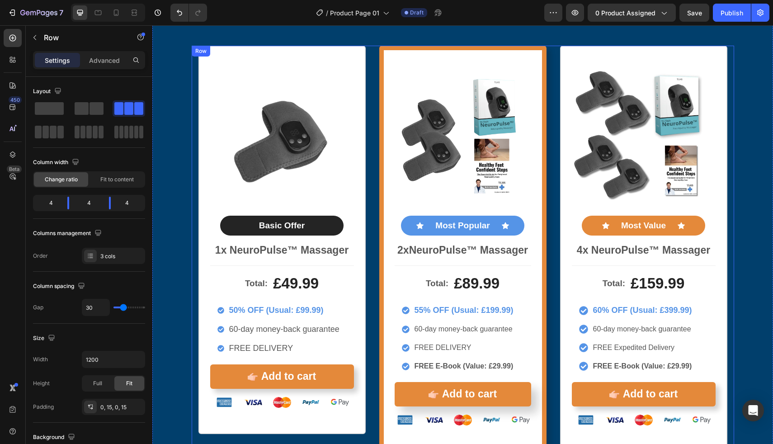
click at [551, 141] on div "Product Images Basic Offer Text Block Row 1x NeuroPulse™ Massager Text Block To…" at bounding box center [463, 251] width 543 height 410
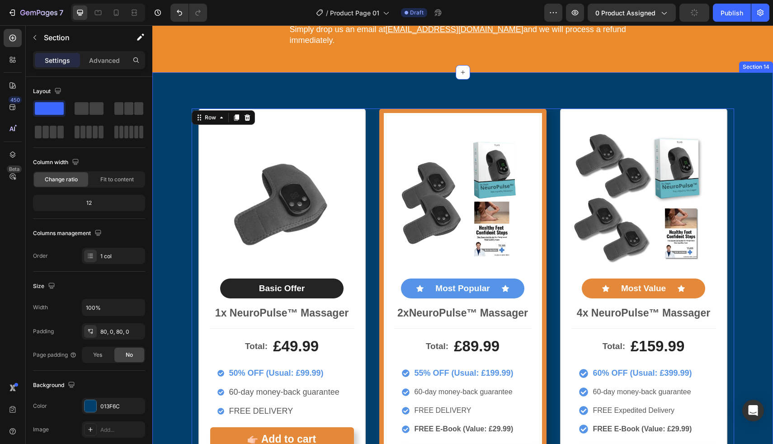
click at [466, 85] on div "Product Images Basic Offer Text Block Row 1x NeuroPulse™ Massager Text Block To…" at bounding box center [462, 313] width 621 height 482
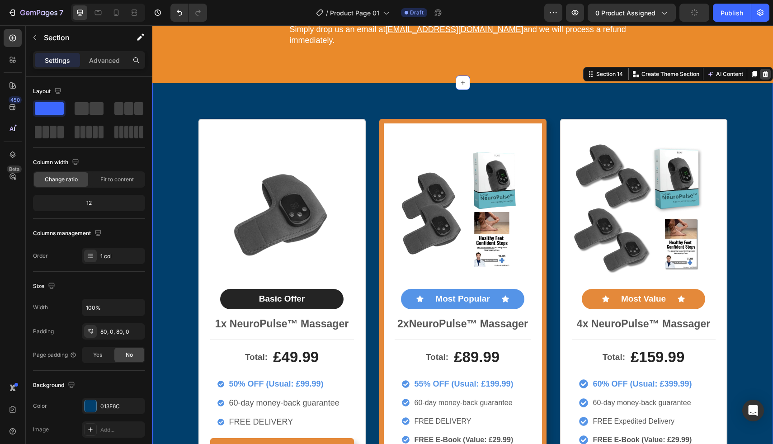
click at [762, 71] on icon at bounding box center [765, 74] width 7 height 7
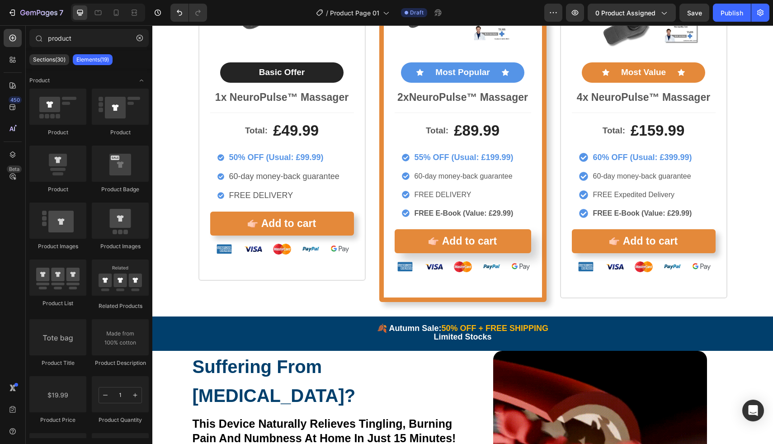
scroll to position [0, 0]
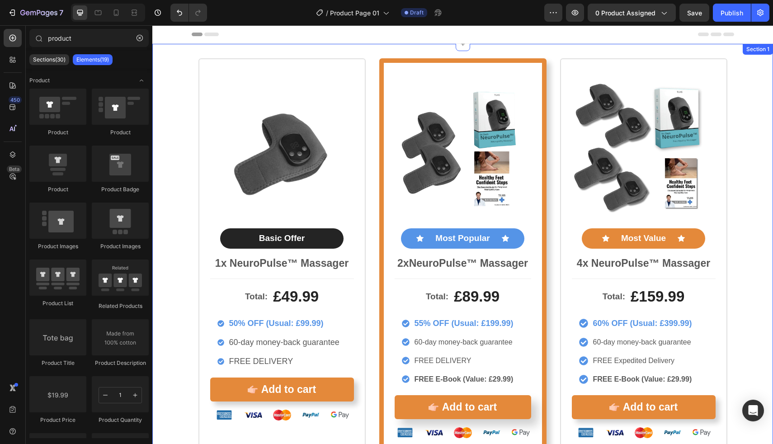
click at [543, 49] on div "Product Images Basic Offer Text Block Row 1x NeuroPulse™ Massager Text Block To…" at bounding box center [462, 263] width 621 height 439
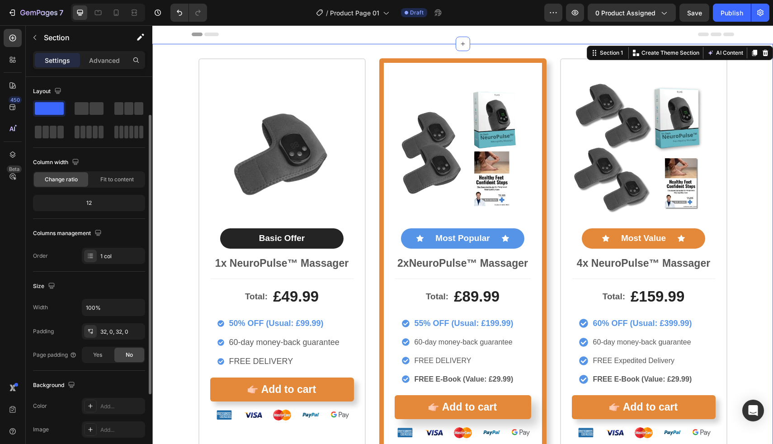
scroll to position [159, 0]
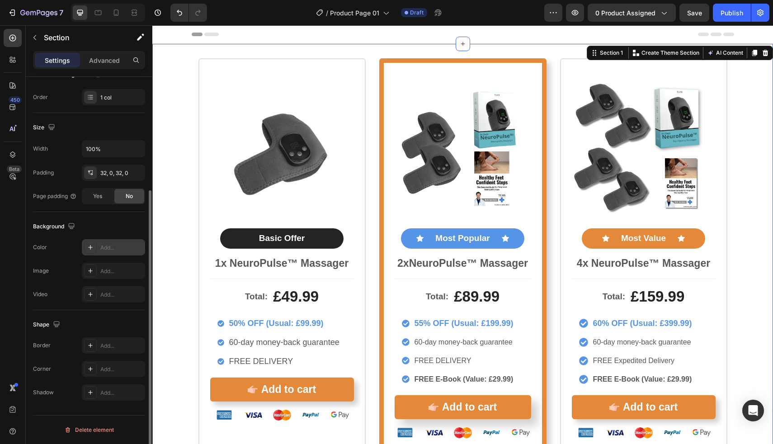
click at [108, 253] on div "Add..." at bounding box center [113, 247] width 63 height 16
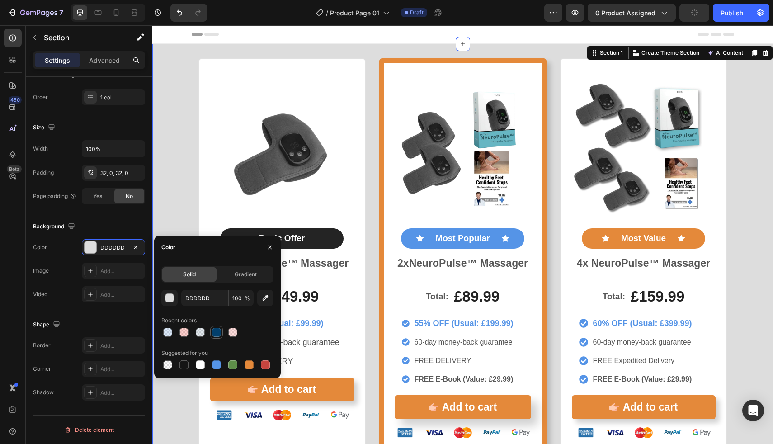
click at [212, 332] on div at bounding box center [216, 332] width 9 height 9
type input "023F6C"
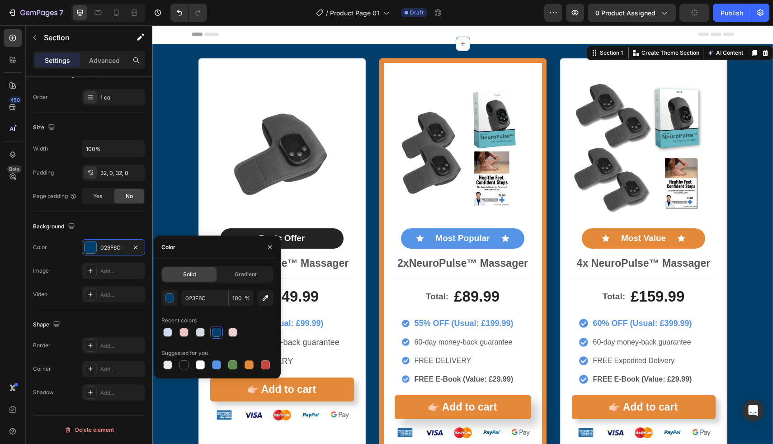
click at [177, 174] on div "Product Images Basic Offer Text Block Row 1x NeuroPulse™ Massager Text Block To…" at bounding box center [462, 263] width 621 height 410
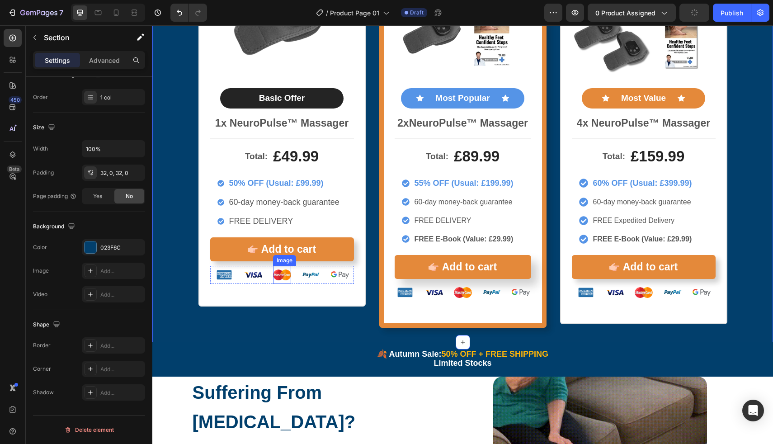
scroll to position [65, 0]
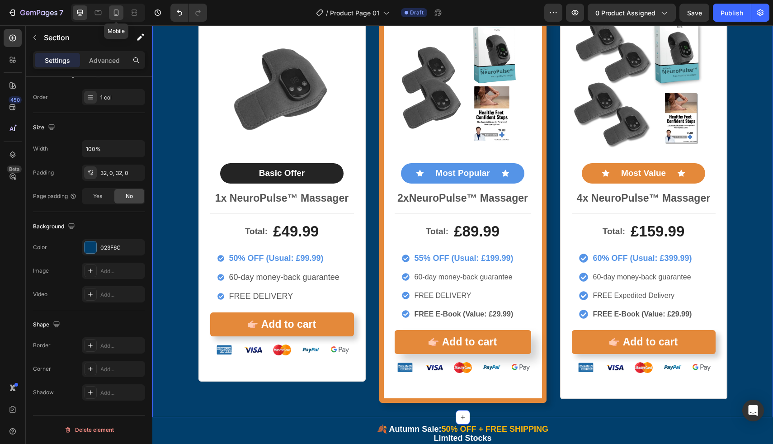
click at [112, 14] on icon at bounding box center [116, 12] width 9 height 9
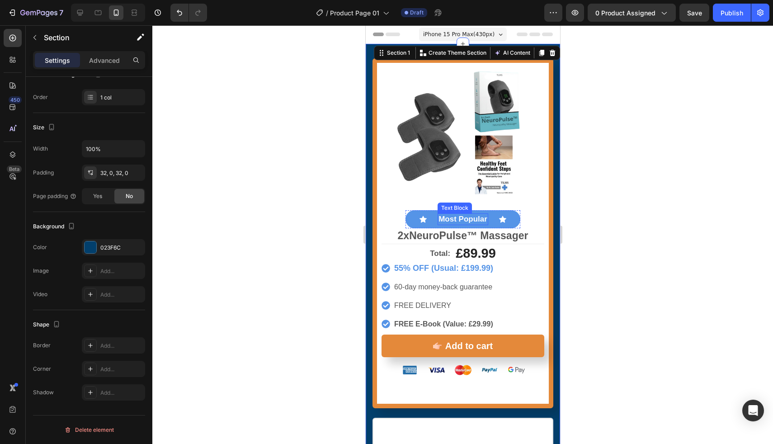
click at [357, 195] on div at bounding box center [462, 234] width 621 height 419
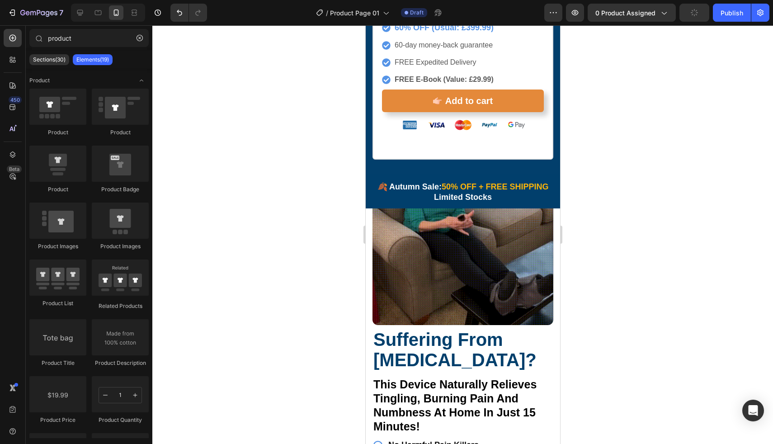
scroll to position [900, 0]
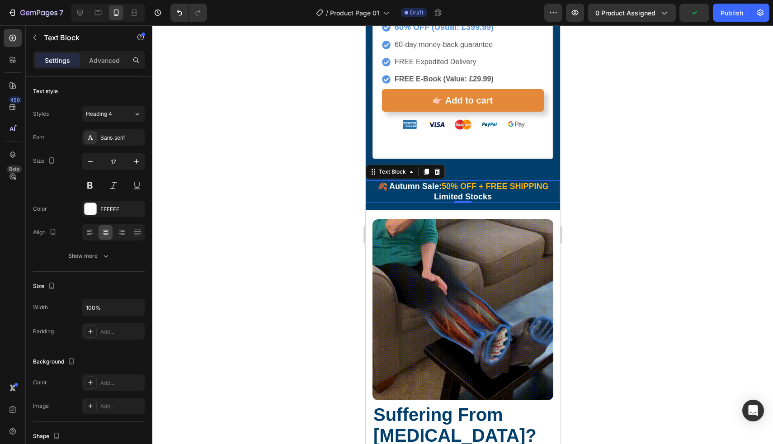
click at [519, 187] on div "🍂 Autumn Sale: 50% OFF + FREE SHIPPING Limited Stocks" at bounding box center [462, 191] width 194 height 23
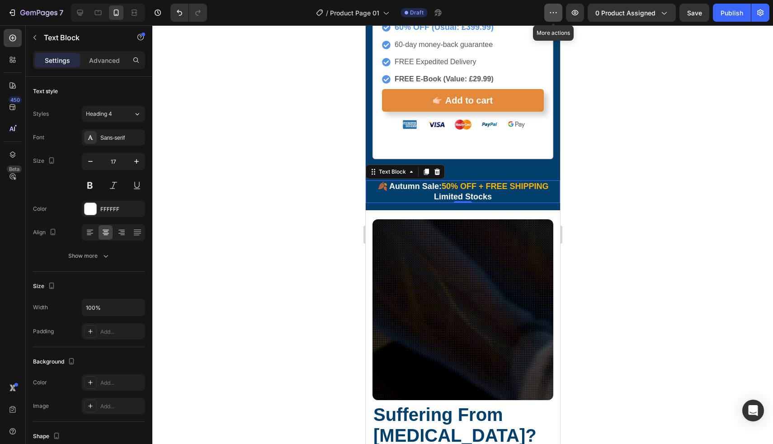
click at [556, 16] on icon "button" at bounding box center [553, 12] width 9 height 9
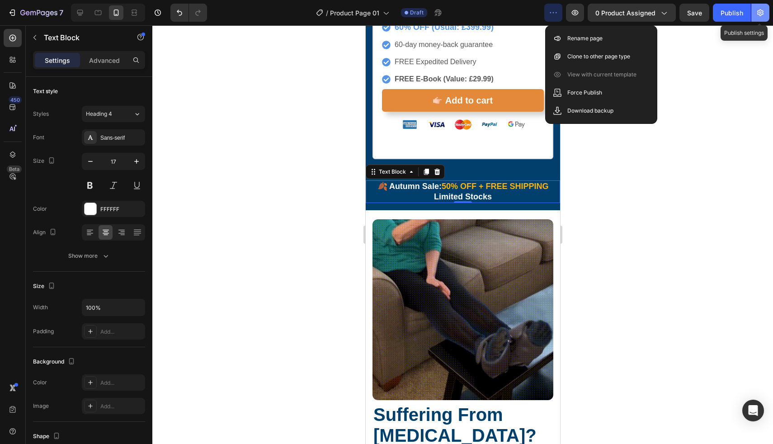
click at [769, 14] on button "button" at bounding box center [761, 13] width 18 height 18
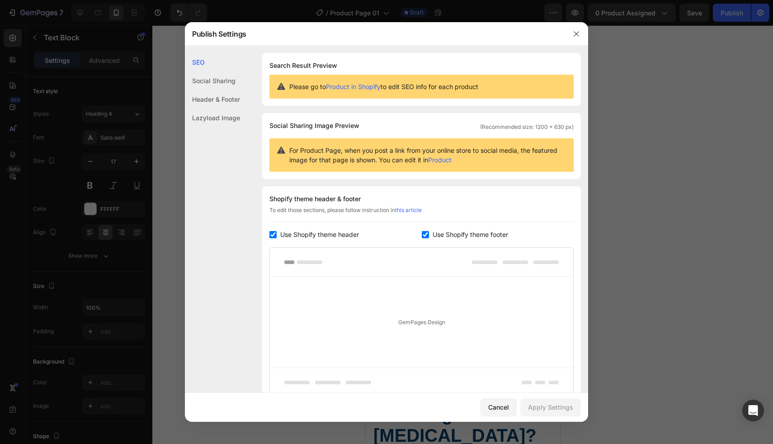
click at [309, 232] on span "Use Shopify theme header" at bounding box center [319, 234] width 79 height 11
checkbox input "false"
click at [422, 233] on input "checkbox" at bounding box center [425, 234] width 7 height 7
checkbox input "false"
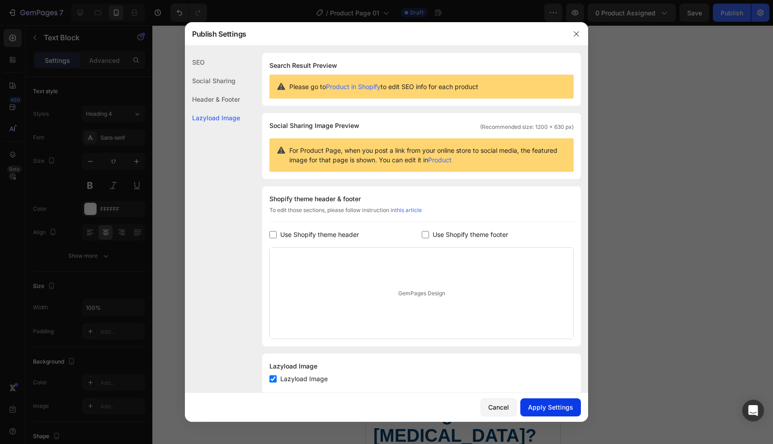
click at [540, 399] on button "Apply Settings" at bounding box center [551, 407] width 61 height 18
click at [631, 242] on div at bounding box center [386, 222] width 773 height 444
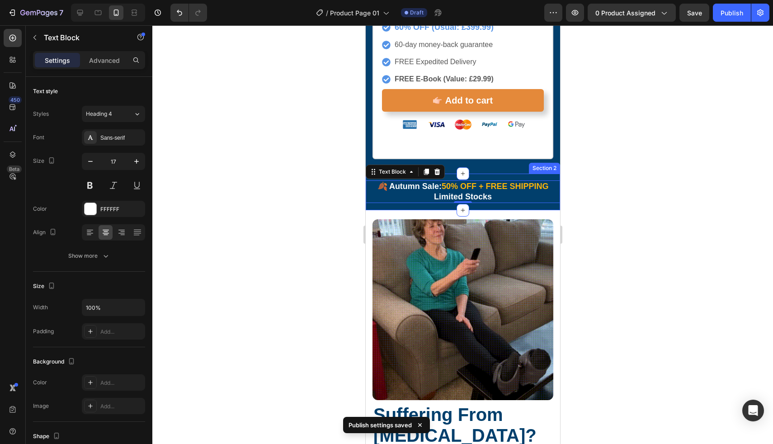
click at [547, 191] on div "🍂 Autumn Sale: 50% OFF + FREE SHIPPING Limited Stocks Text Block 0 Row" at bounding box center [462, 195] width 194 height 30
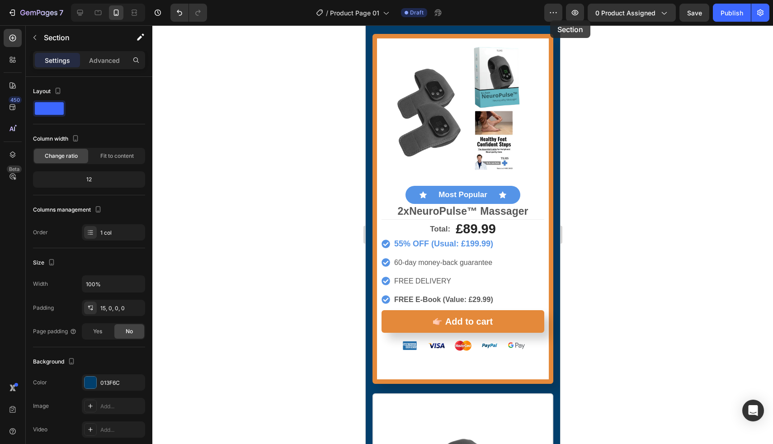
scroll to position [0, 0]
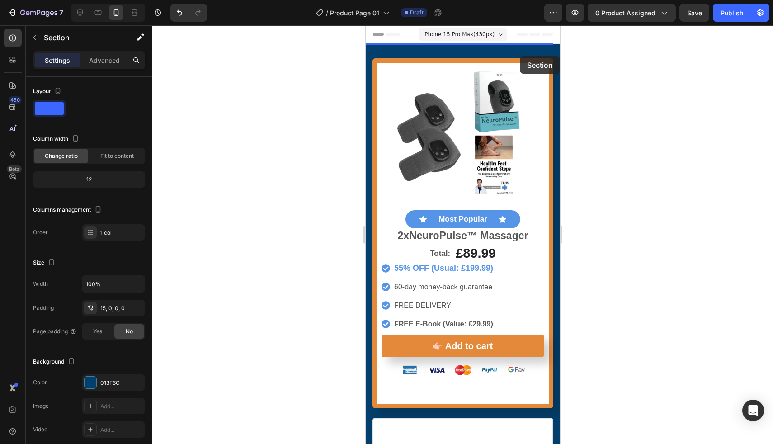
drag, startPoint x: 547, startPoint y: 190, endPoint x: 521, endPoint y: 53, distance: 139.4
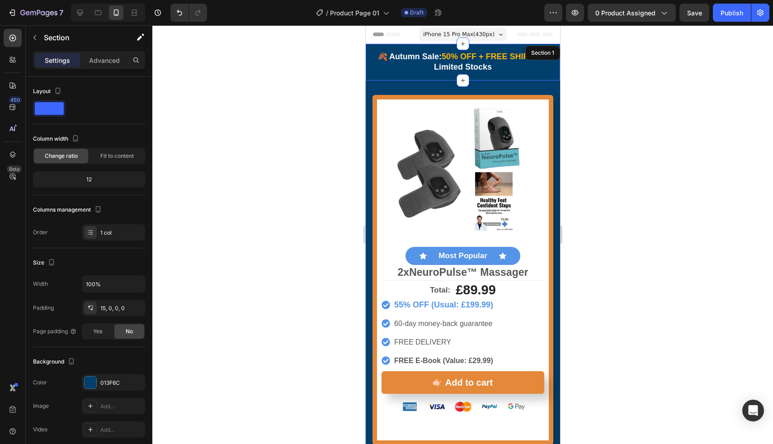
click at [576, 88] on div at bounding box center [462, 234] width 621 height 419
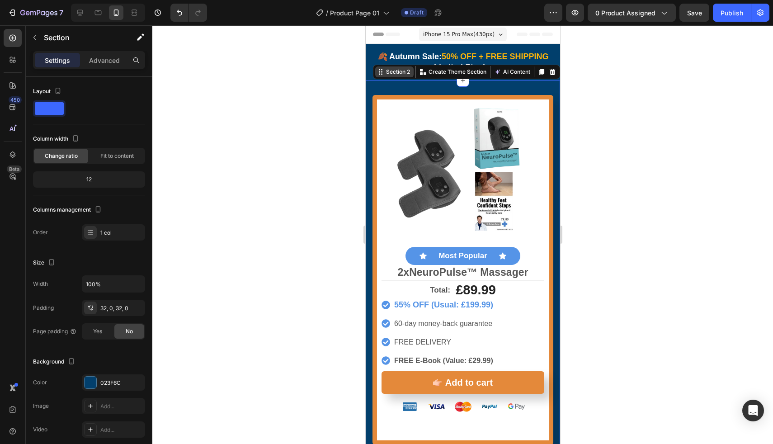
click at [531, 74] on div "Section 2 You can create reusable sections Create Theme Section AI Content Writ…" at bounding box center [466, 72] width 187 height 14
click at [317, 90] on div at bounding box center [462, 234] width 621 height 419
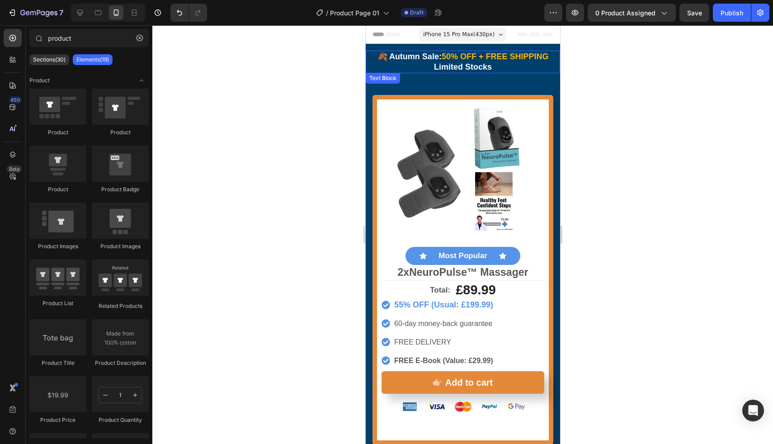
click at [384, 70] on p "Limited Stocks" at bounding box center [462, 67] width 193 height 10
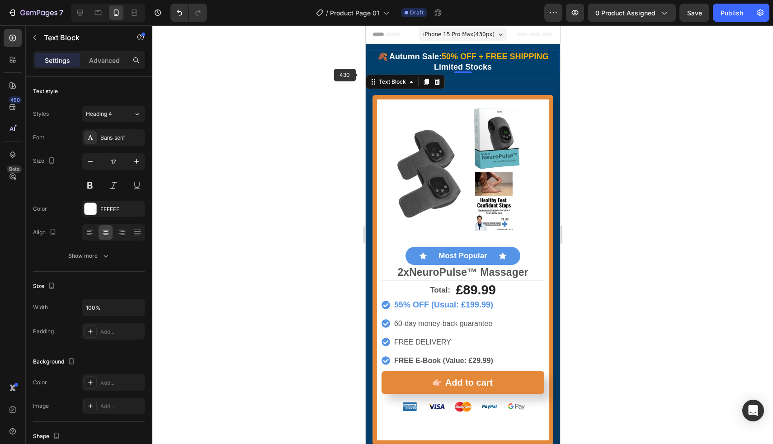
click at [315, 79] on div at bounding box center [462, 234] width 621 height 419
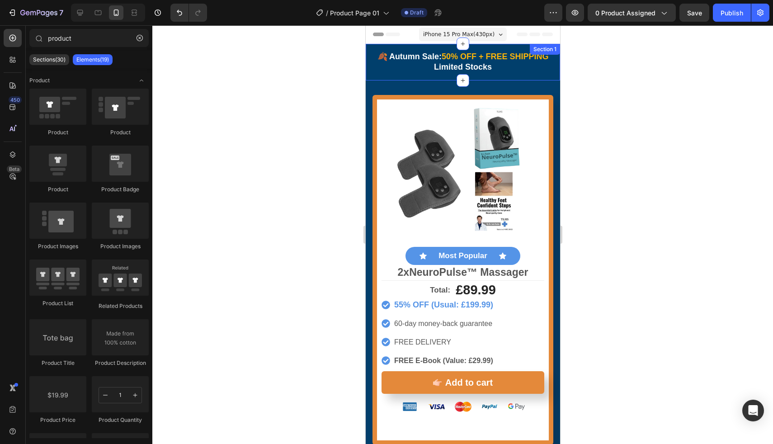
click at [421, 77] on div "🍂 Autumn Sale: 50% OFF + FREE SHIPPING Limited Stocks Text Block Row" at bounding box center [462, 66] width 194 height 30
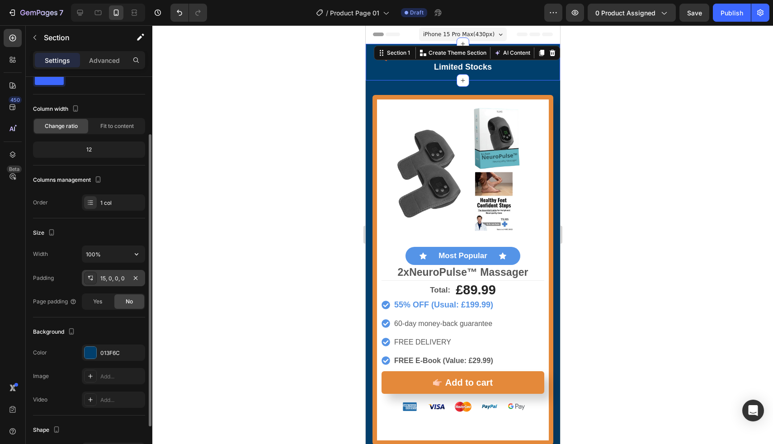
scroll to position [50, 0]
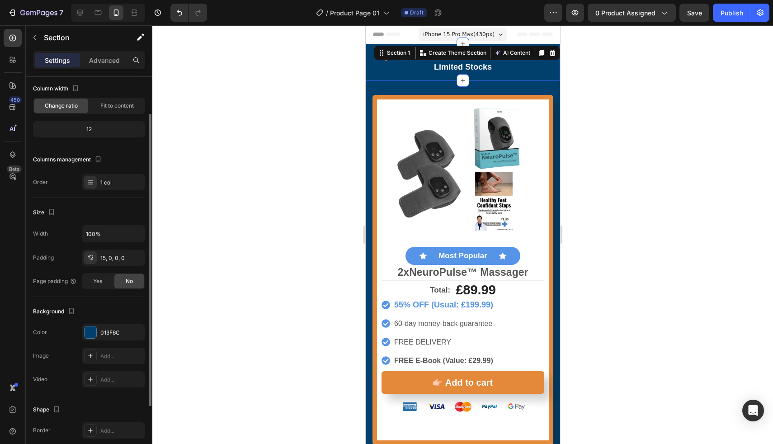
click at [108, 344] on div "The changes might be hidden by the video. Color 013F6C Image Add... Video Add..." at bounding box center [89, 355] width 112 height 63
click at [110, 335] on div "013F6C" at bounding box center [113, 333] width 26 height 8
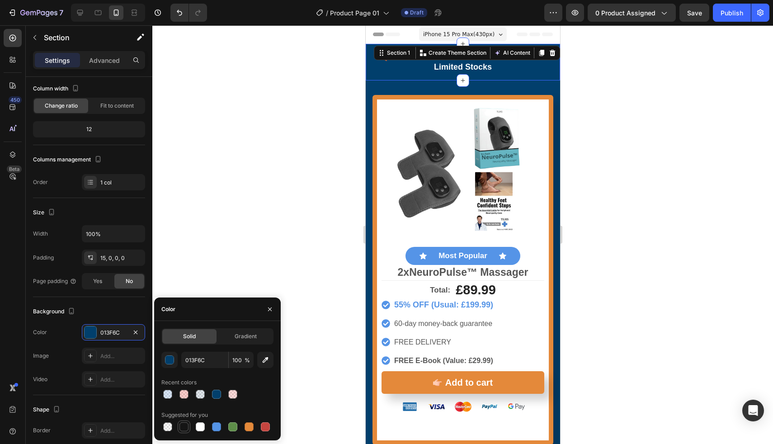
click at [181, 422] on div at bounding box center [184, 427] width 11 height 11
type input "151515"
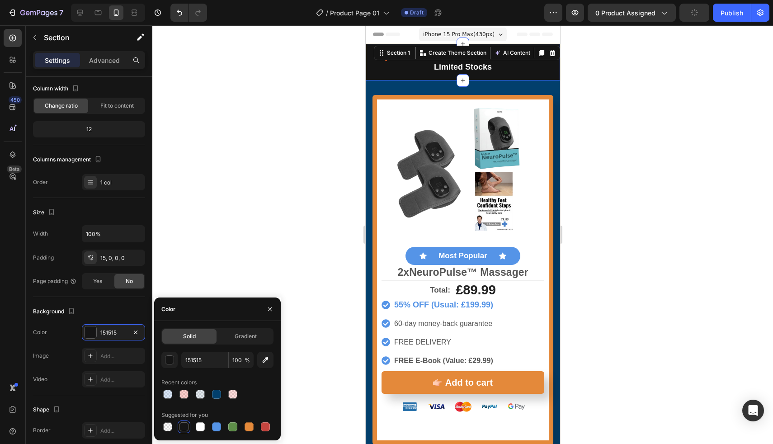
click at [211, 272] on div at bounding box center [462, 234] width 621 height 419
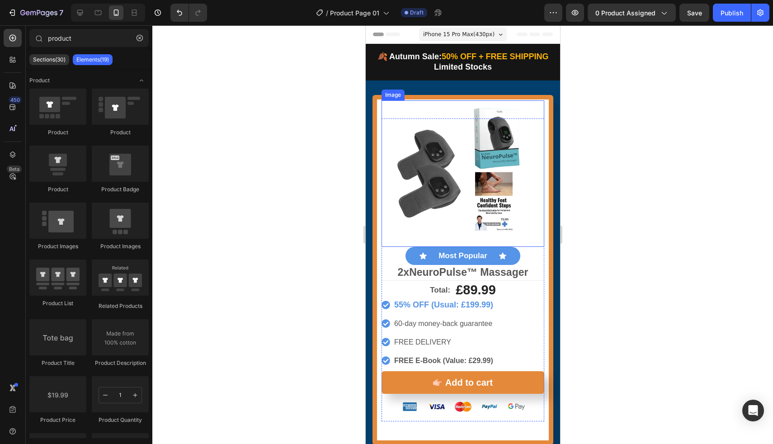
scroll to position [10, 0]
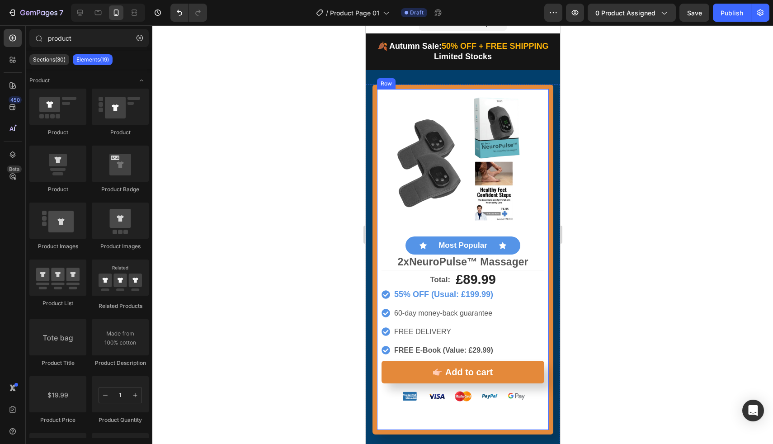
click at [344, 211] on div at bounding box center [462, 234] width 621 height 419
click at [315, 203] on div at bounding box center [462, 234] width 621 height 419
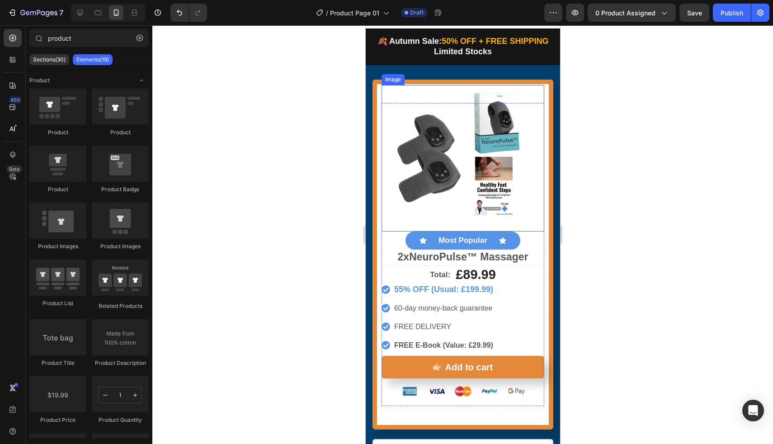
scroll to position [17, 0]
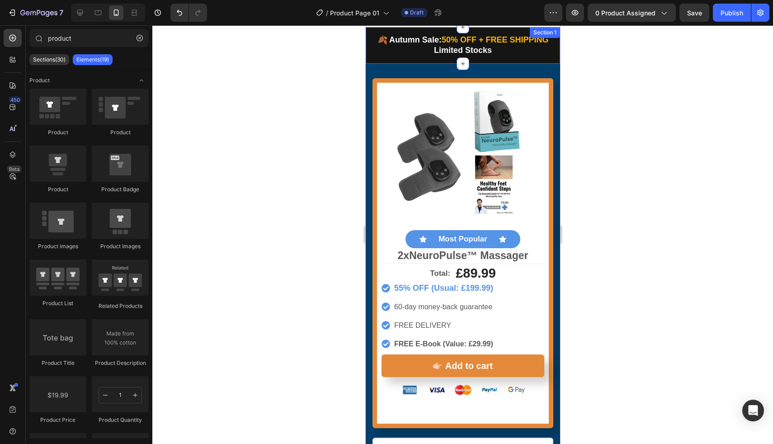
click at [411, 59] on div "🍂 Autumn Sale: 50% OFF + FREE SHIPPING Limited Stocks Text Block Row" at bounding box center [462, 49] width 194 height 30
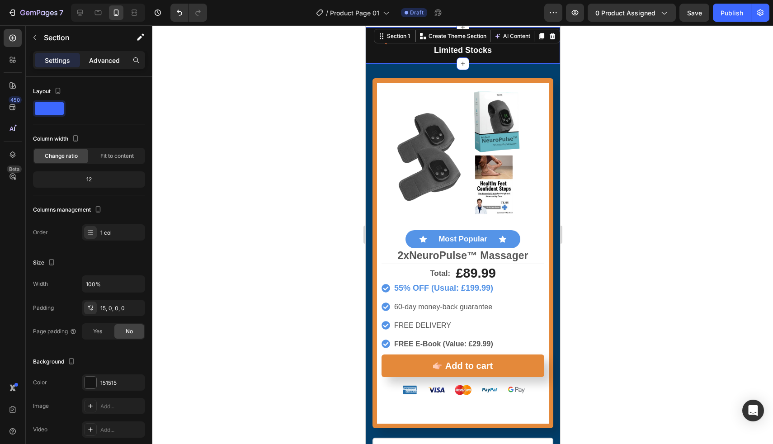
click at [114, 62] on p "Advanced" at bounding box center [104, 60] width 31 height 9
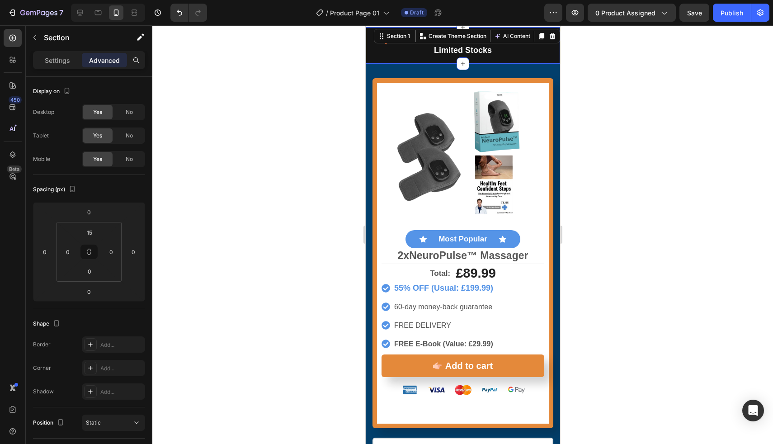
click at [294, 125] on div at bounding box center [462, 234] width 621 height 419
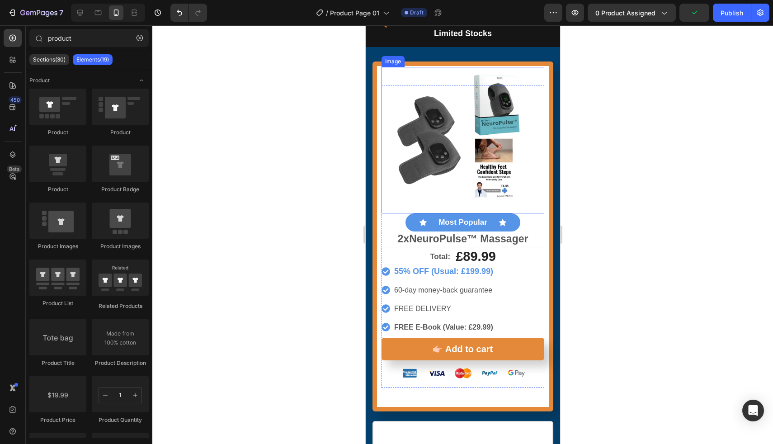
scroll to position [34, 0]
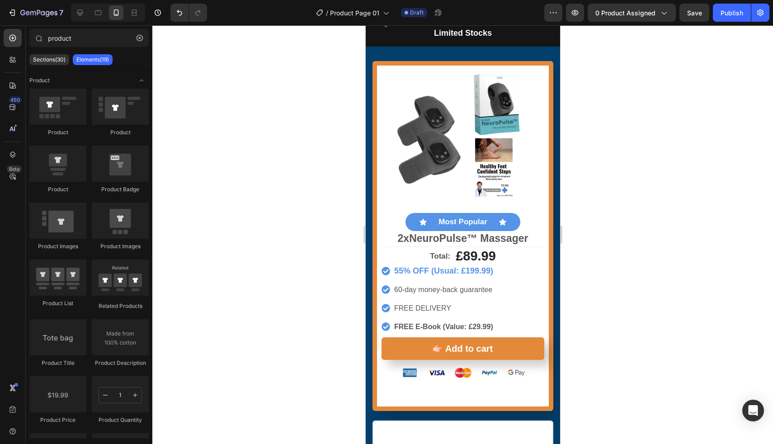
click at [316, 107] on div at bounding box center [462, 234] width 621 height 419
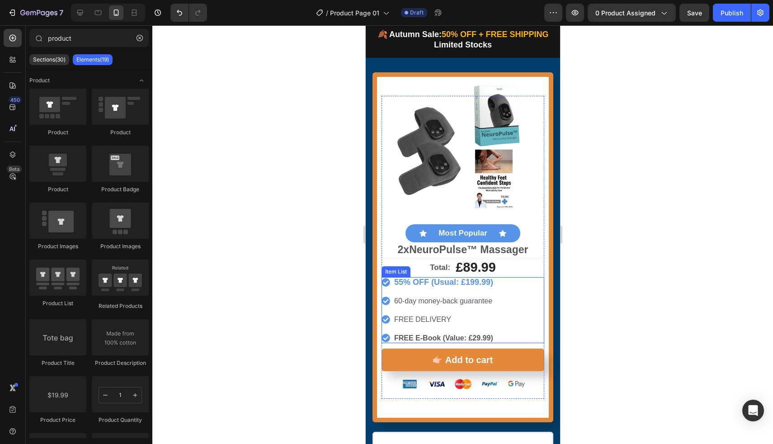
scroll to position [23, 0]
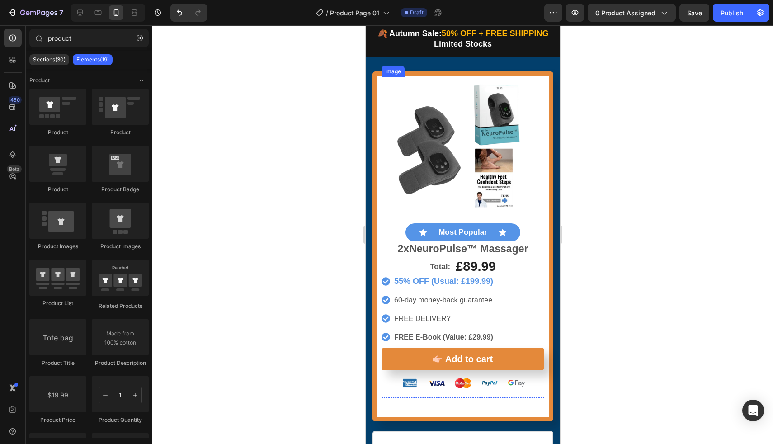
click at [319, 174] on div at bounding box center [462, 234] width 621 height 419
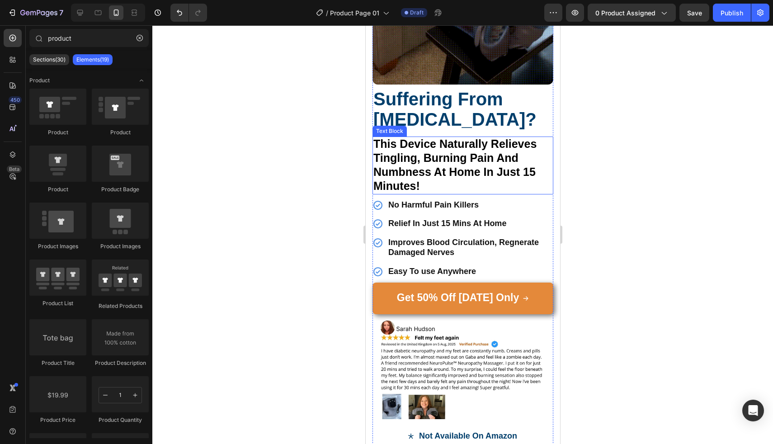
scroll to position [1206, 0]
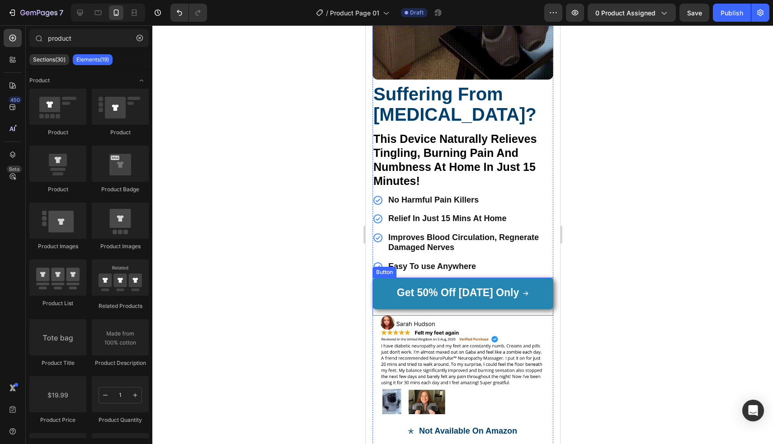
click at [380, 292] on link "Get 50% Off [DATE] Only" at bounding box center [462, 294] width 181 height 32
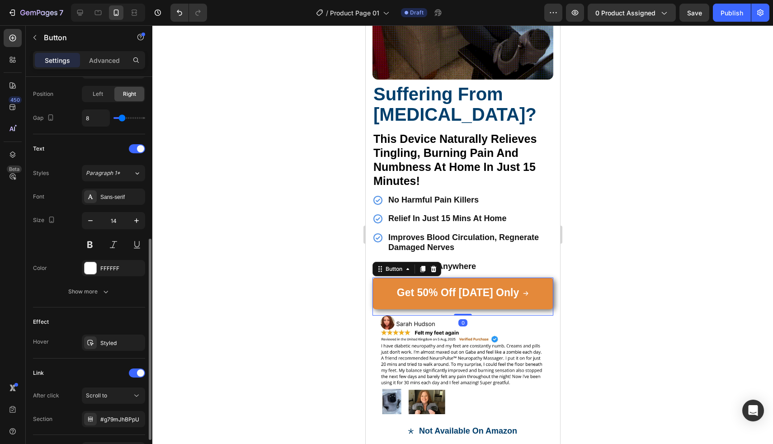
scroll to position [374, 0]
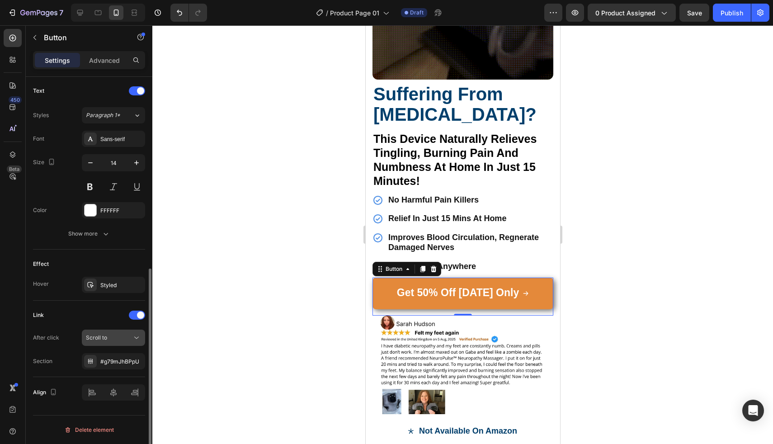
click at [104, 336] on span "Scroll to" at bounding box center [96, 337] width 21 height 7
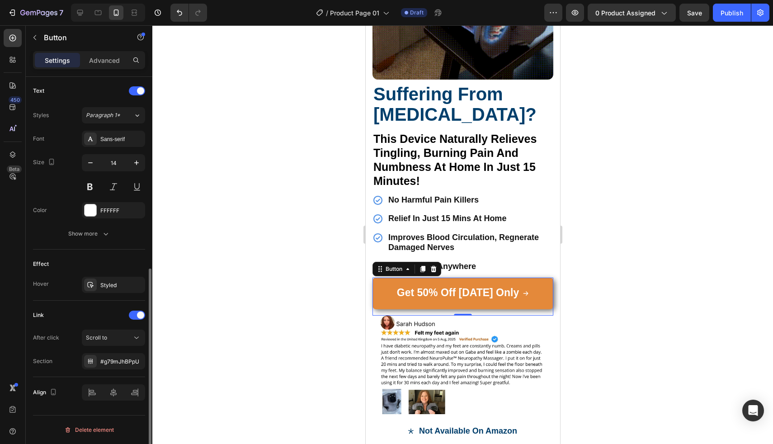
click at [118, 314] on div "Link" at bounding box center [89, 315] width 112 height 14
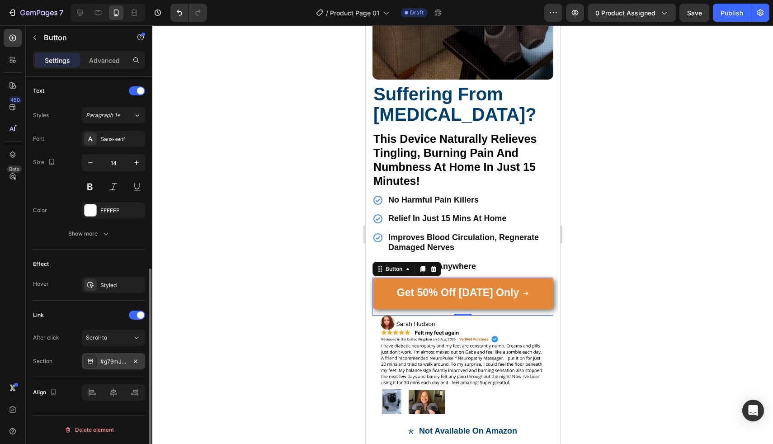
click at [117, 362] on div "#g79mJhBPpU" at bounding box center [113, 362] width 26 height 8
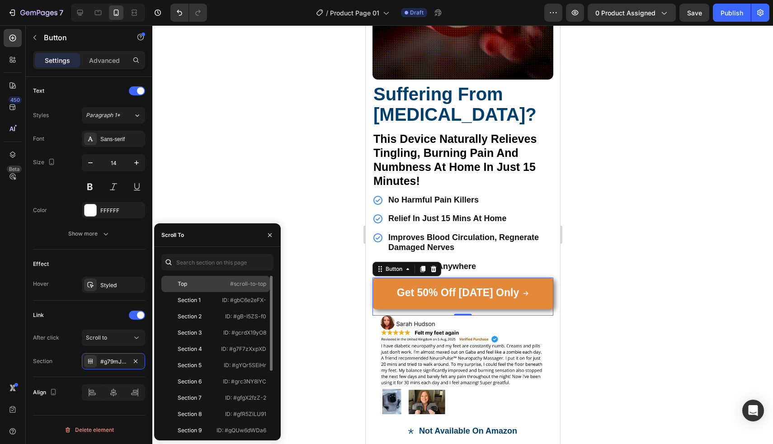
click at [212, 284] on div "Top" at bounding box center [191, 284] width 52 height 8
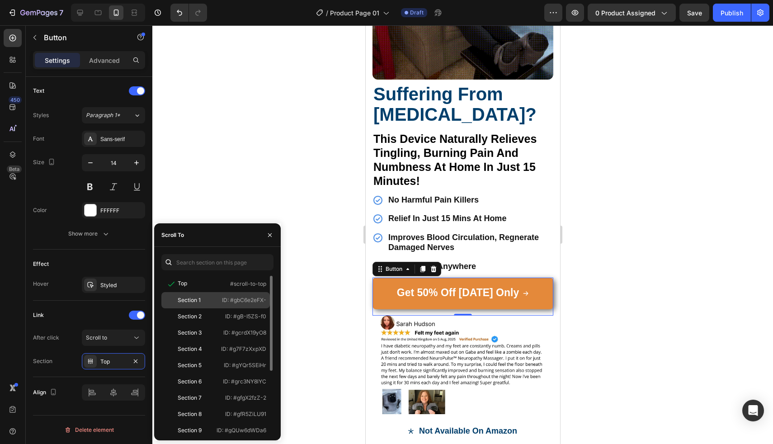
click at [206, 297] on div "Section 1" at bounding box center [191, 300] width 52 height 8
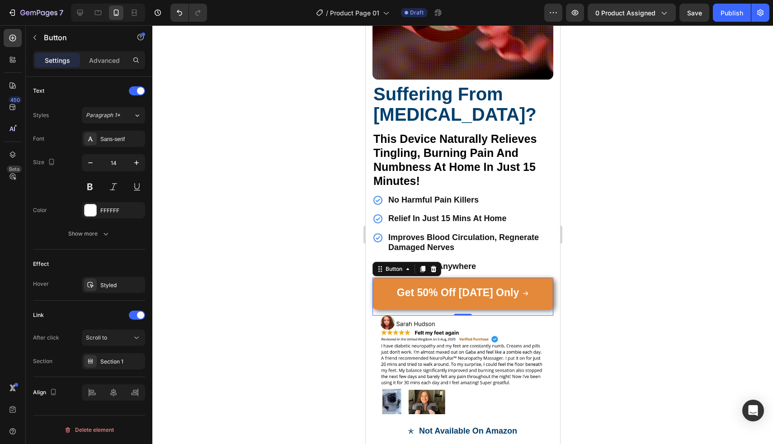
click at [298, 294] on div at bounding box center [462, 234] width 621 height 419
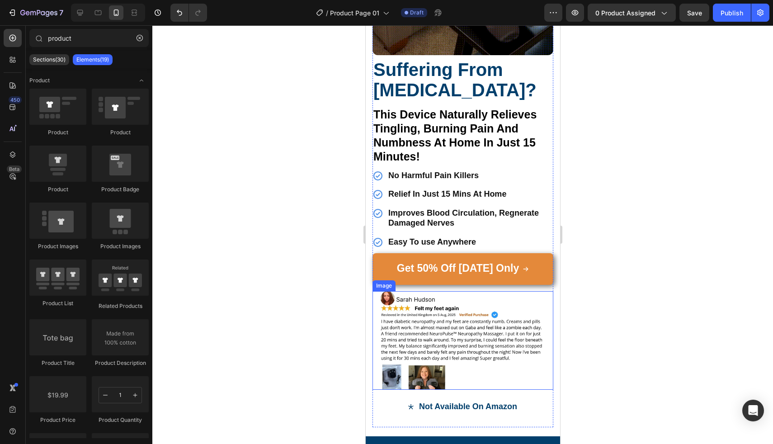
scroll to position [1265, 0]
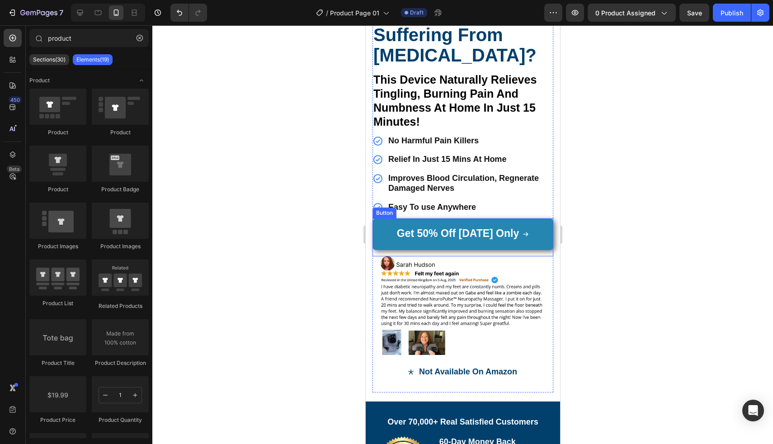
click at [383, 233] on link "Get 50% Off [DATE] Only" at bounding box center [462, 234] width 181 height 32
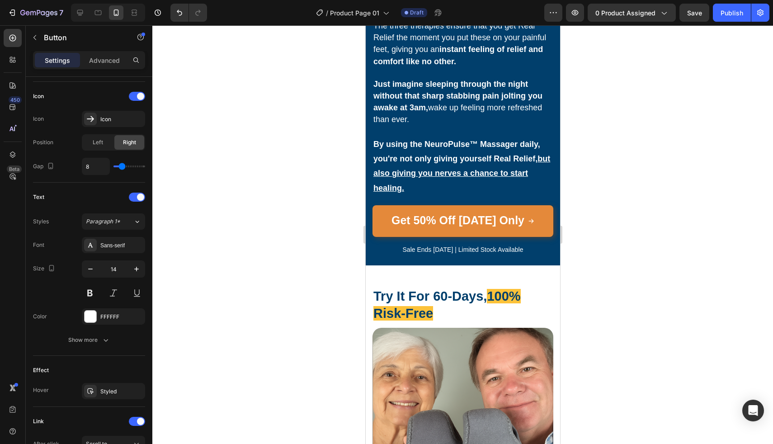
scroll to position [3890, 0]
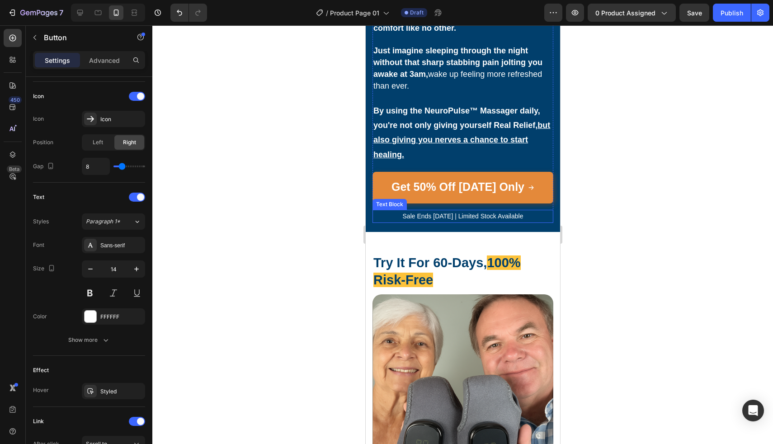
click at [380, 200] on div "Text Block" at bounding box center [389, 204] width 31 height 8
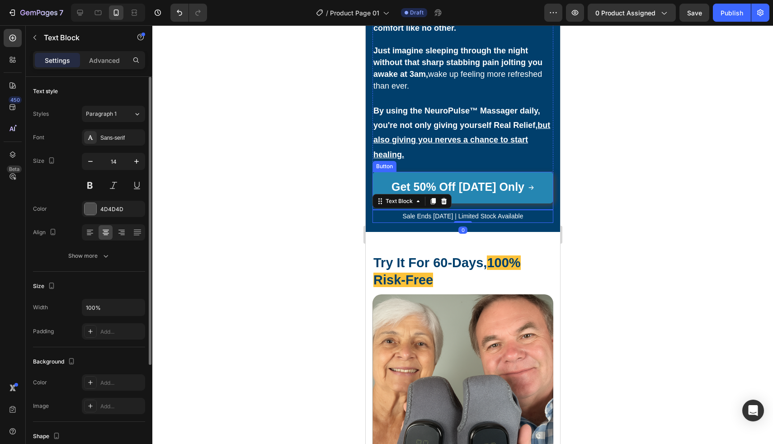
click at [383, 172] on link "Get 50% Off [DATE] Only" at bounding box center [462, 188] width 181 height 32
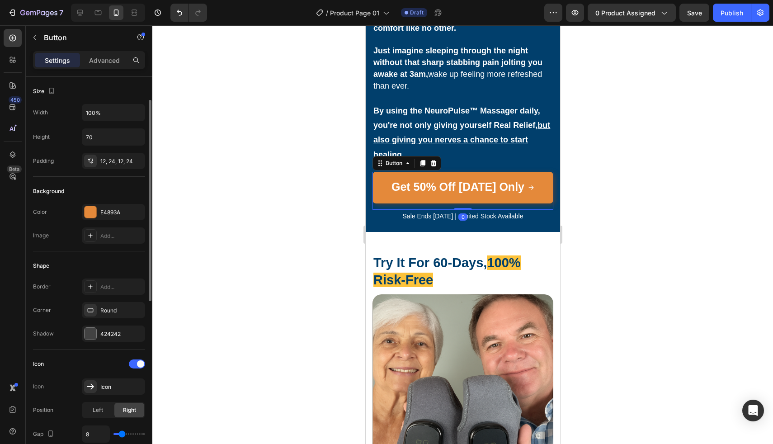
scroll to position [374, 0]
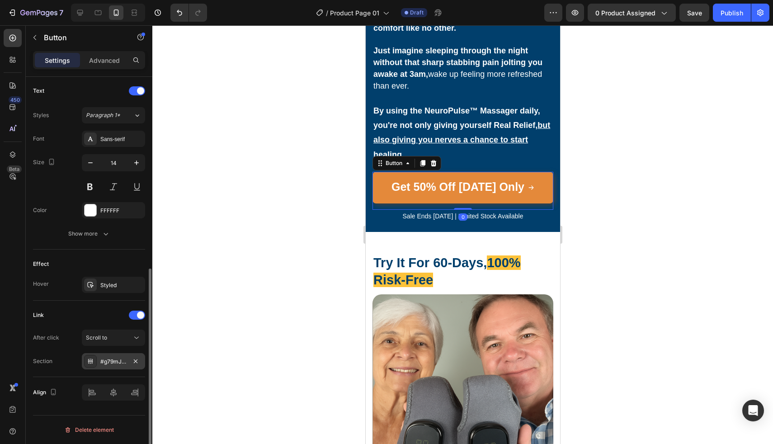
click at [142, 363] on div "#g79mJhBPpU" at bounding box center [113, 361] width 63 height 16
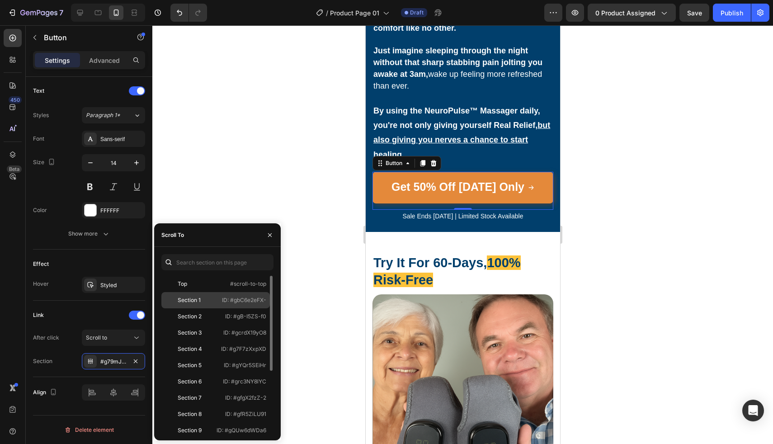
click at [194, 299] on div "Section 1" at bounding box center [189, 300] width 23 height 8
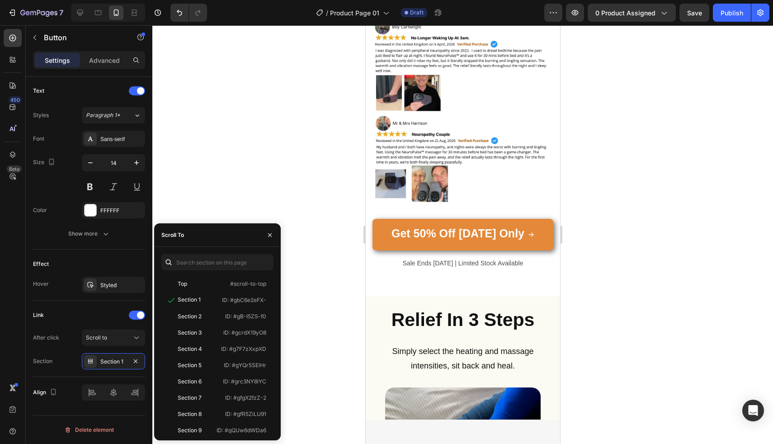
scroll to position [5287, 0]
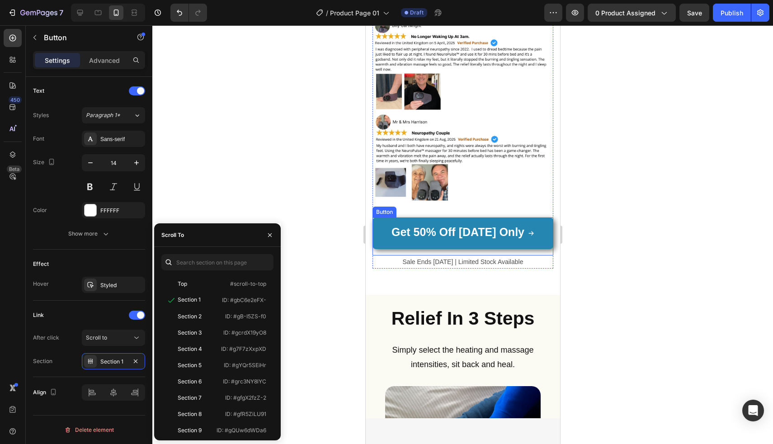
click at [379, 223] on link "Get 50% Off [DATE] Only" at bounding box center [462, 234] width 181 height 32
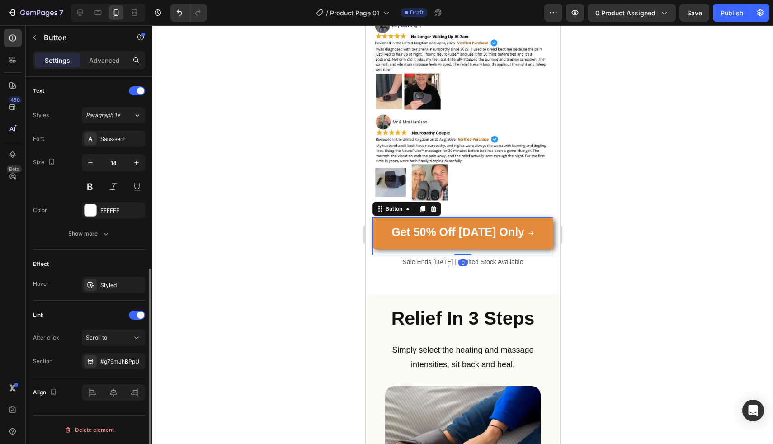
click at [126, 347] on div "After click Scroll to Section #g79mJhBPpU" at bounding box center [89, 350] width 112 height 40
click at [128, 340] on div "Scroll to" at bounding box center [109, 338] width 46 height 8
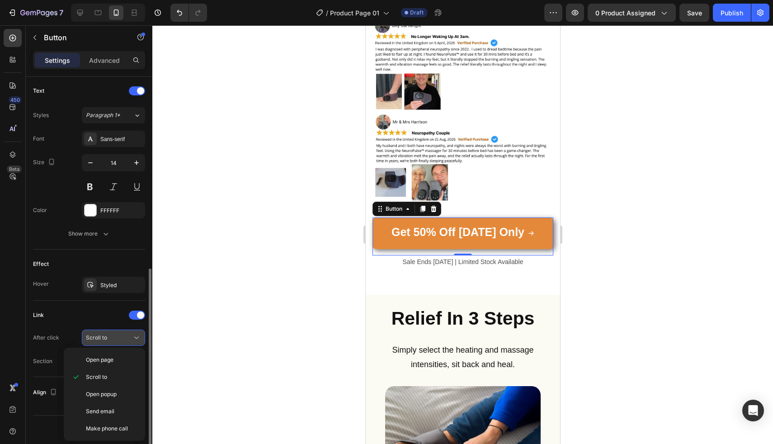
click at [117, 331] on button "Scroll to" at bounding box center [113, 338] width 63 height 16
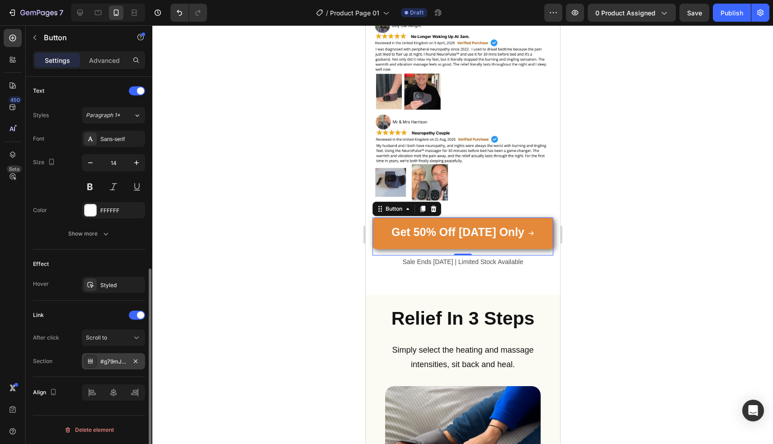
click at [116, 359] on div "#g79mJhBPpU" at bounding box center [113, 362] width 26 height 8
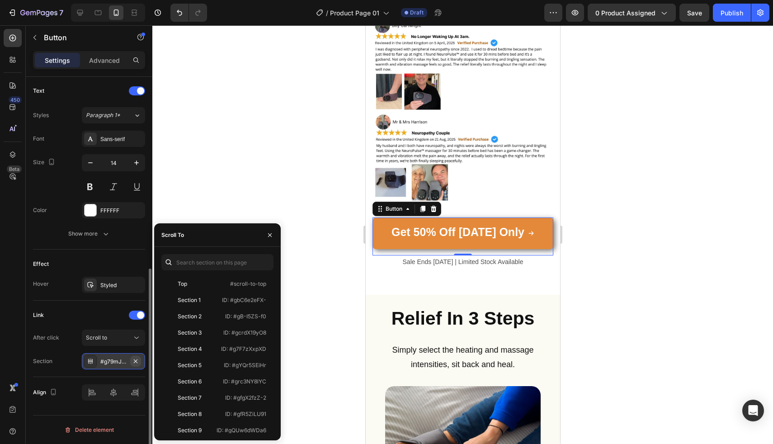
click at [138, 360] on icon "button" at bounding box center [135, 361] width 7 height 7
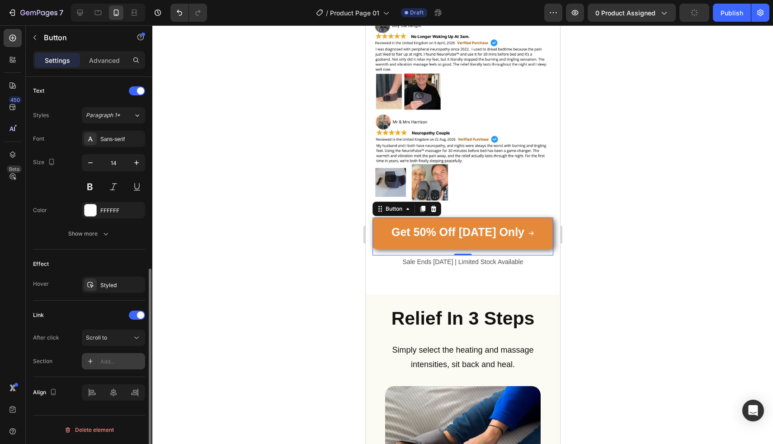
click at [133, 360] on div "Add..." at bounding box center [121, 362] width 43 height 8
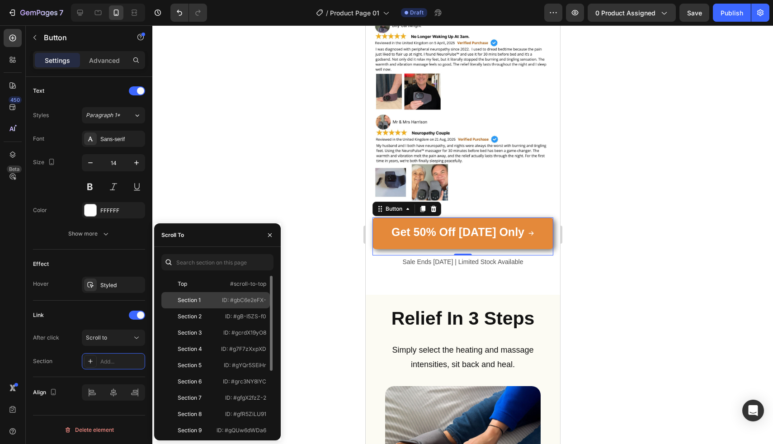
click at [203, 294] on div "Section 1 ID: #gbC6e2eFX-" at bounding box center [215, 300] width 109 height 16
click at [204, 289] on div "Top #scroll-to-top" at bounding box center [215, 284] width 109 height 16
click at [204, 298] on div "Section 1" at bounding box center [191, 300] width 52 height 8
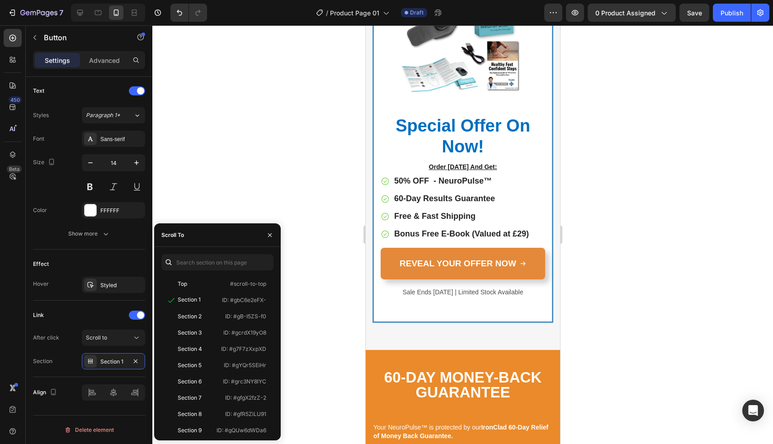
scroll to position [6267, 0]
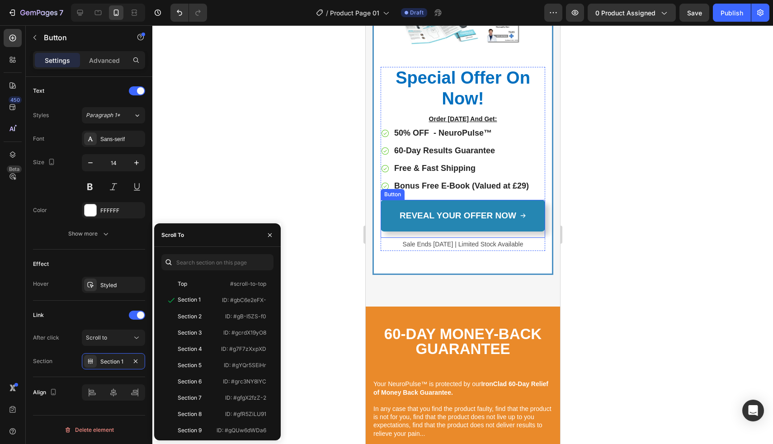
click at [391, 218] on link "REVEAL YOUR OFFER NOW" at bounding box center [462, 216] width 165 height 32
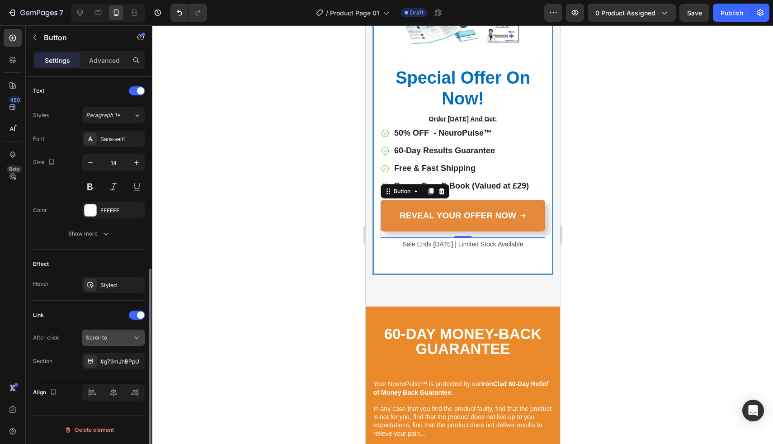
click at [123, 337] on div "Scroll to" at bounding box center [109, 338] width 46 height 8
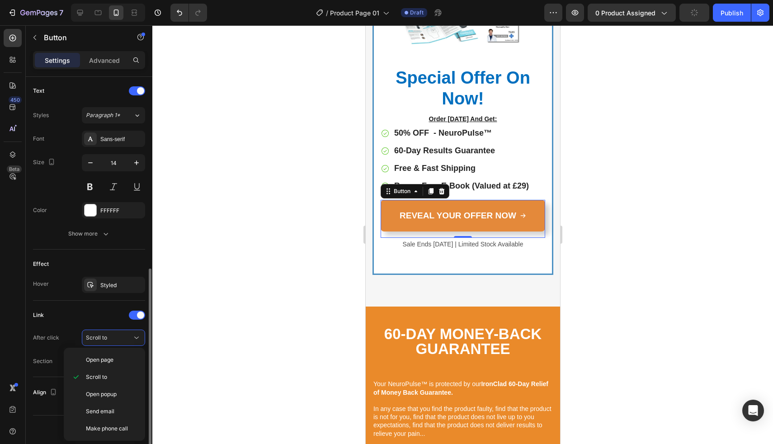
click at [105, 324] on div "Link After click Scroll to Section #g79mJhBPpU" at bounding box center [89, 339] width 112 height 62
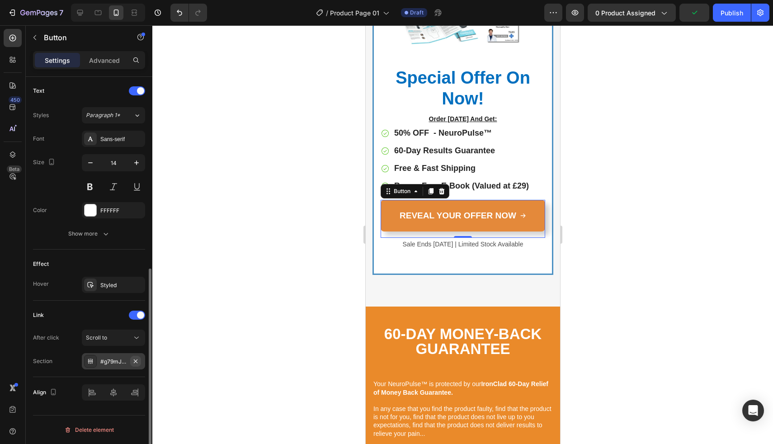
click at [141, 363] on button "button" at bounding box center [135, 361] width 11 height 11
click at [124, 359] on div "Add..." at bounding box center [121, 362] width 43 height 8
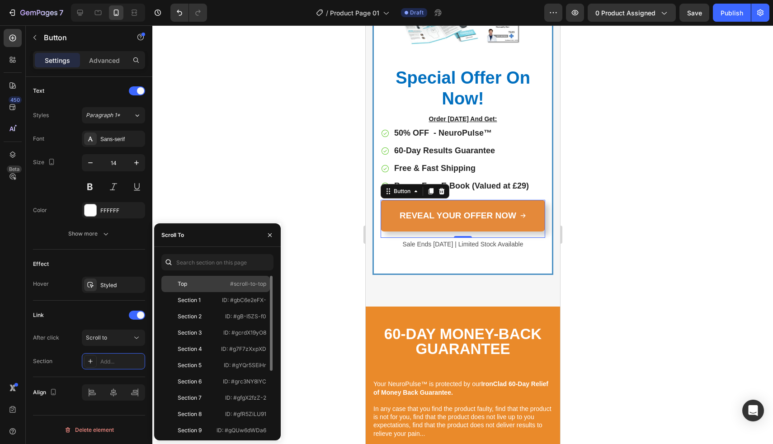
click at [194, 286] on div "Top" at bounding box center [191, 284] width 52 height 8
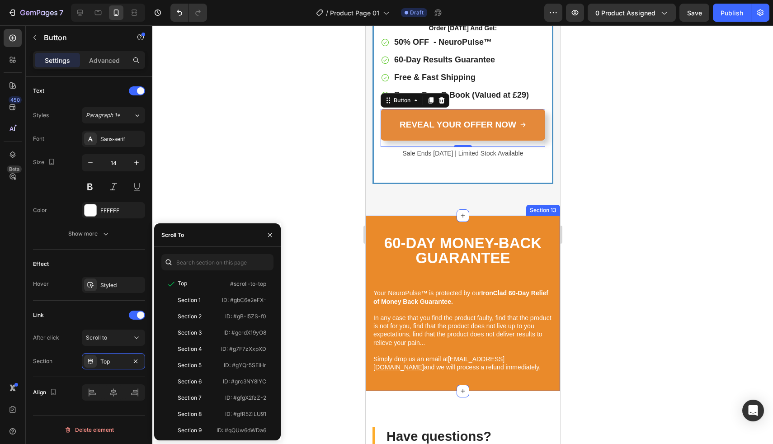
scroll to position [6410, 0]
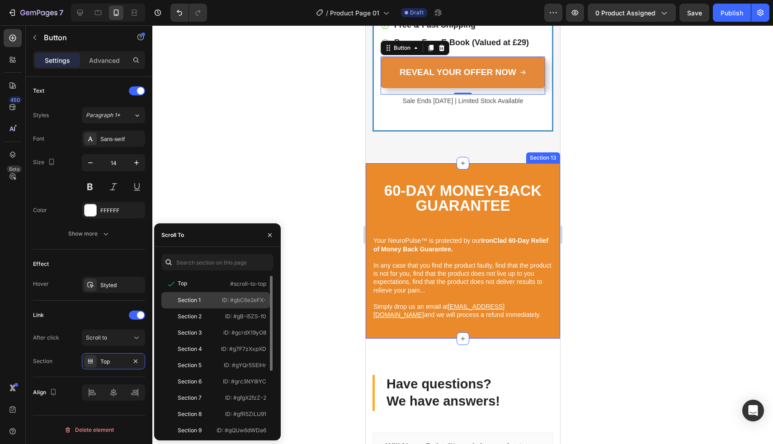
click at [248, 303] on p "ID: #gbC6e2eFX-" at bounding box center [244, 300] width 44 height 8
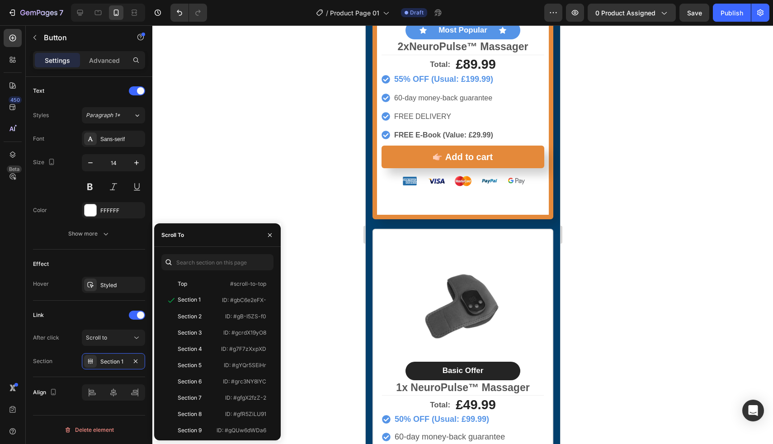
scroll to position [195, 0]
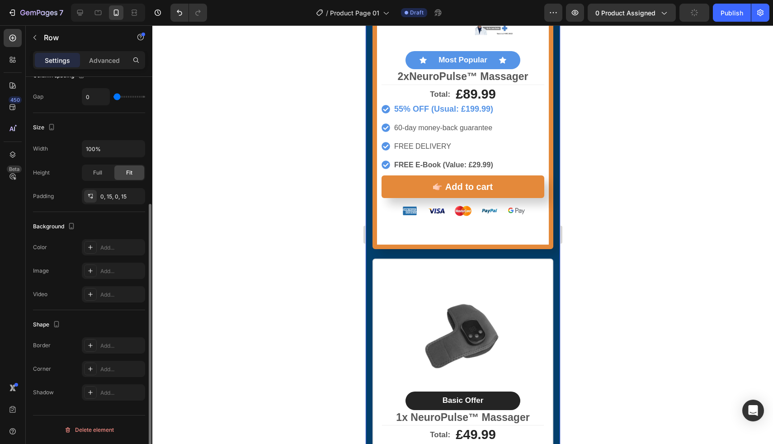
click at [492, 250] on div "Image Icon Most Popular Text Block Icon Row 2x NeuroPulse™ Massager Text Block …" at bounding box center [462, 79] width 181 height 360
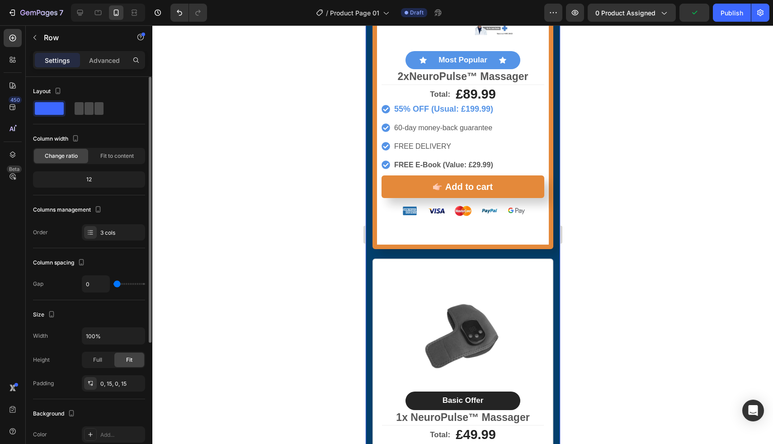
click at [86, 103] on span at bounding box center [89, 108] width 9 height 13
type input "16"
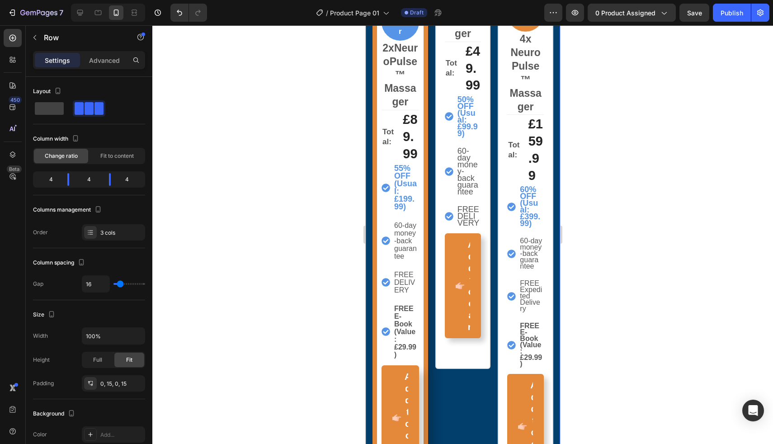
scroll to position [160, 0]
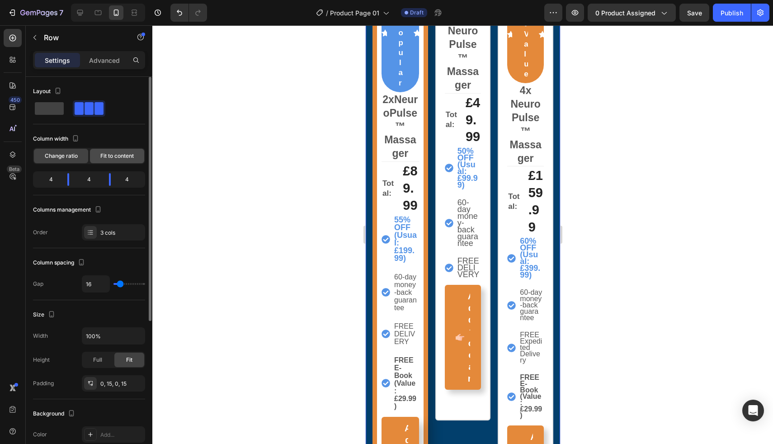
click at [115, 161] on div "Fit to content" at bounding box center [117, 156] width 54 height 14
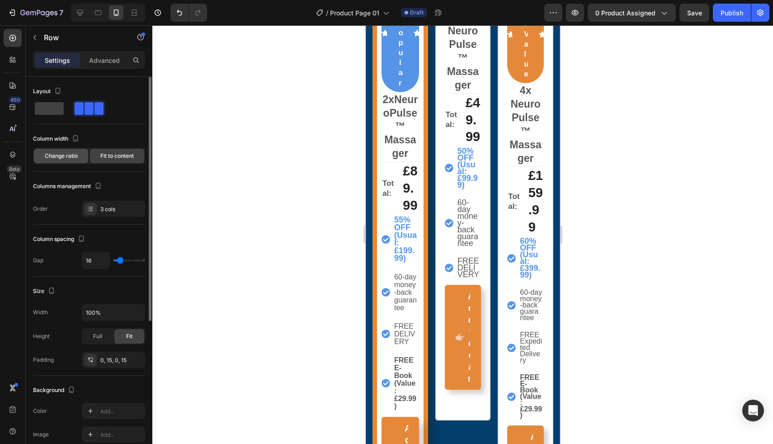
click at [67, 157] on span "Change ratio" at bounding box center [61, 156] width 33 height 8
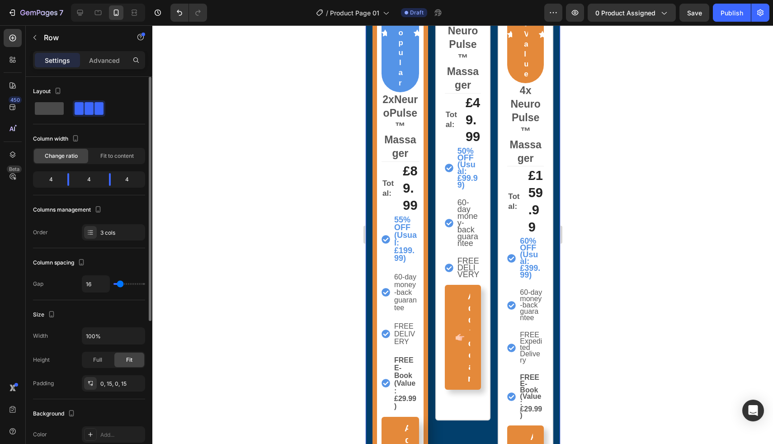
click at [52, 111] on span at bounding box center [49, 108] width 29 height 13
type input "0"
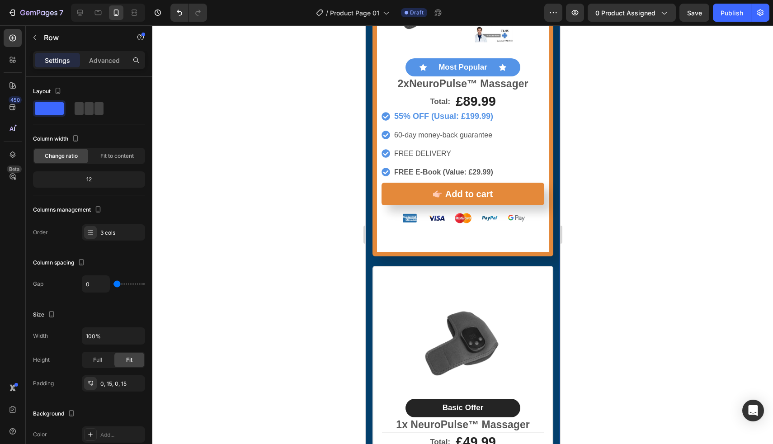
scroll to position [0, 0]
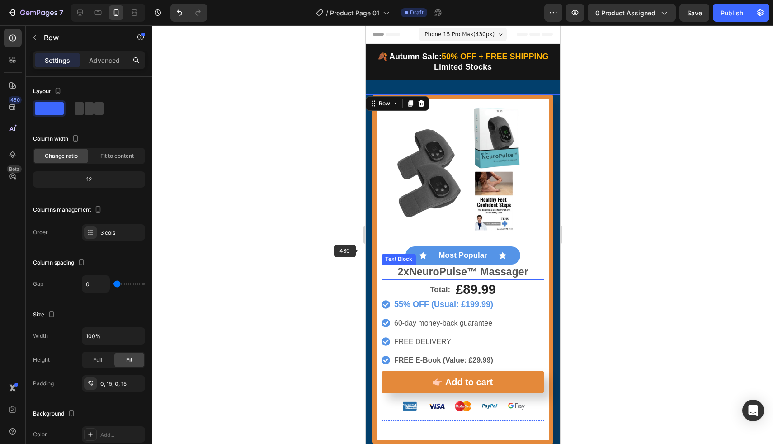
click at [341, 248] on div at bounding box center [462, 234] width 621 height 419
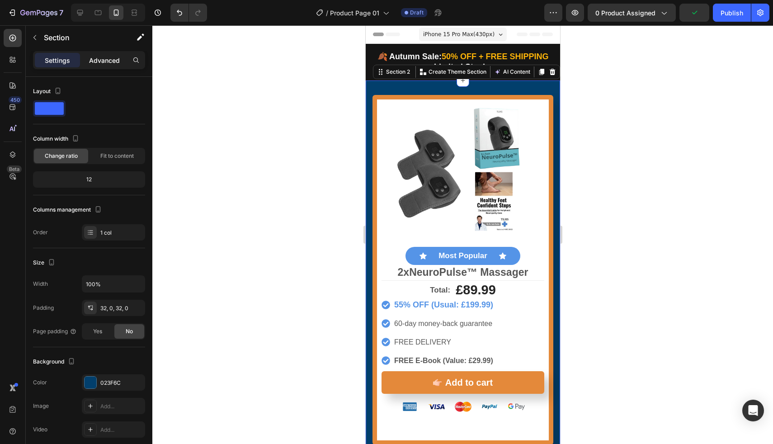
click at [109, 62] on p "Advanced" at bounding box center [104, 60] width 31 height 9
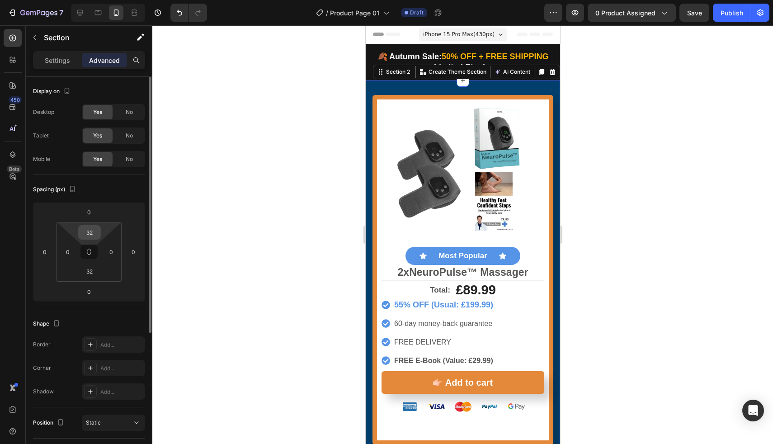
click at [94, 230] on input "32" at bounding box center [90, 233] width 18 height 14
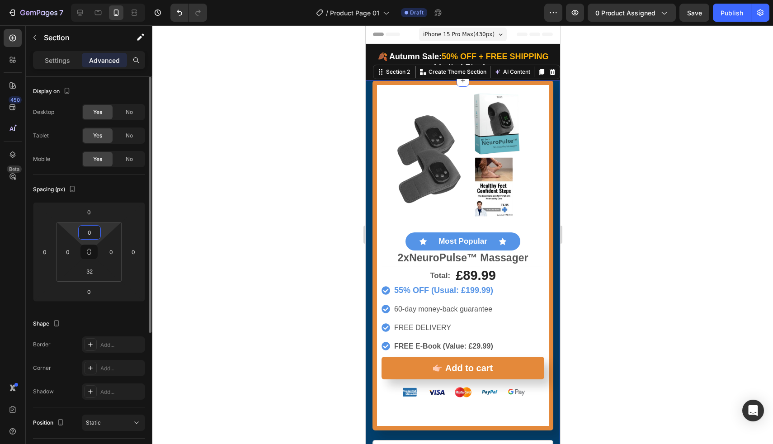
type input "32"
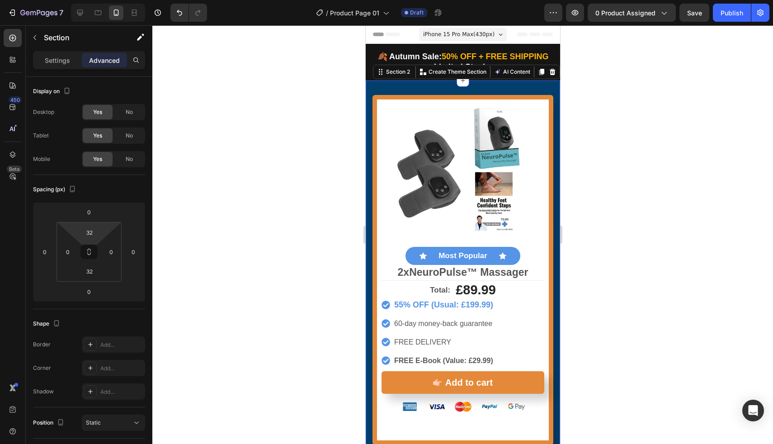
click at [194, 223] on div at bounding box center [462, 234] width 621 height 419
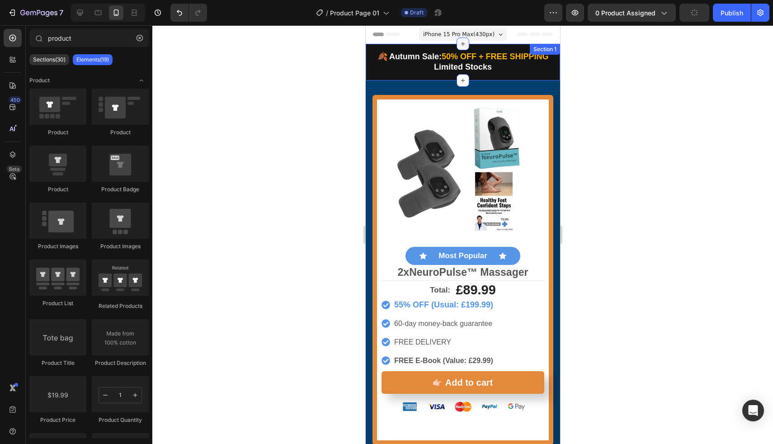
click at [457, 38] on div at bounding box center [462, 44] width 13 height 13
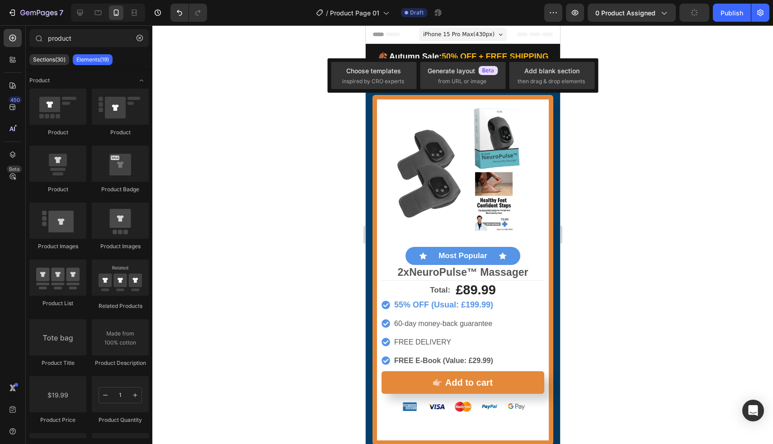
click at [456, 24] on div "7 Version history / Product Page 01 Draft Preview 0 product assigned Publish" at bounding box center [386, 13] width 773 height 26
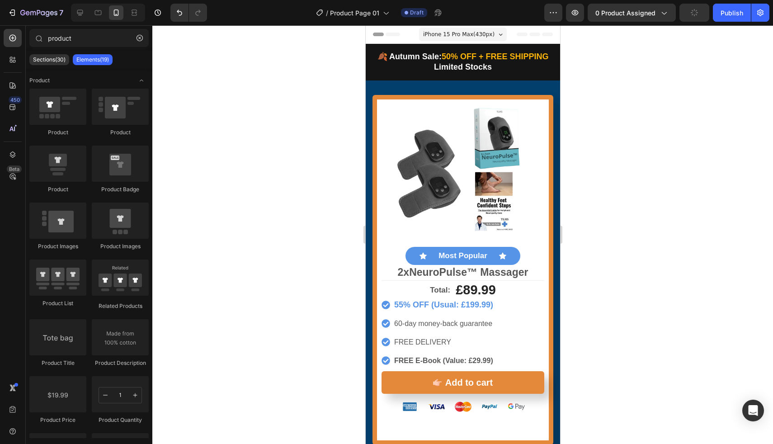
click at [455, 28] on div "iPhone 15 Pro Max ( 430 px)" at bounding box center [463, 35] width 88 height 14
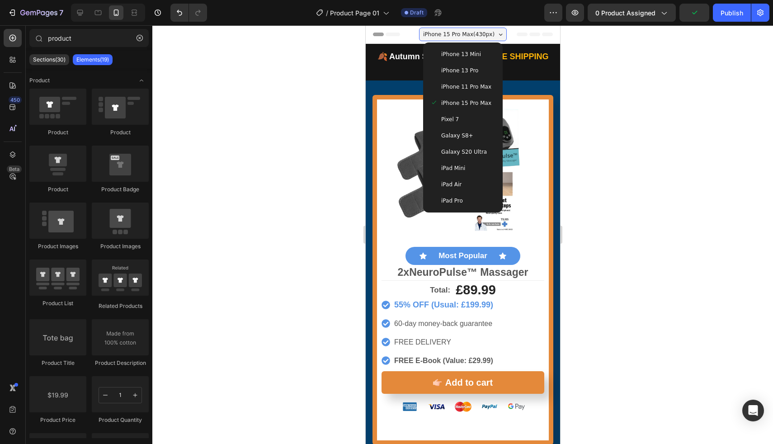
click at [447, 64] on div "iPhone 13 Pro" at bounding box center [462, 70] width 72 height 16
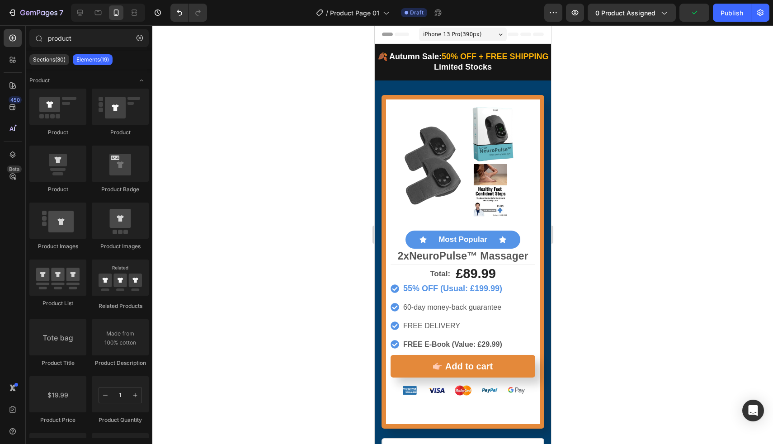
click at [322, 121] on div at bounding box center [462, 234] width 621 height 419
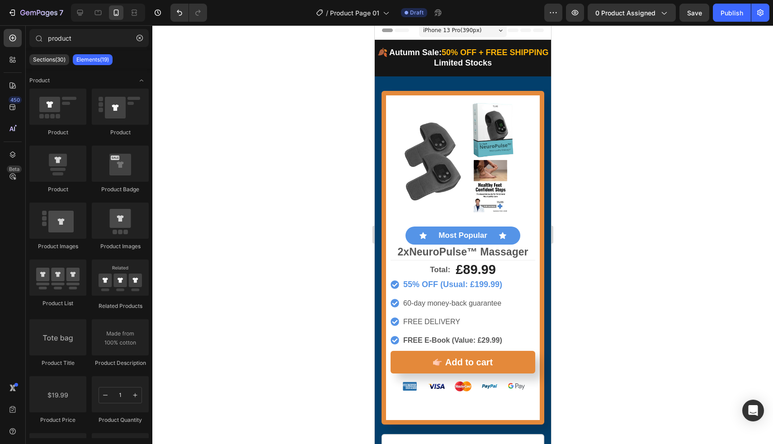
click at [458, 25] on div "7 Version history / Product Page 01 Draft Preview 0 product assigned Save Publi…" at bounding box center [386, 13] width 773 height 26
click at [458, 29] on span "iPhone 13 Pro ( 390 px)" at bounding box center [452, 30] width 58 height 9
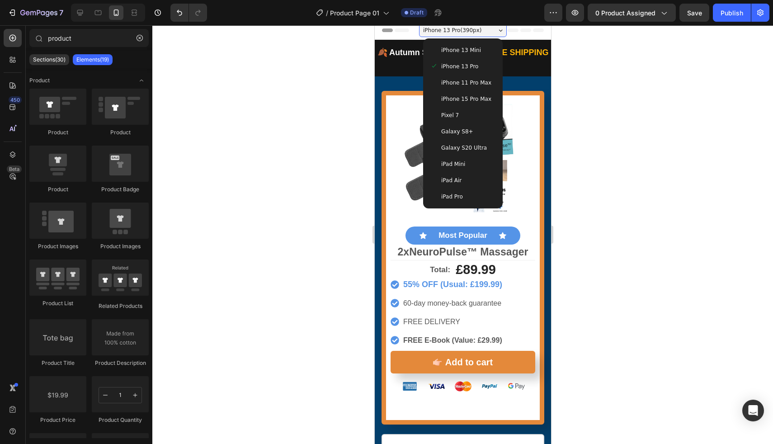
click at [447, 82] on span "iPhone 11 Pro Max" at bounding box center [466, 82] width 50 height 9
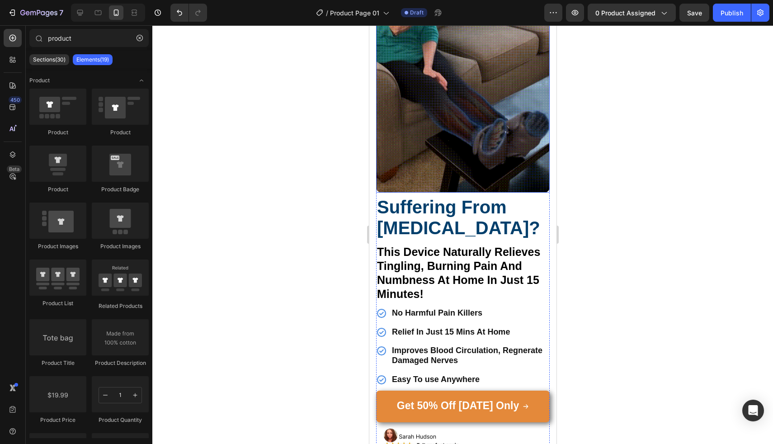
scroll to position [1056, 0]
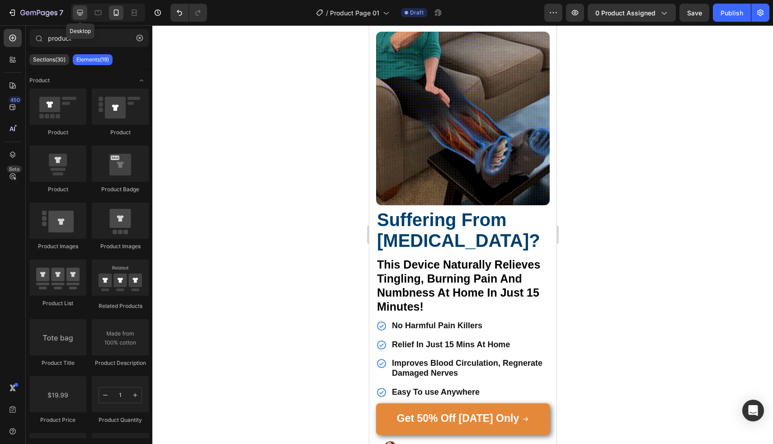
click at [82, 13] on icon at bounding box center [80, 13] width 6 height 6
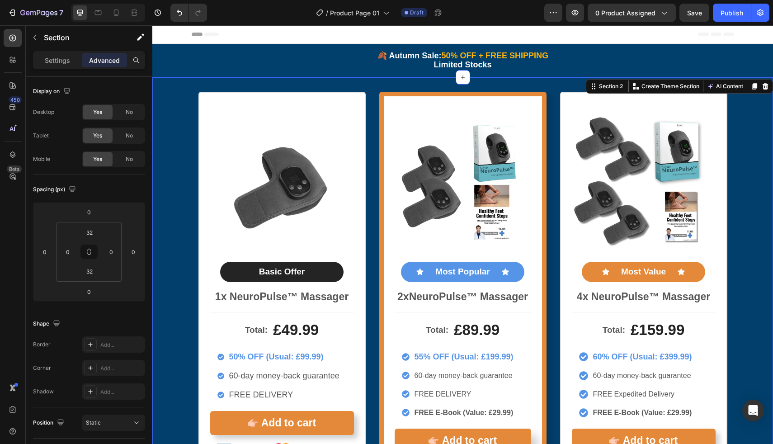
click at [163, 48] on div "🍂 Autumn Sale: 50% OFF + FREE SHIPPING Limited Stocks Text Block Row Section 1" at bounding box center [462, 60] width 621 height 33
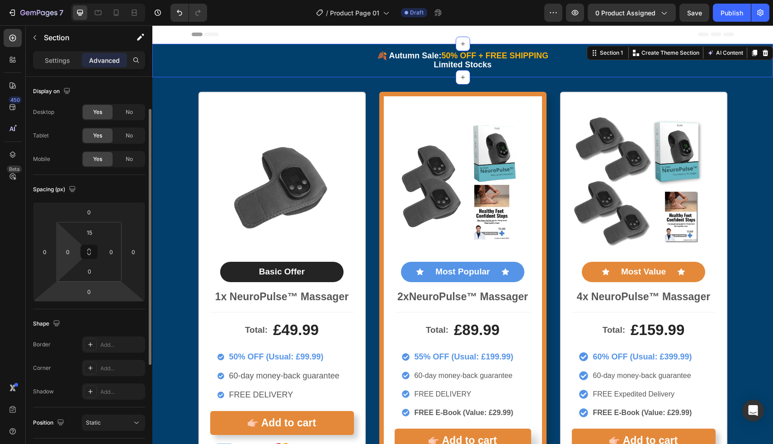
scroll to position [71, 0]
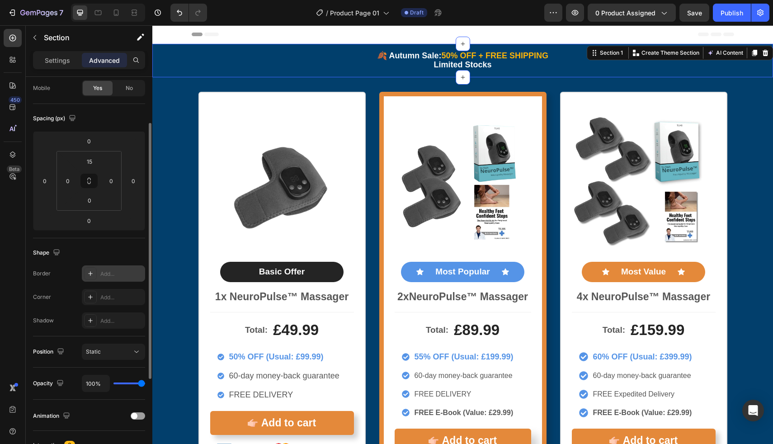
click at [102, 279] on div "Add..." at bounding box center [113, 273] width 63 height 16
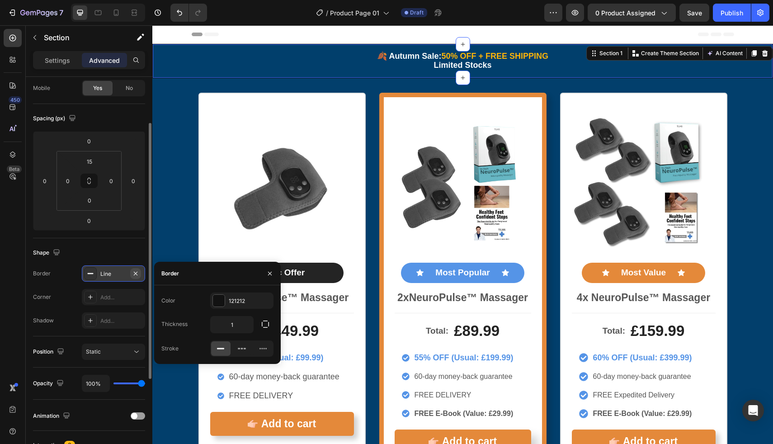
click at [137, 273] on icon "button" at bounding box center [135, 273] width 7 height 7
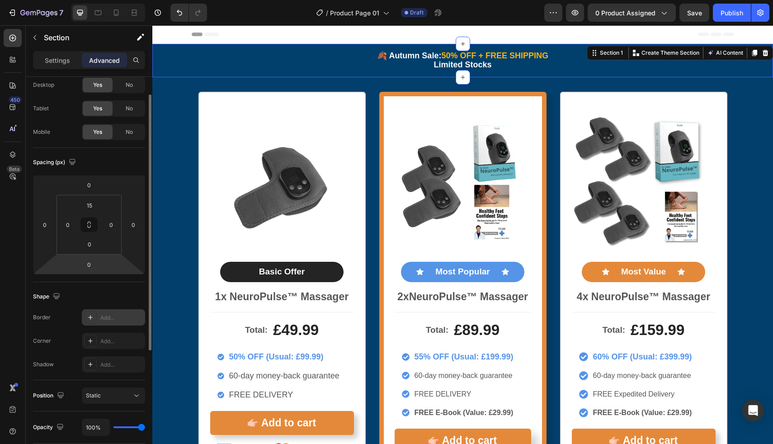
scroll to position [0, 0]
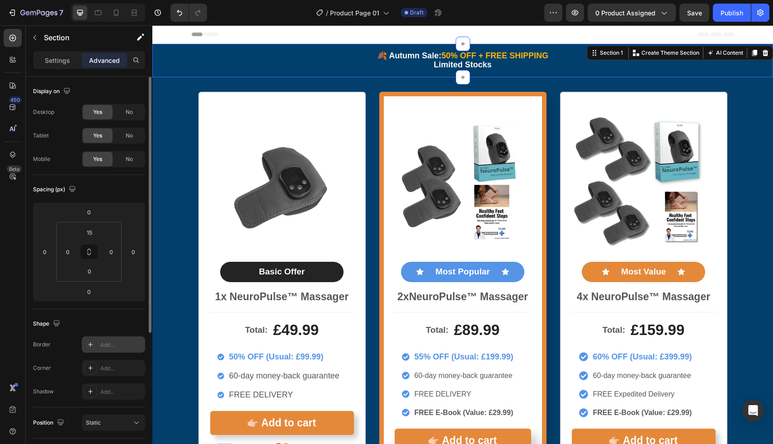
click at [170, 75] on div "🍂 Autumn Sale: 50% OFF + FREE SHIPPING Limited Stocks Text Block Row" at bounding box center [462, 64] width 621 height 27
click at [50, 62] on p "Settings" at bounding box center [57, 60] width 25 height 9
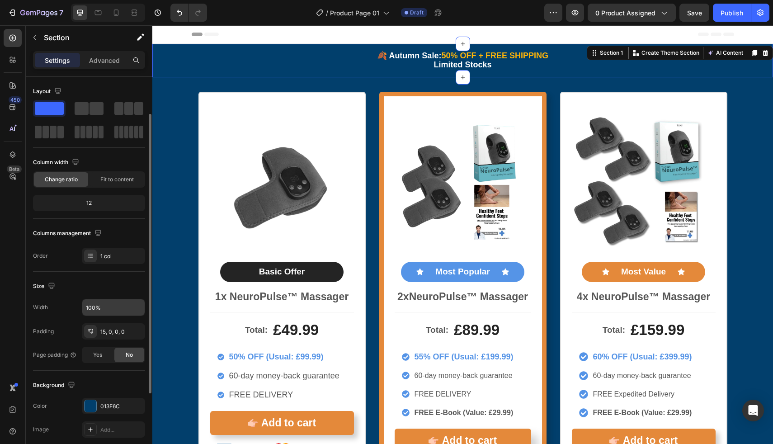
scroll to position [79, 0]
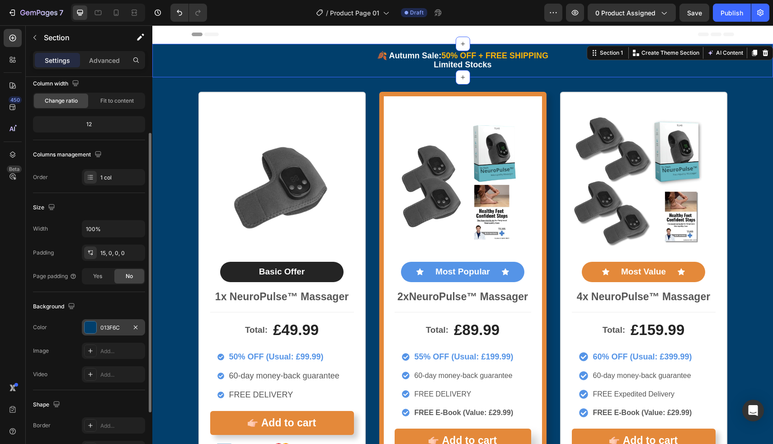
click at [105, 330] on div "013F6C" at bounding box center [113, 328] width 26 height 8
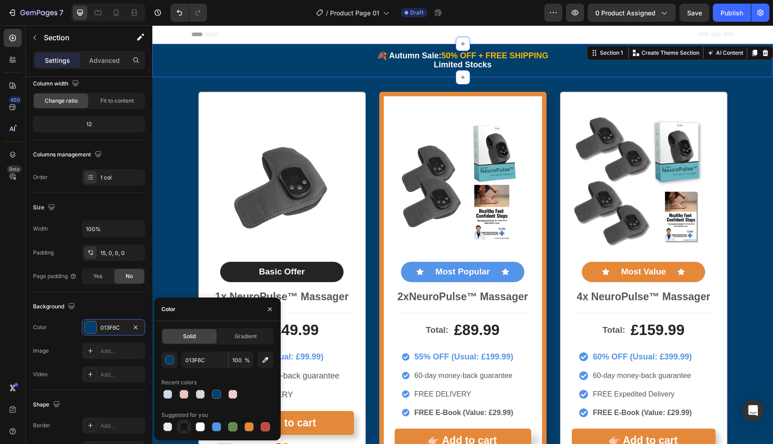
click at [190, 426] on div at bounding box center [184, 427] width 13 height 13
type input "151515"
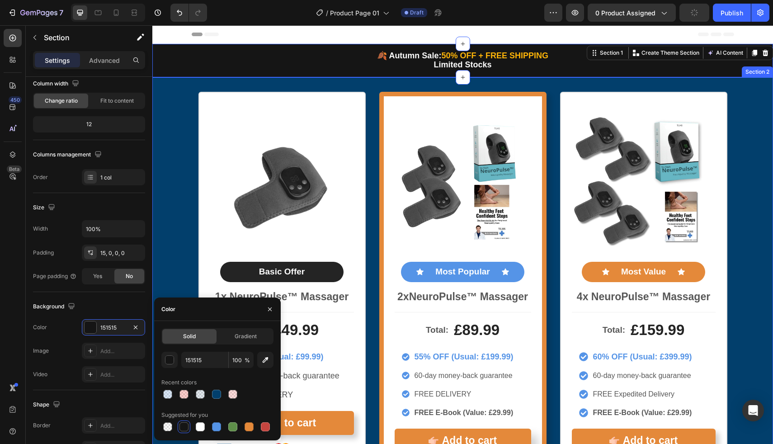
click at [156, 223] on div "Product Images Basic Offer Text Block Row 1x NeuroPulse™ Massager Text Block To…" at bounding box center [462, 297] width 621 height 410
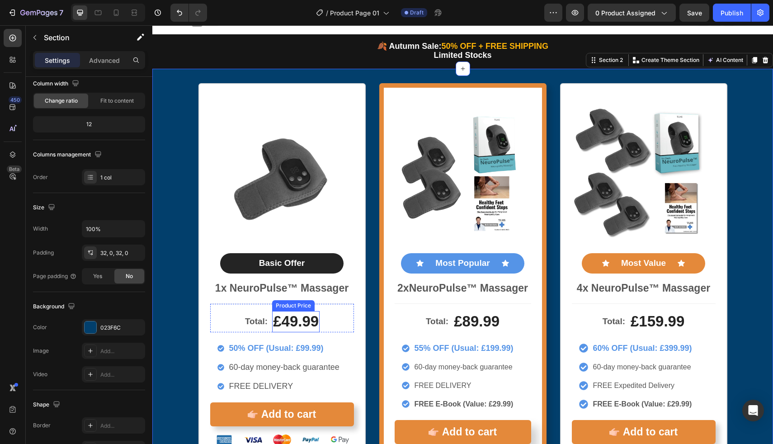
scroll to position [5, 0]
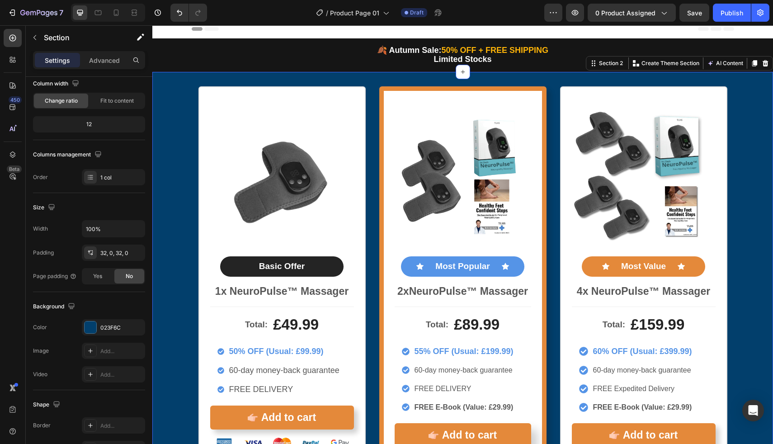
click at [184, 223] on div "Product Images Basic Offer Text Block Row 1x NeuroPulse™ Massager Text Block To…" at bounding box center [462, 291] width 621 height 410
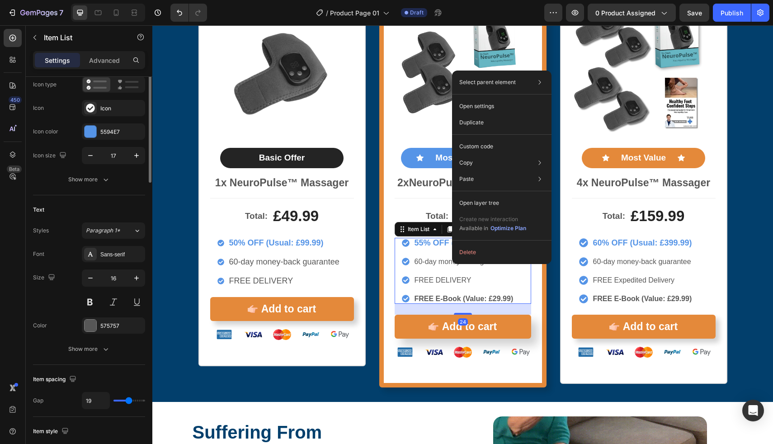
scroll to position [0, 0]
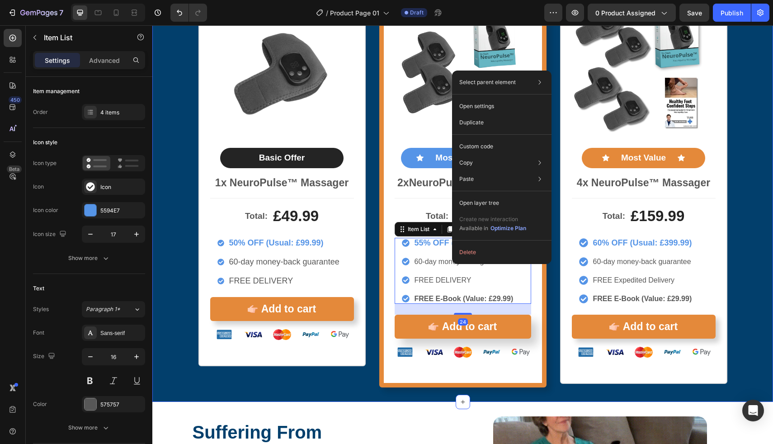
click at [171, 239] on div "Product Images Basic Offer Text Block Row 1x NeuroPulse™ Massager Text Block To…" at bounding box center [462, 183] width 621 height 410
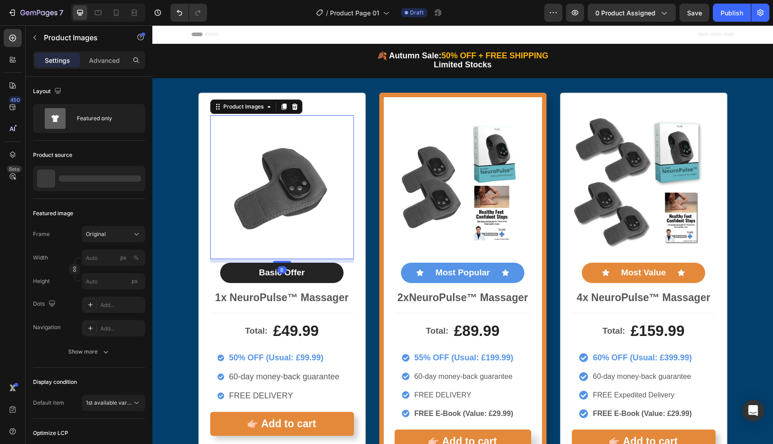
click at [313, 180] on img at bounding box center [282, 187] width 144 height 144
click at [412, 169] on img at bounding box center [463, 187] width 137 height 137
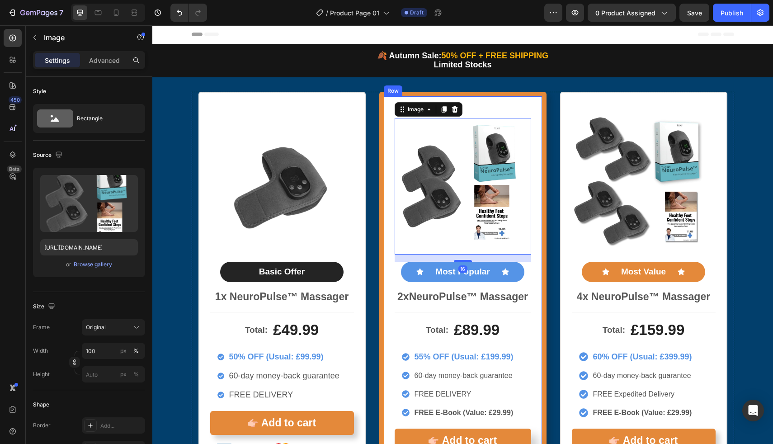
click at [390, 175] on div "Image 16 Icon Most Popular Text Block Icon Row 2x NeuroPulse™ Massager Text Blo…" at bounding box center [462, 297] width 167 height 410
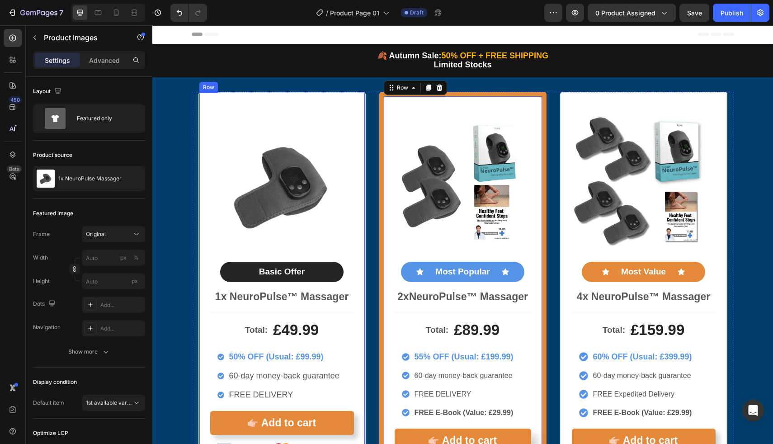
click at [349, 182] on img at bounding box center [282, 186] width 144 height 144
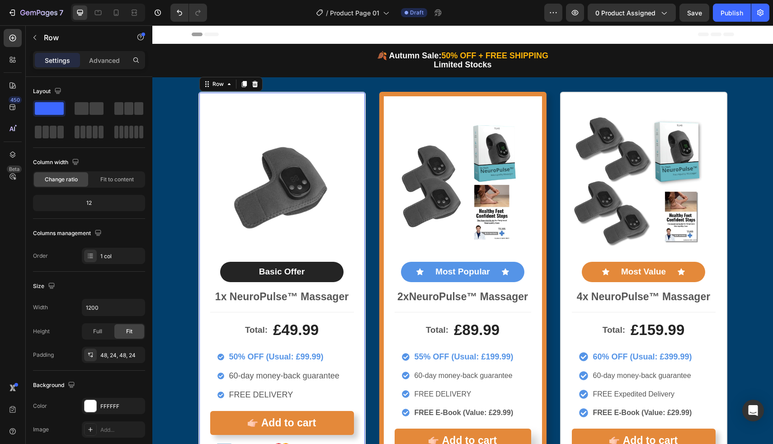
click at [353, 183] on div "Product Images Basic Offer Text Block Row 1x NeuroPulse™ Massager Text Block To…" at bounding box center [282, 286] width 167 height 388
click at [101, 59] on p "Advanced" at bounding box center [104, 60] width 31 height 9
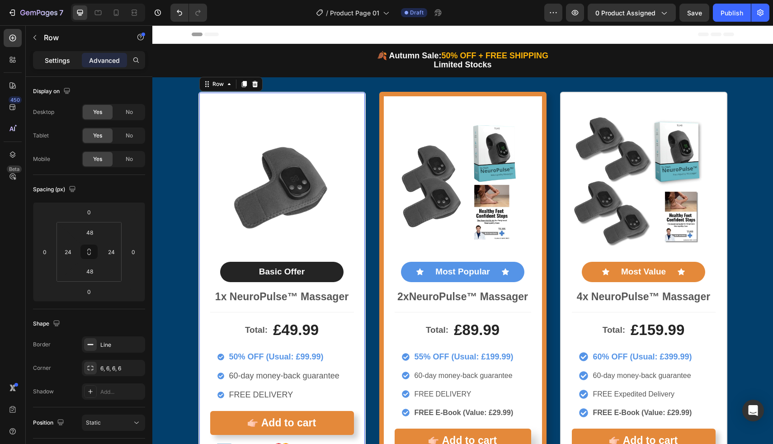
click at [66, 54] on div "Settings" at bounding box center [57, 60] width 45 height 14
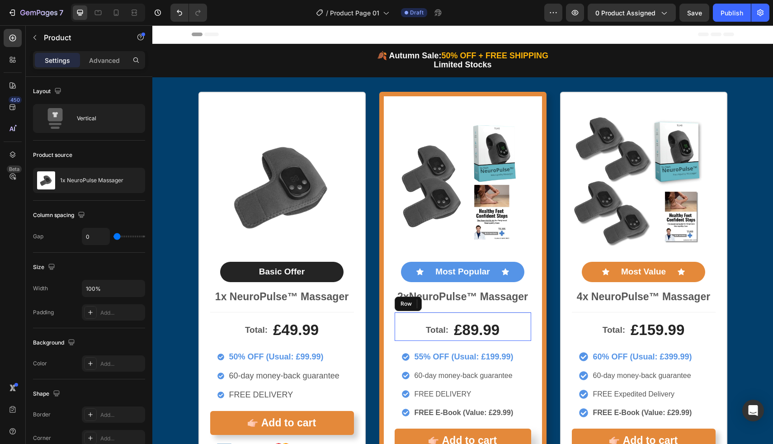
click at [395, 313] on div "Total: Text Block £89.99 Product Price Product Price Row" at bounding box center [463, 326] width 137 height 29
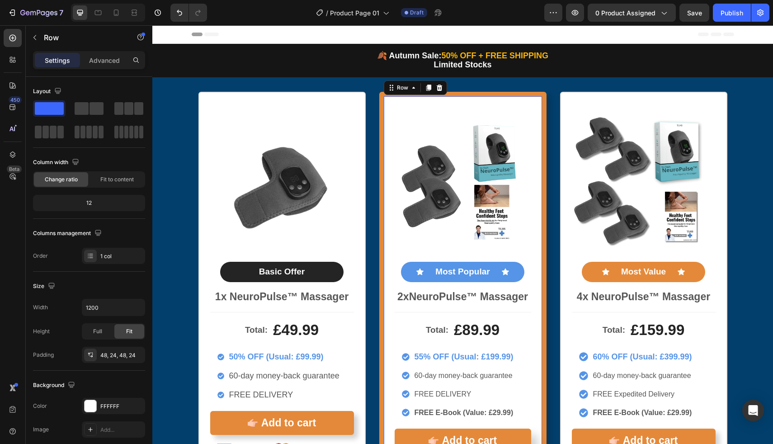
click at [388, 311] on div "Image Icon Most Popular Text Block Icon Row 2x NeuroPulse™ Massager Text Block …" at bounding box center [462, 297] width 167 height 410
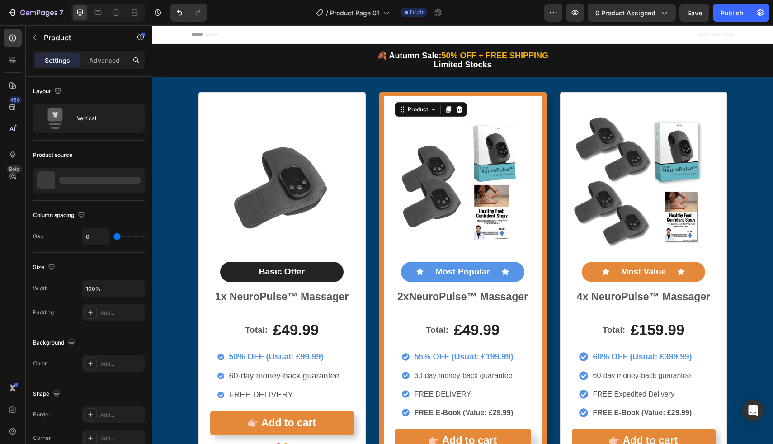
click at [404, 308] on div "Image Icon Most Popular Text Block Icon Row 2x NeuroPulse™ Massager Text Block" at bounding box center [463, 215] width 137 height 194
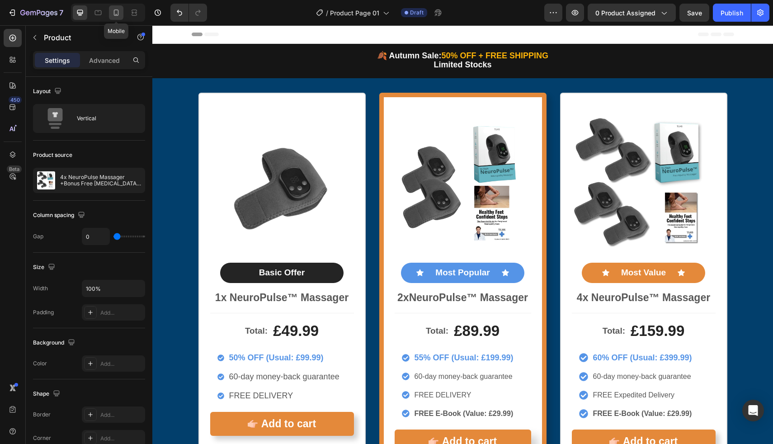
click at [113, 11] on icon at bounding box center [116, 12] width 9 height 9
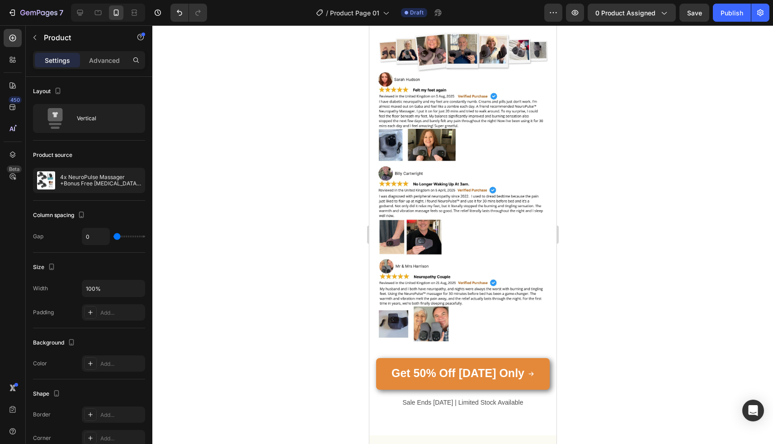
scroll to position [5249, 0]
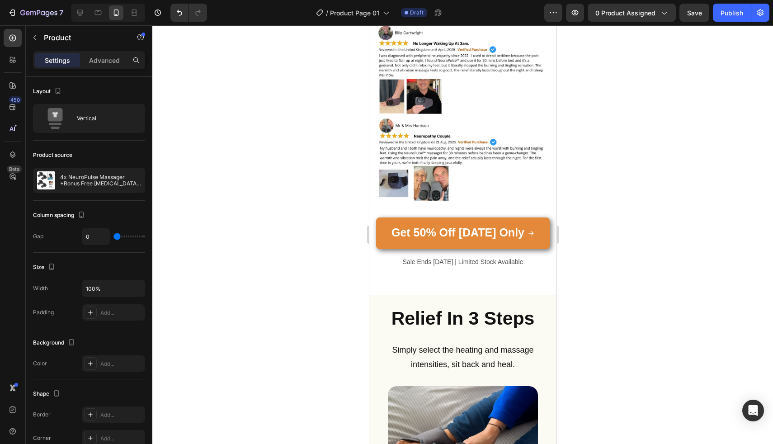
click at [734, 23] on div "7 Version history / Product Page 01 Draft Preview 0 product assigned Save Publi…" at bounding box center [386, 13] width 773 height 26
click at [734, 22] on div "7 Version history / Product Page 01 Draft Preview 0 product assigned Save Publi…" at bounding box center [386, 13] width 773 height 26
click at [735, 17] on div "Publish" at bounding box center [732, 12] width 23 height 9
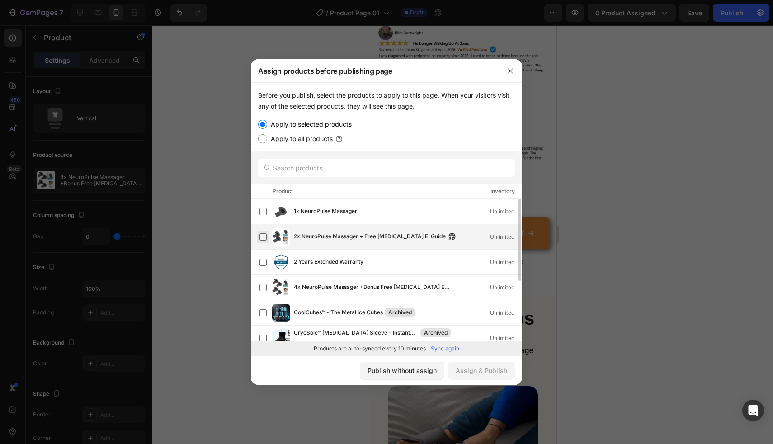
click at [264, 236] on label at bounding box center [263, 236] width 7 height 7
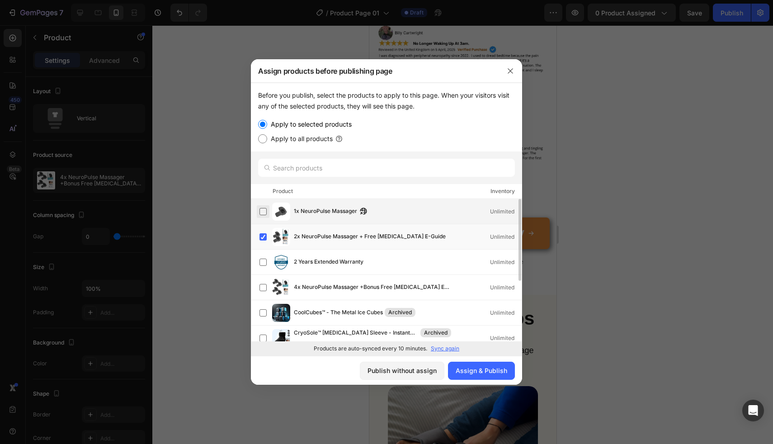
click at [264, 213] on label at bounding box center [263, 211] width 7 height 7
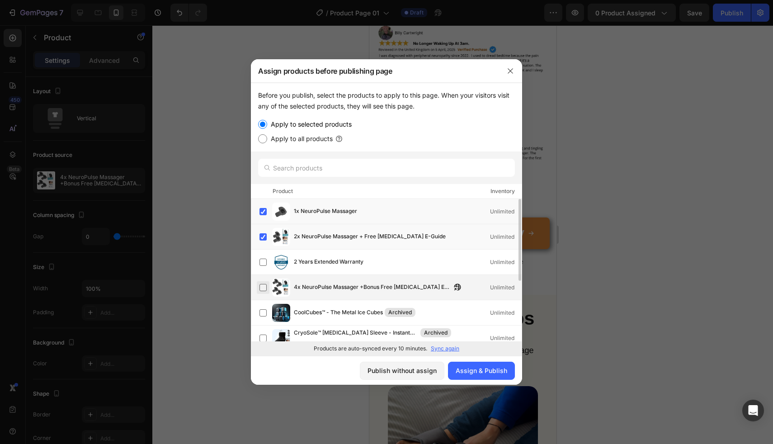
click at [261, 284] on label at bounding box center [263, 287] width 7 height 7
click at [457, 366] on div "Assign & Publish" at bounding box center [482, 370] width 52 height 9
